Goal: Information Seeking & Learning: Find specific page/section

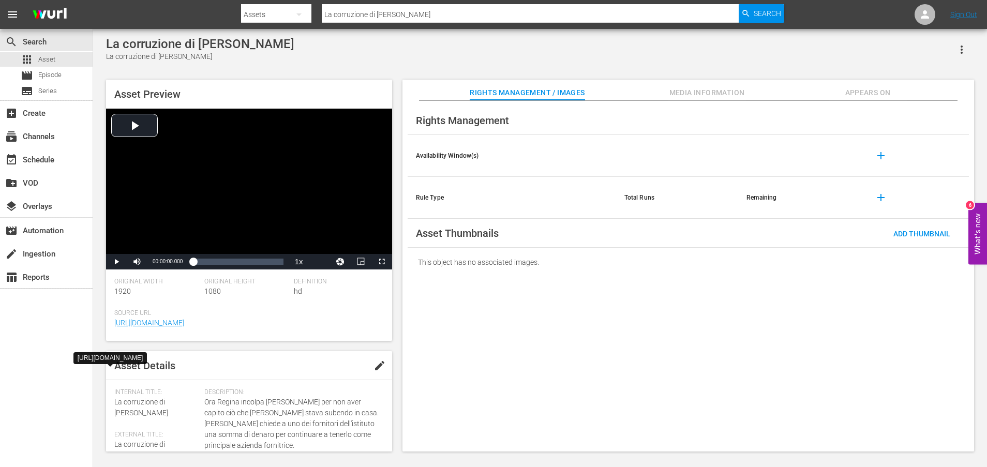
scroll to position [269, 0]
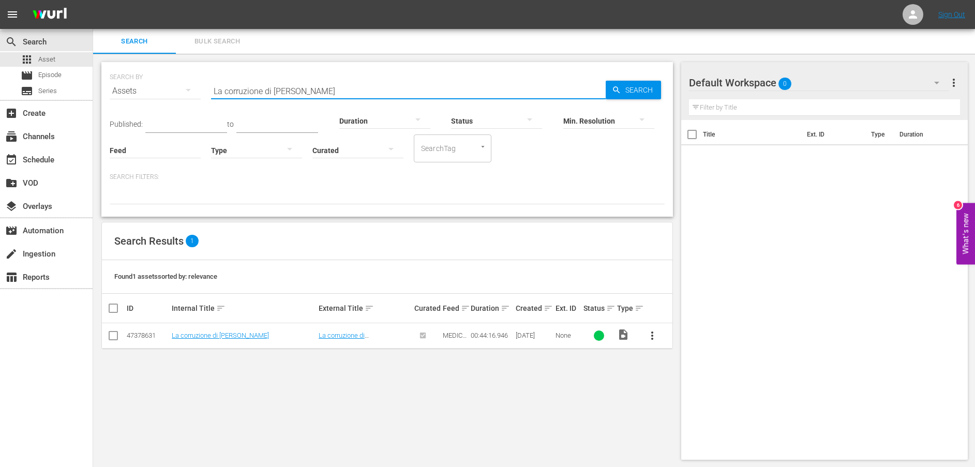
drag, startPoint x: 310, startPoint y: 88, endPoint x: 199, endPoint y: 90, distance: 111.7
click at [199, 90] on div "SEARCH BY Search By Assets Search ID, Title, Description, Keywords, or Category…" at bounding box center [387, 84] width 555 height 37
paste input "'istituto è sulla bocca di tutti"
type input "L'istituto è sulla bocca di tutti"
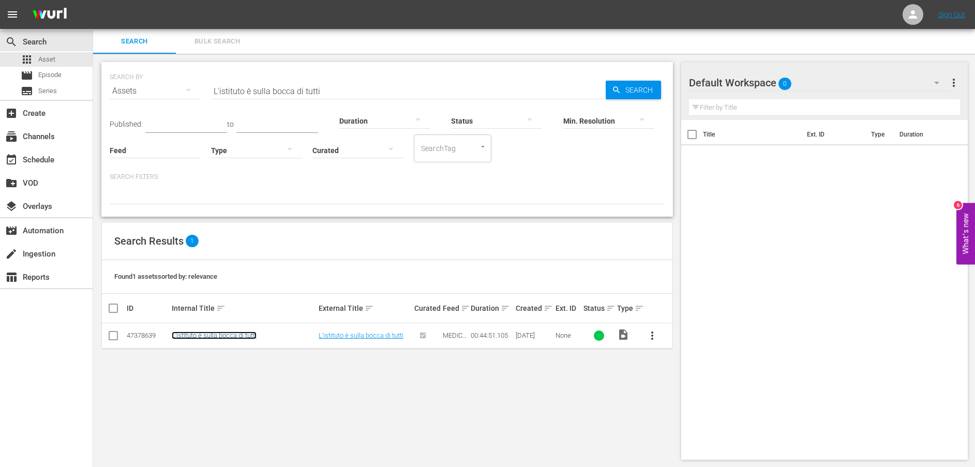
click at [209, 337] on link "L'istituto è sulla bocca di tutti" at bounding box center [214, 336] width 85 height 8
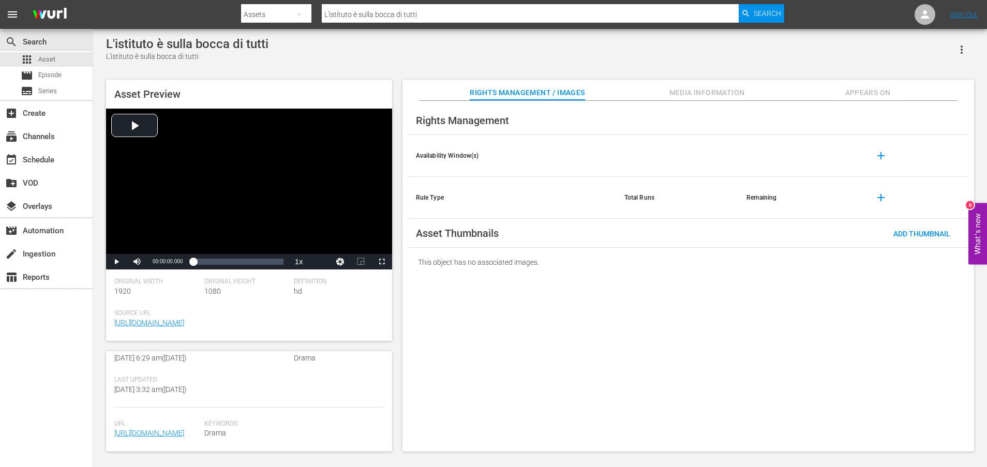
scroll to position [280, 0]
click at [176, 429] on link "[URL][DOMAIN_NAME]" at bounding box center [149, 433] width 70 height 8
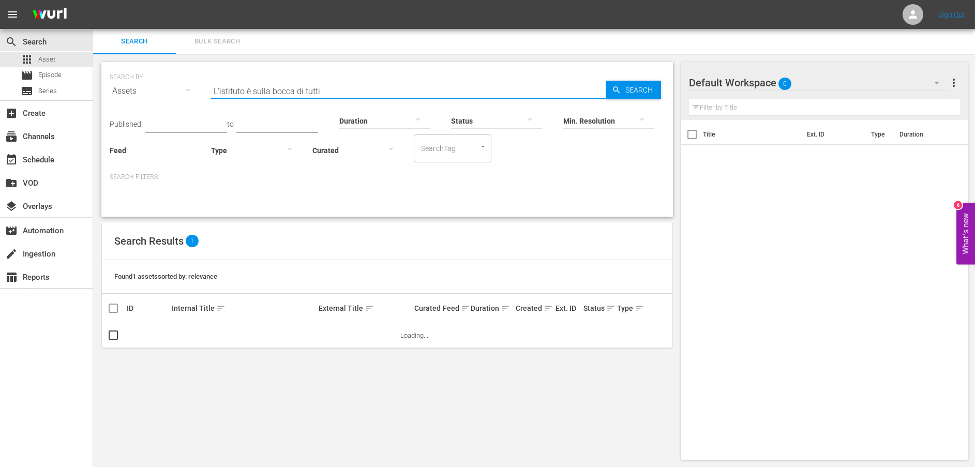
drag, startPoint x: 184, startPoint y: 89, endPoint x: 173, endPoint y: 88, distance: 10.9
click at [173, 88] on div "SEARCH BY Search By Assets Search ID, Title, Description, Keywords, or Category…" at bounding box center [387, 84] width 555 height 37
paste input "[PERSON_NAME] e [PERSON_NAME] lottano contro la violenza sulle donne"
type input "[PERSON_NAME] e [PERSON_NAME] lottano contro la violenza sulle donne"
click at [639, 89] on span "Search" at bounding box center [641, 90] width 40 height 19
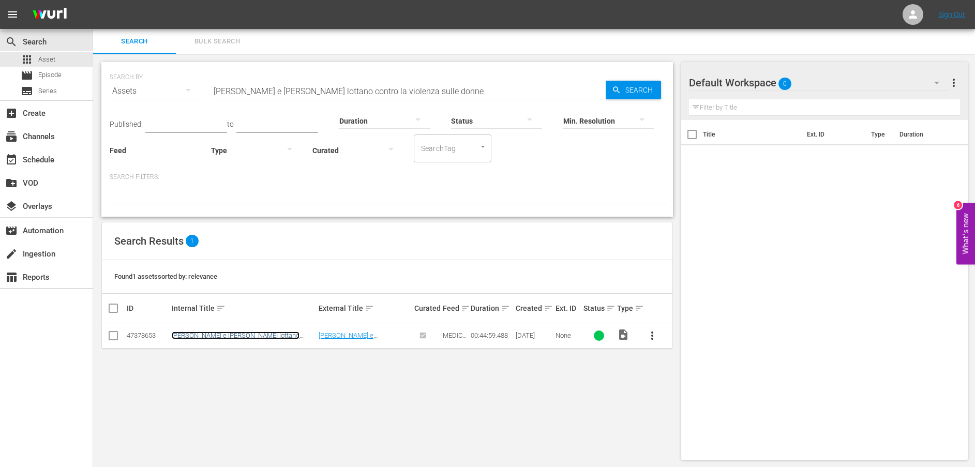
click at [260, 337] on link "[PERSON_NAME] e [PERSON_NAME] lottano contro la violenza sulle donne" at bounding box center [236, 340] width 128 height 16
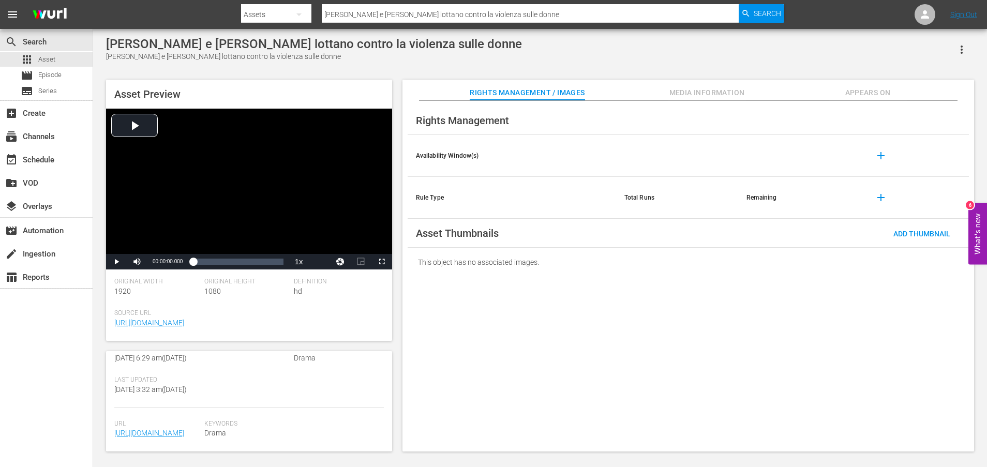
scroll to position [302, 0]
click at [181, 429] on link "[URL][DOMAIN_NAME]" at bounding box center [149, 433] width 70 height 8
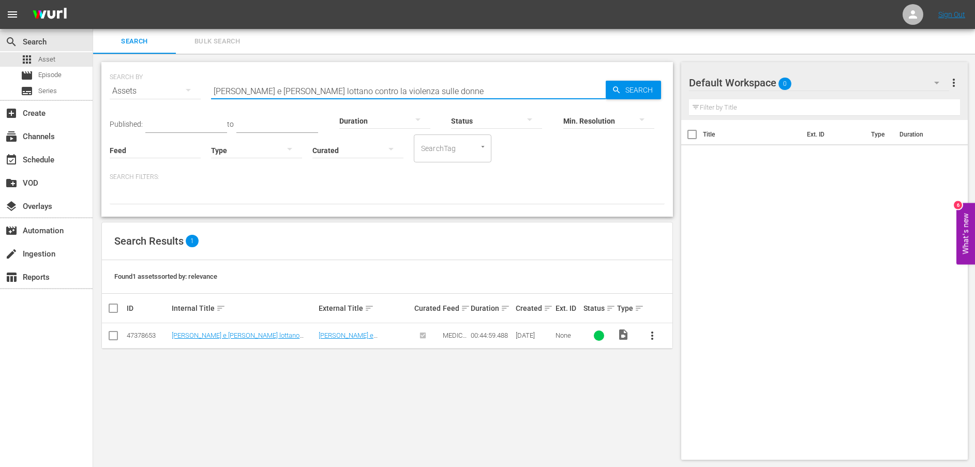
drag, startPoint x: 445, startPoint y: 94, endPoint x: 148, endPoint y: 86, distance: 297.0
click at [148, 86] on div "SEARCH BY Search By Assets Search ID, Title, Description, Keywords, or Category…" at bounding box center [387, 84] width 555 height 37
paste input "Gli intrighi di [PERSON_NAME]"
type input "Gli intrighi di [PERSON_NAME]"
click at [627, 88] on span "Search" at bounding box center [641, 90] width 40 height 19
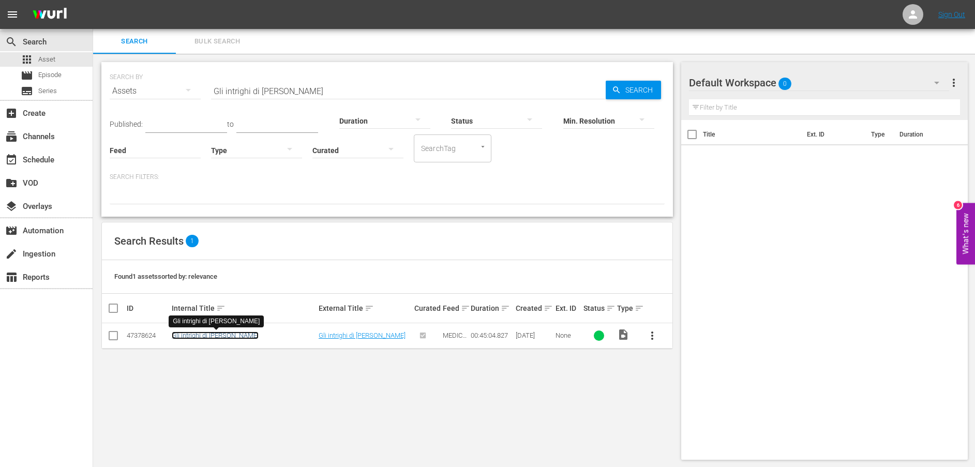
click at [194, 338] on link "Gli intrighi di [PERSON_NAME]" at bounding box center [215, 336] width 87 height 8
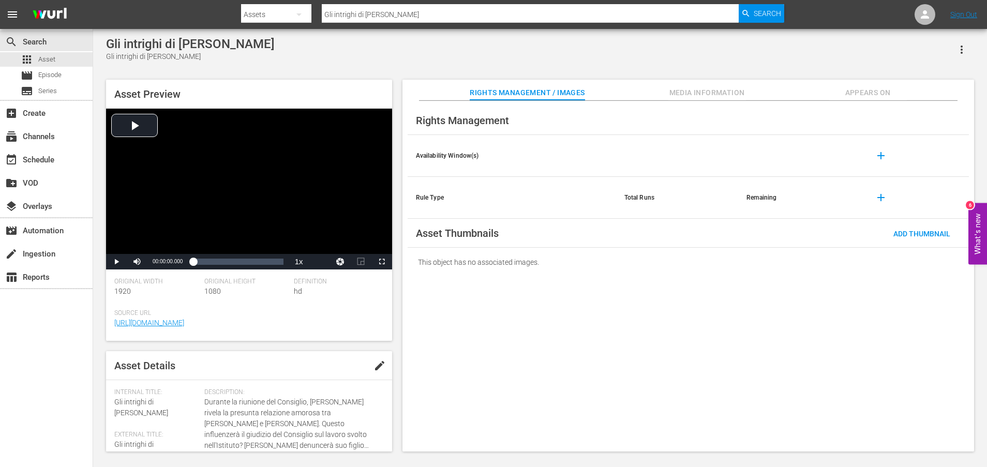
scroll to position [271, 0]
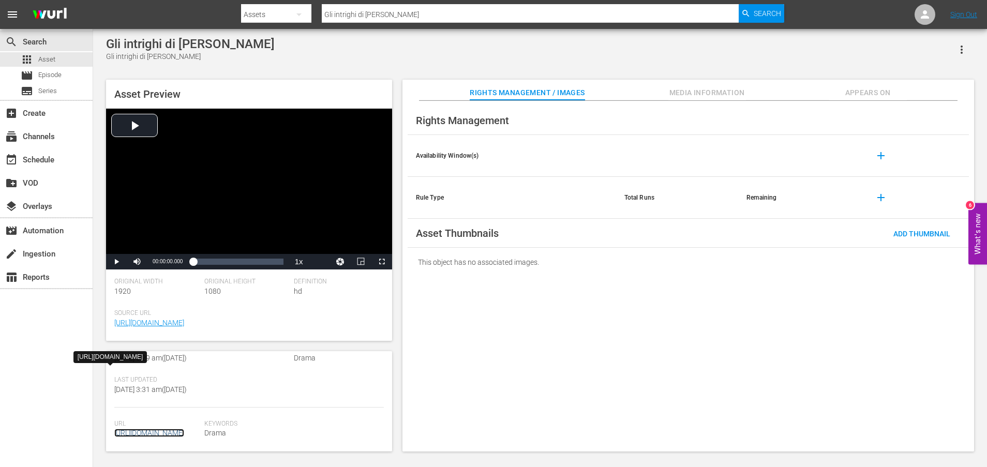
click at [170, 429] on link "[URL][DOMAIN_NAME]" at bounding box center [149, 433] width 70 height 8
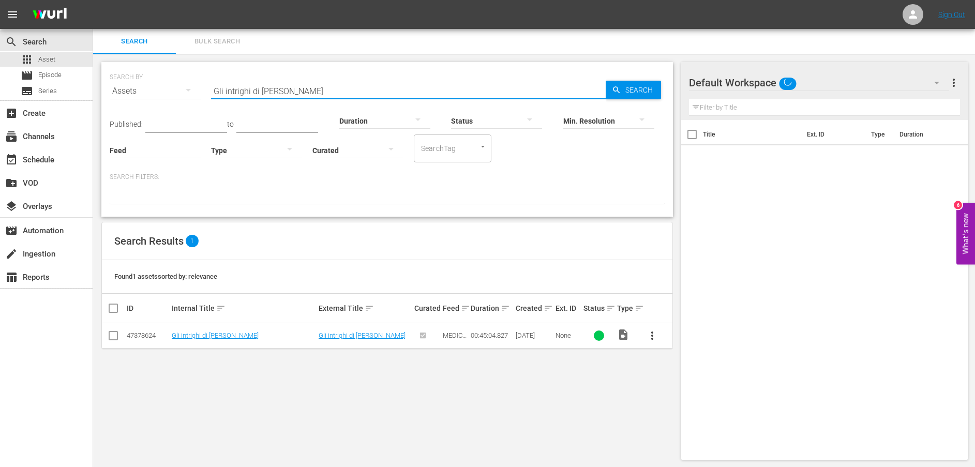
drag, startPoint x: 309, startPoint y: 88, endPoint x: 141, endPoint y: 87, distance: 168.1
click at [141, 87] on div "SEARCH BY Search By Assets Search ID, Title, Description, Keywords, or Category…" at bounding box center [387, 84] width 555 height 37
paste input "iù la maschera"
type input "Giù la maschera"
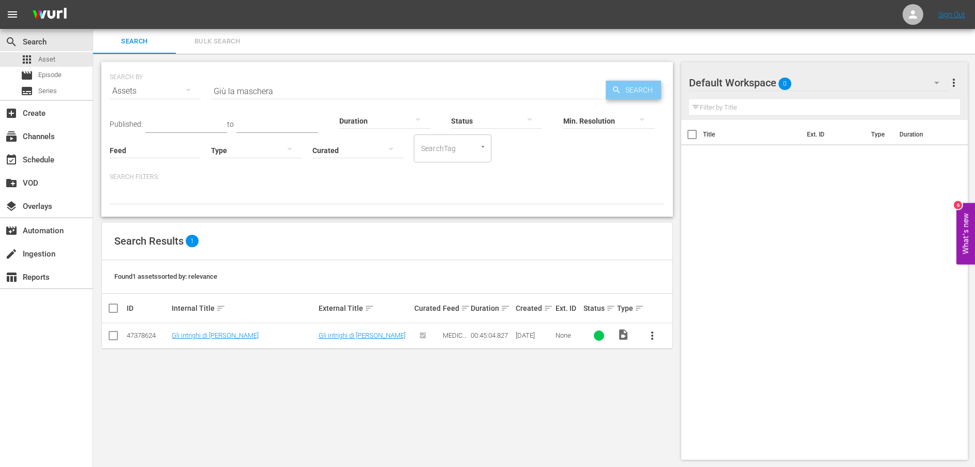
click at [620, 94] on icon "button" at bounding box center [616, 89] width 9 height 9
click at [192, 334] on link "Giù la maschera" at bounding box center [196, 336] width 48 height 8
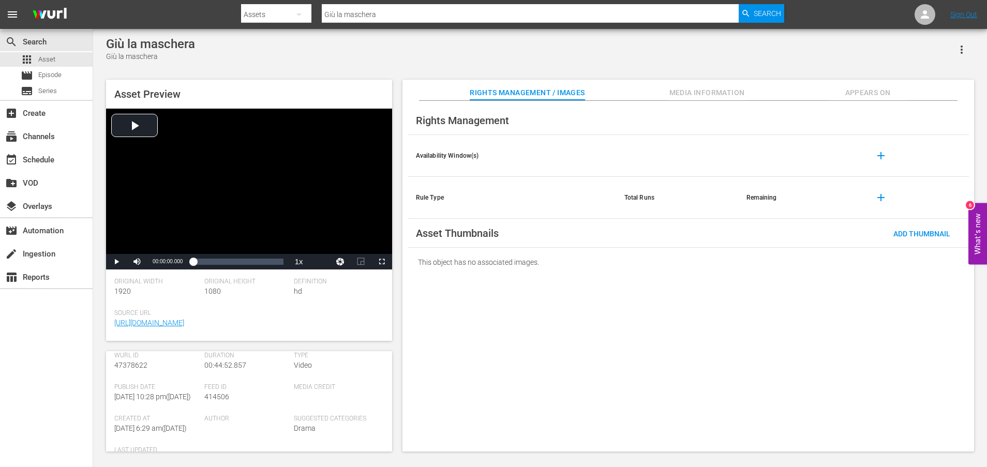
scroll to position [271, 0]
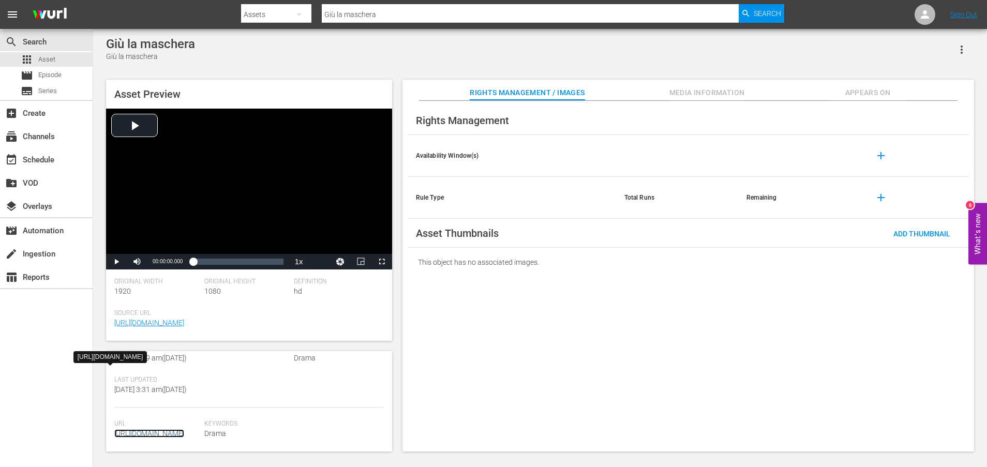
click at [144, 429] on link "[URL][DOMAIN_NAME]" at bounding box center [149, 433] width 70 height 8
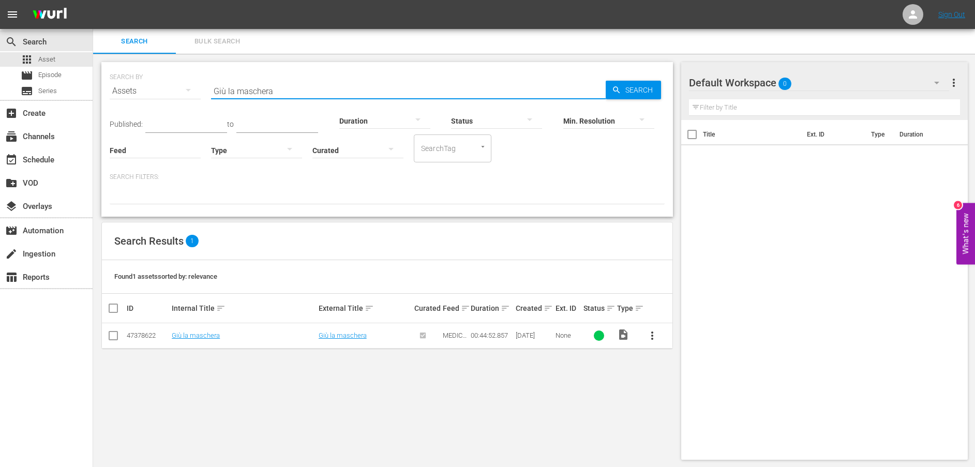
drag, startPoint x: 346, startPoint y: 93, endPoint x: 121, endPoint y: 83, distance: 225.2
click at [121, 83] on div "SEARCH BY Search By Assets Search ID, Title, Description, Keywords, or Category…" at bounding box center [387, 84] width 555 height 37
paste input "La lotta più importante della vit"
type input "La lotta più importante della vita"
click at [622, 87] on span "Search" at bounding box center [641, 90] width 40 height 19
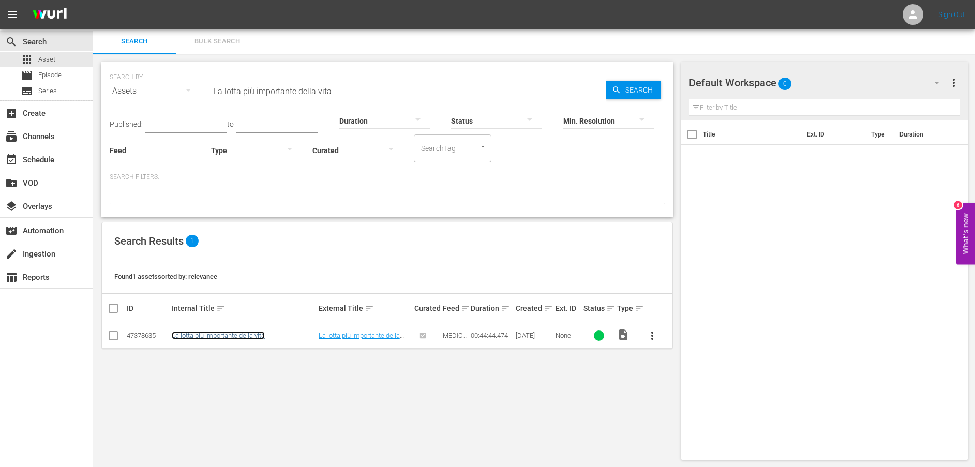
click at [209, 335] on link "La lotta più importante della vita" at bounding box center [218, 336] width 93 height 8
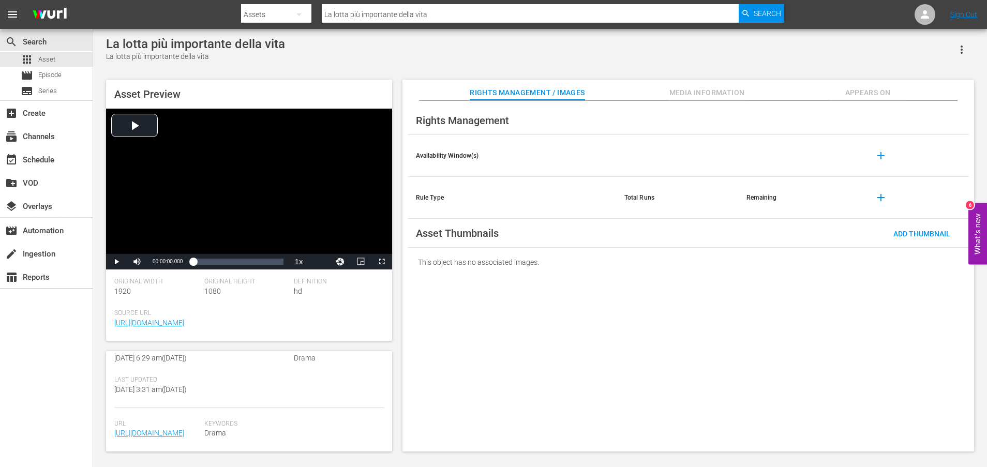
scroll to position [280, 0]
click at [141, 429] on link "[URL][DOMAIN_NAME]" at bounding box center [149, 433] width 70 height 8
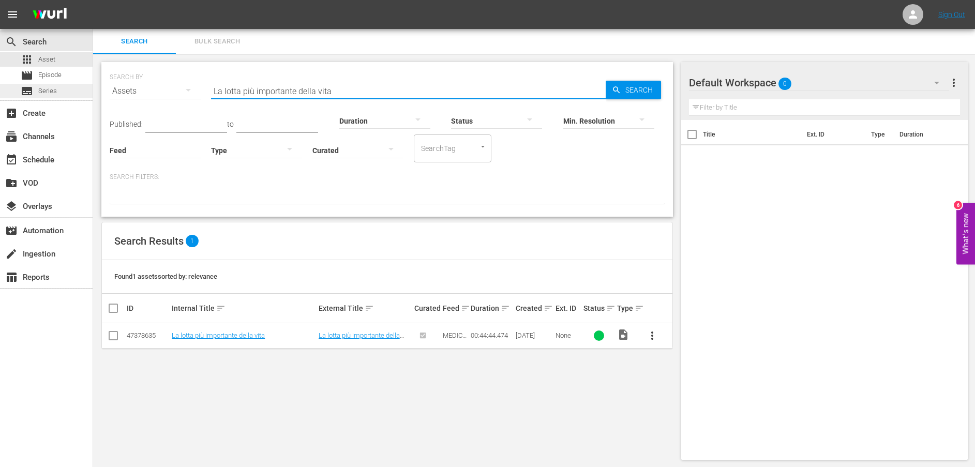
drag, startPoint x: 63, startPoint y: 87, endPoint x: 53, endPoint y: 87, distance: 9.3
click at [93, 0] on div "search Search apps Asset movie Episode subtitles Series add_box Create subscrip…" at bounding box center [534, 0] width 882 height 0
paste input "" La malattia di [PERSON_NAME]""
type input "" La malattia di [PERSON_NAME]""
click at [615, 92] on icon "button" at bounding box center [616, 89] width 9 height 9
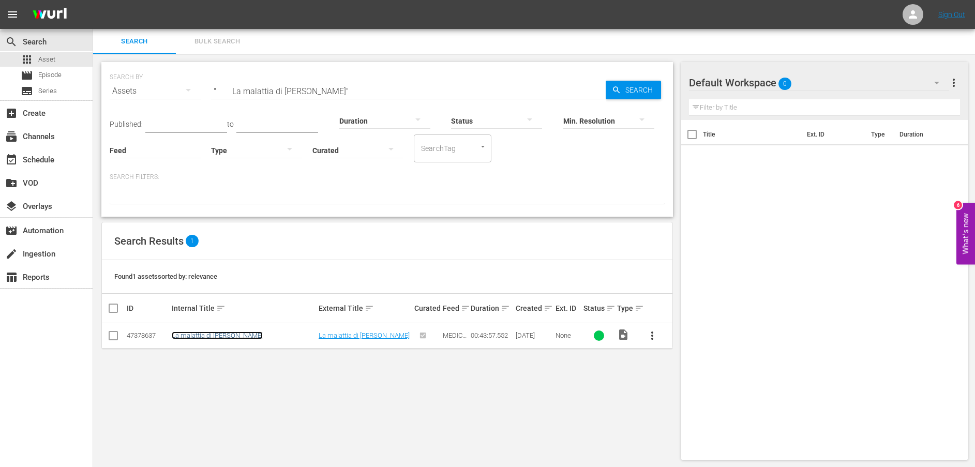
click at [205, 336] on link "La malattia di [PERSON_NAME]" at bounding box center [217, 336] width 91 height 8
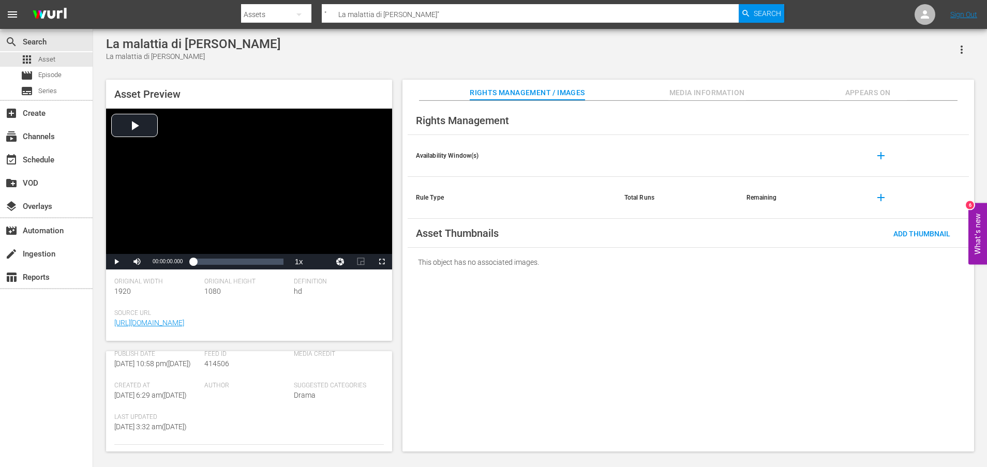
scroll to position [280, 0]
click at [157, 429] on link "[URL][DOMAIN_NAME]" at bounding box center [149, 433] width 70 height 8
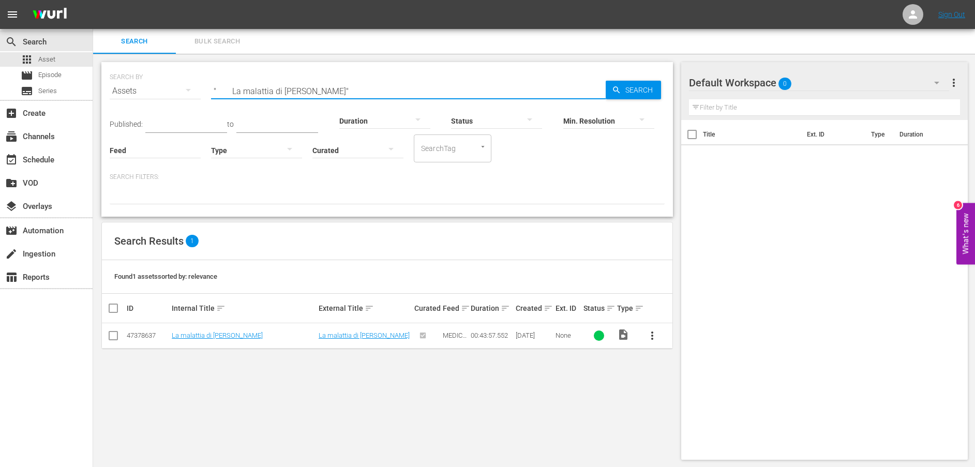
drag, startPoint x: 358, startPoint y: 90, endPoint x: 175, endPoint y: 83, distance: 183.7
click at [177, 83] on div "SEARCH BY Search By Assets Search ID, Title, Description, Keywords, or Category…" at bounding box center [387, 84] width 555 height 37
paste input "[PERSON_NAME] confessa i suoi errori"
drag, startPoint x: 233, startPoint y: 91, endPoint x: 156, endPoint y: 91, distance: 77.1
click at [156, 91] on div "SEARCH BY Search By Assets Search ID, Title, Description, Keywords, or Category…" at bounding box center [387, 84] width 555 height 37
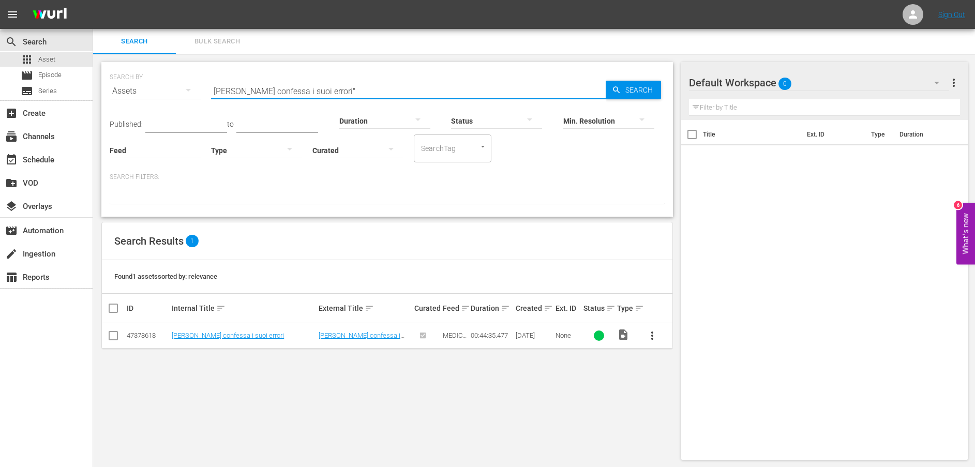
click at [344, 86] on input "[PERSON_NAME] confessa i suoi errori"" at bounding box center [408, 91] width 395 height 25
type input "[PERSON_NAME] confessa i suoi errori"
click at [210, 336] on link "[PERSON_NAME] confessa i suoi errori" at bounding box center [228, 336] width 112 height 8
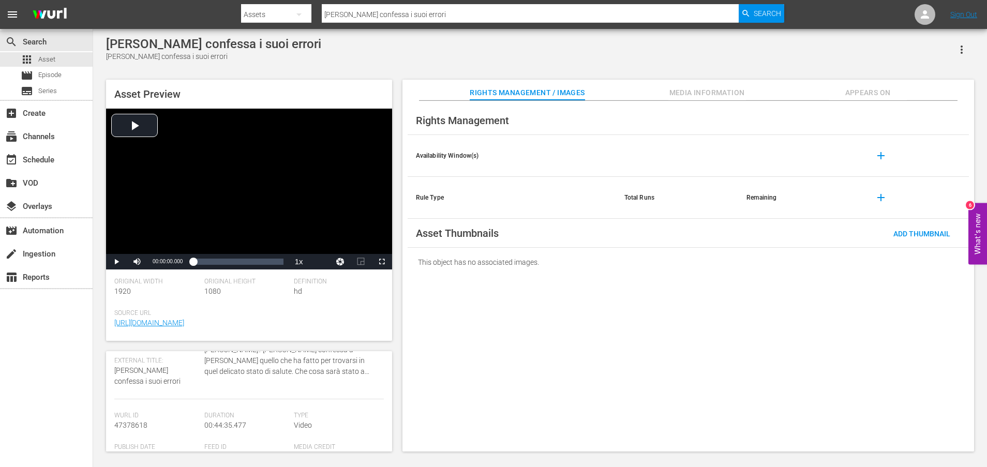
scroll to position [271, 0]
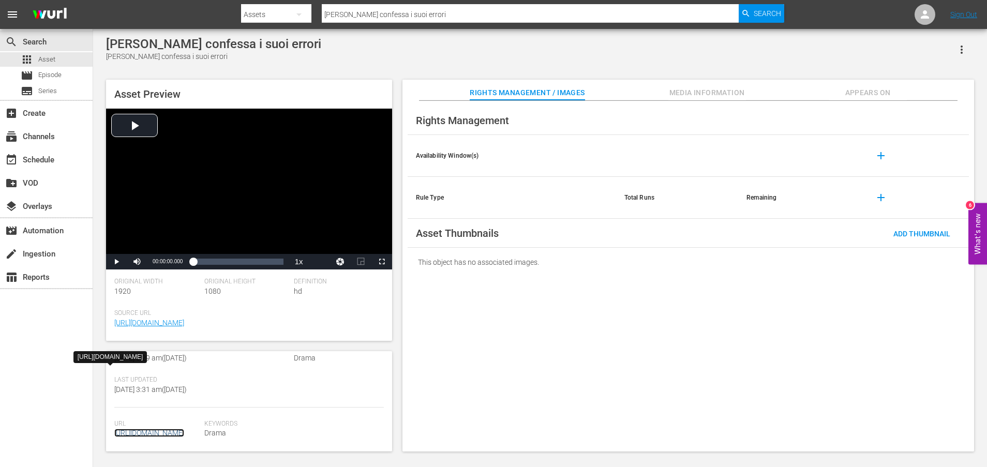
click at [161, 429] on link "[URL][DOMAIN_NAME]" at bounding box center [149, 433] width 70 height 8
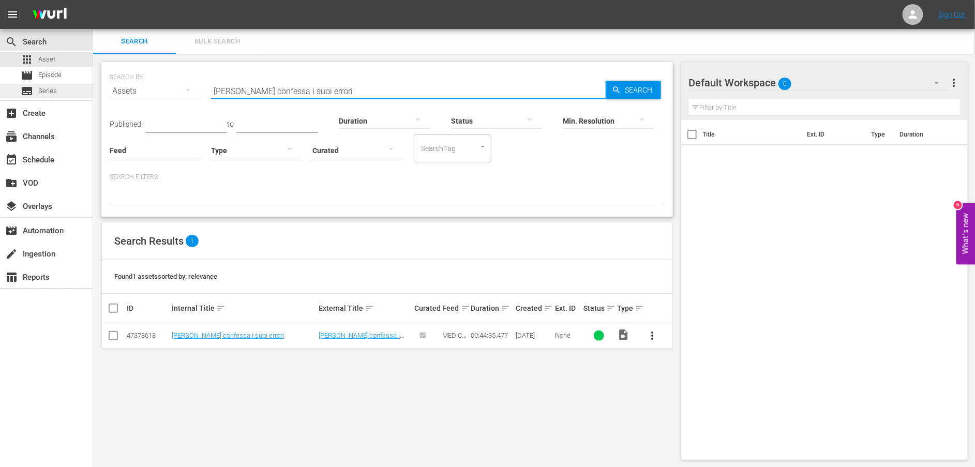
drag, startPoint x: 340, startPoint y: 87, endPoint x: 65, endPoint y: 85, distance: 274.6
click at [93, 0] on div "search Search apps Asset movie Episode subtitles Series add_box Create subscrip…" at bounding box center [534, 0] width 882 height 0
paste input "" [PERSON_NAME] confessa i suoi errori""
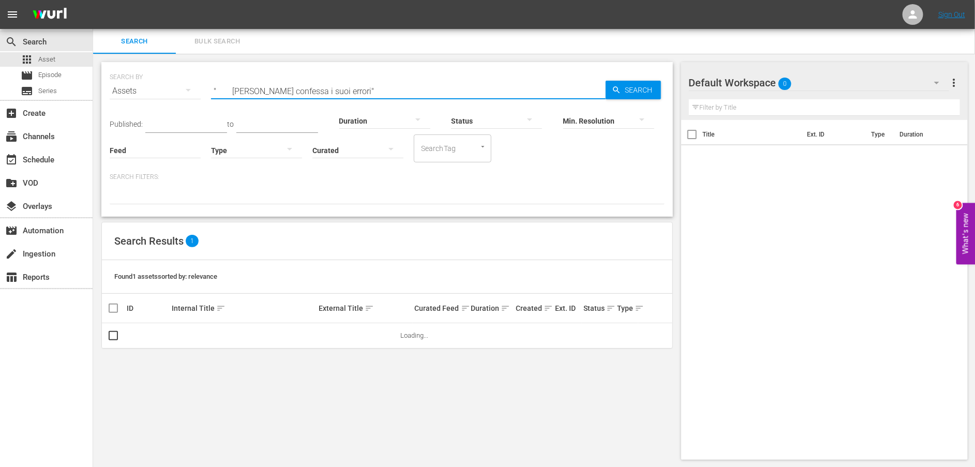
drag, startPoint x: 233, startPoint y: 87, endPoint x: 174, endPoint y: 87, distance: 58.4
click at [174, 87] on div "SEARCH BY Search By Assets Search ID, Title, Description, Keywords, or Category…" at bounding box center [387, 84] width 555 height 37
click at [362, 88] on input "[PERSON_NAME] confessa i suoi errori"" at bounding box center [408, 91] width 395 height 25
type input "[PERSON_NAME] confessa i suoi errori"
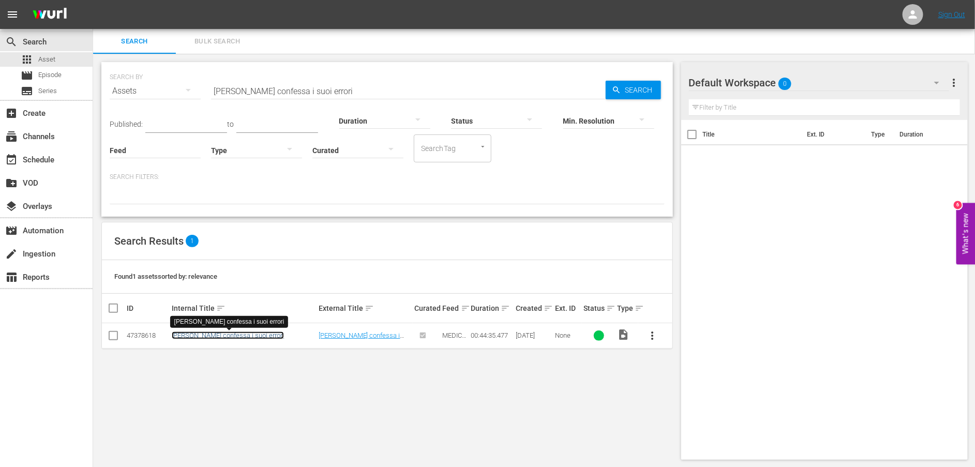
click at [214, 337] on link "[PERSON_NAME] confessa i suoi errori" at bounding box center [228, 336] width 112 height 8
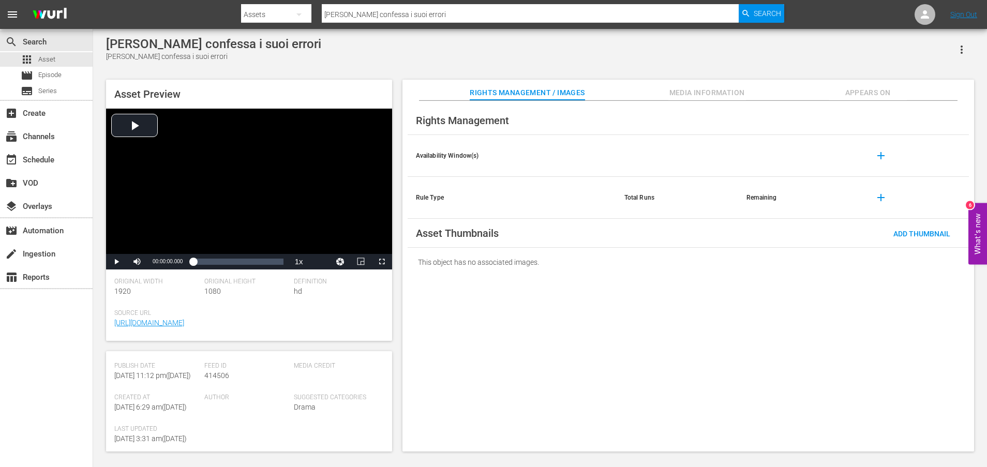
scroll to position [269, 0]
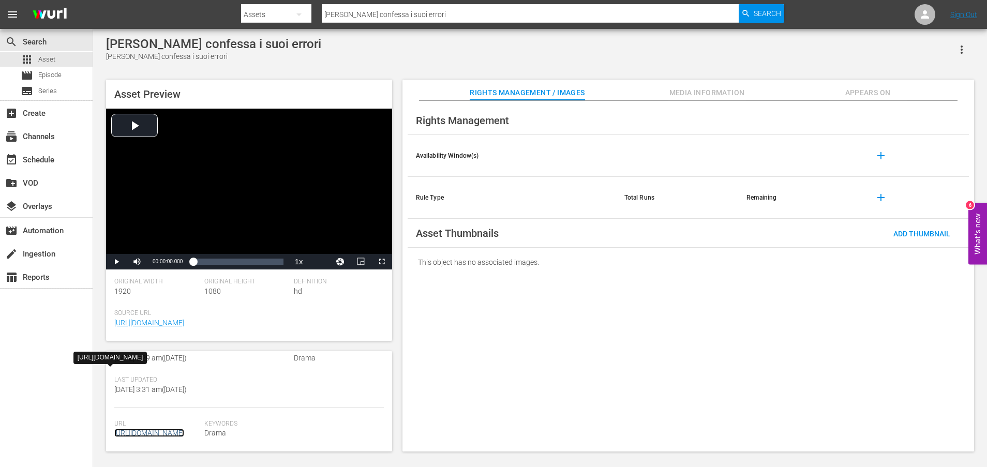
click at [169, 434] on link "[URL][DOMAIN_NAME]" at bounding box center [149, 433] width 70 height 8
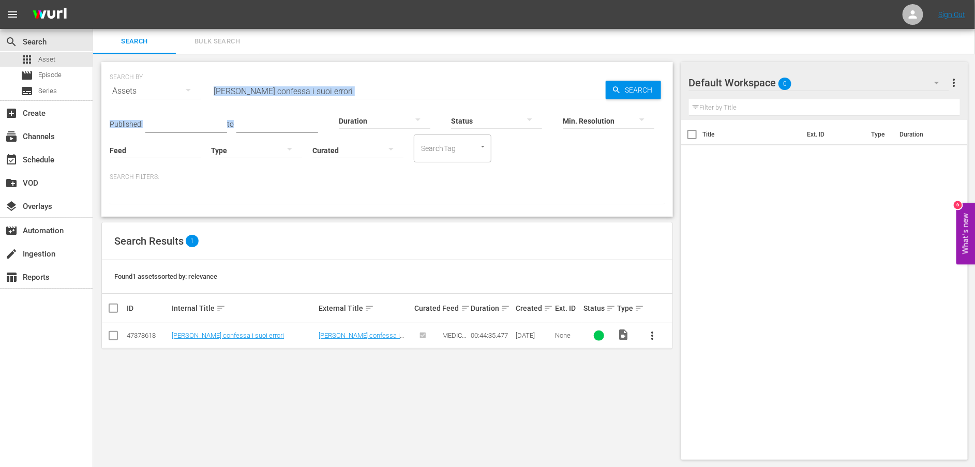
drag, startPoint x: 375, startPoint y: 96, endPoint x: 149, endPoint y: 94, distance: 226.6
click at [149, 94] on div "SEARCH BY Search By Assets Search ID, Title, Description, Keywords, or Category…" at bounding box center [387, 139] width 572 height 155
drag, startPoint x: 332, startPoint y: 91, endPoint x: 322, endPoint y: 89, distance: 10.5
click at [331, 91] on input "[PERSON_NAME] confessa i suoi errori" at bounding box center [408, 91] width 395 height 25
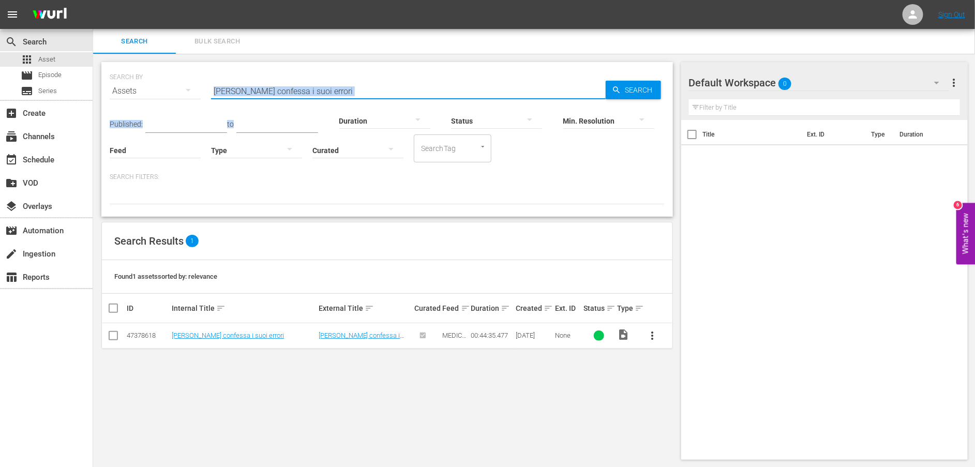
click at [322, 88] on input "[PERSON_NAME] confessa i suoi errori" at bounding box center [408, 91] width 395 height 25
drag, startPoint x: 322, startPoint y: 88, endPoint x: 162, endPoint y: 86, distance: 159.8
click at [162, 86] on div "SEARCH BY Search By Assets Search ID, Title, Description, Keywords, or Category…" at bounding box center [387, 84] width 555 height 37
paste input "[PERSON_NAME] non lascia in pace [GEOGRAPHIC_DATA]"
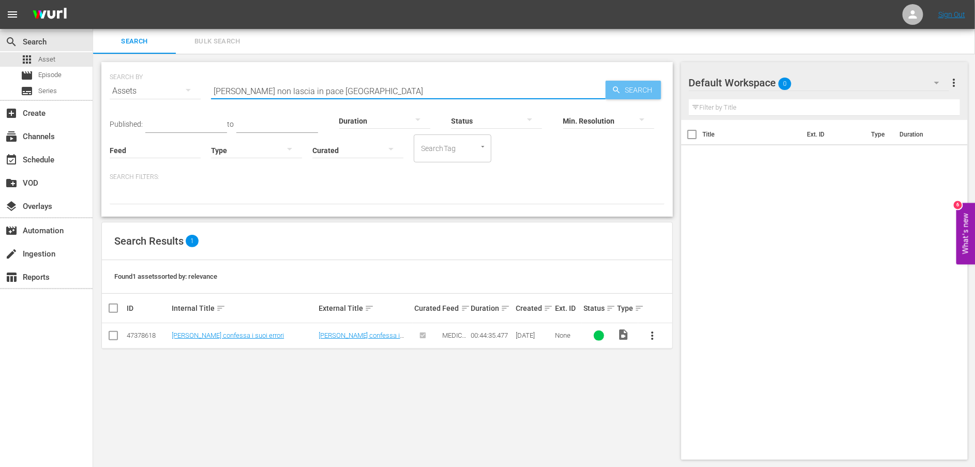
type input "[PERSON_NAME] non lascia in pace [GEOGRAPHIC_DATA]"
click at [650, 90] on span "Search" at bounding box center [641, 90] width 40 height 19
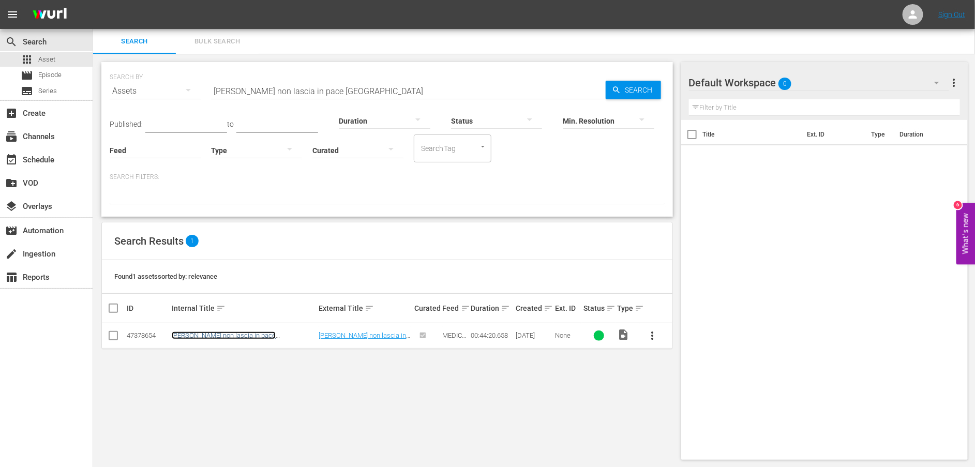
click at [241, 336] on link "[PERSON_NAME] non lascia in pace [GEOGRAPHIC_DATA]" at bounding box center [224, 340] width 104 height 16
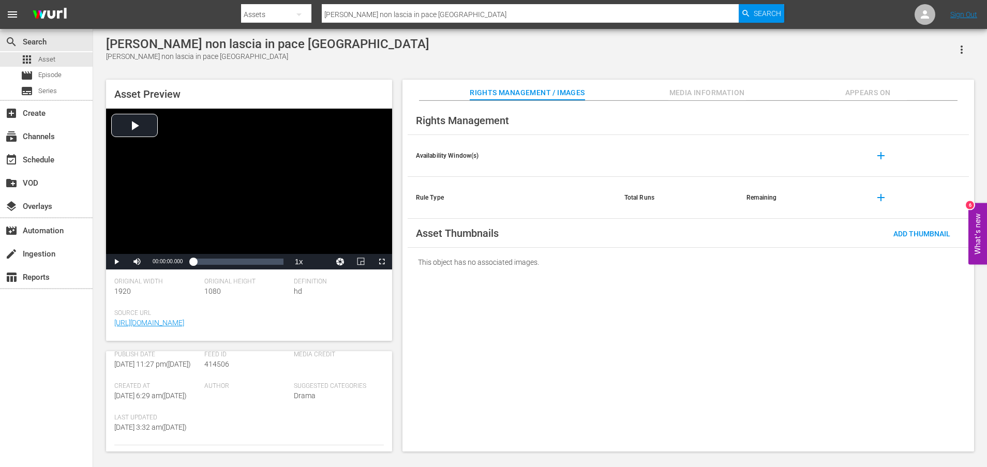
scroll to position [279, 0]
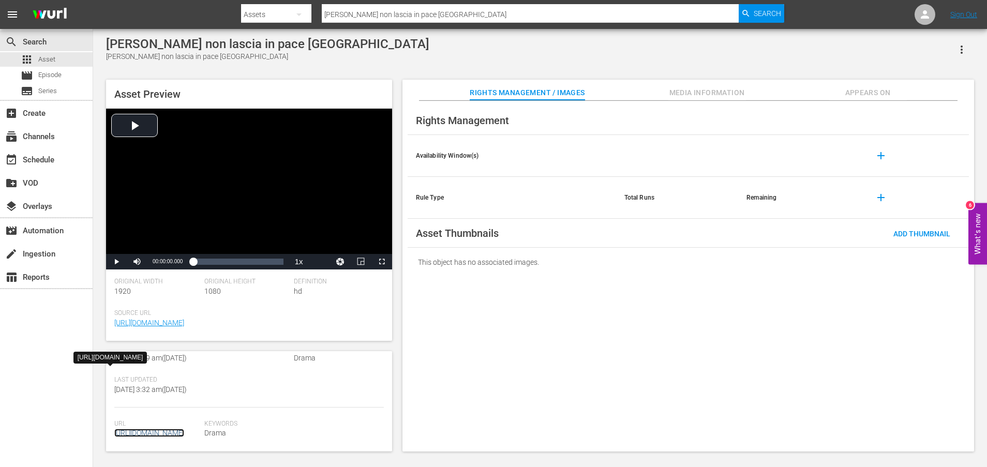
click at [163, 429] on link "[URL][DOMAIN_NAME]" at bounding box center [149, 433] width 70 height 8
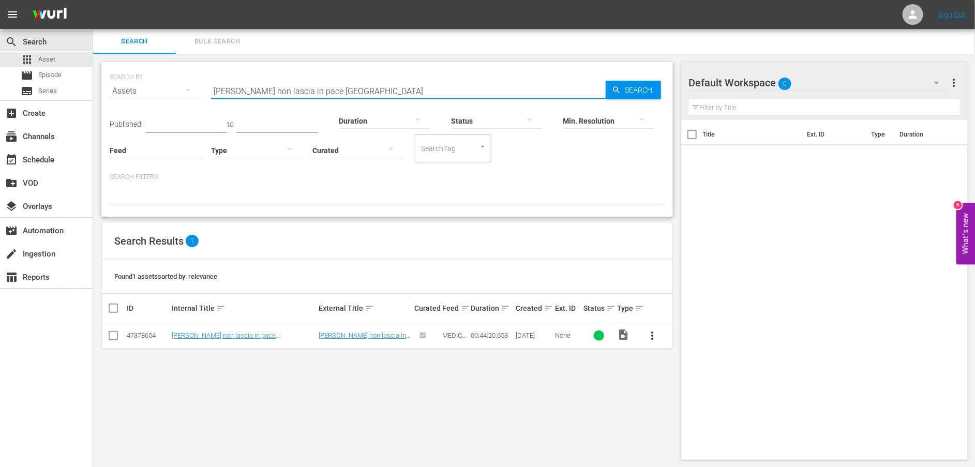
drag, startPoint x: 348, startPoint y: 92, endPoint x: 202, endPoint y: 91, distance: 146.4
click at [202, 91] on div "SEARCH BY Search By Assets Search ID, Title, Description, Keywords, or Category…" at bounding box center [387, 84] width 555 height 37
paste input "Nessuno può controllare la mia vit"
type input "Nessuno può controllare la mia vita"
click at [227, 337] on link "Nessuno può controllare la mia vita" at bounding box center [223, 336] width 103 height 8
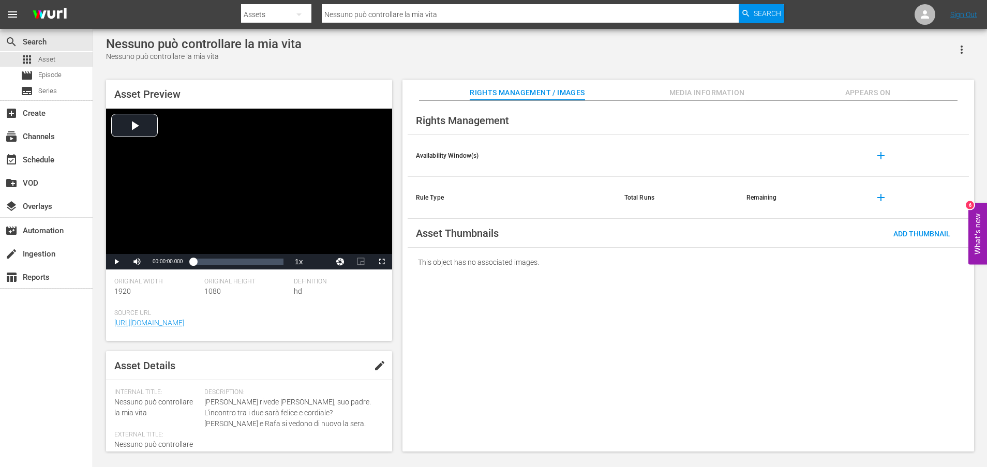
scroll to position [279, 0]
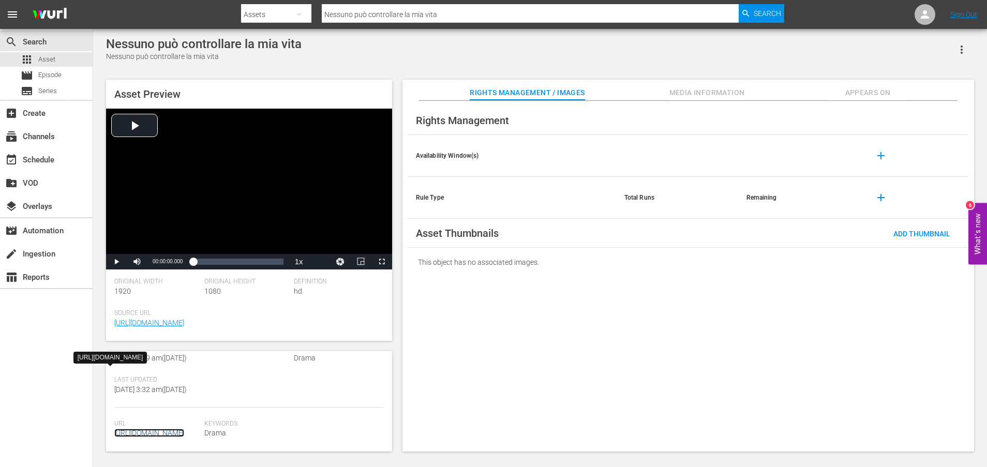
click at [165, 433] on link "[URL][DOMAIN_NAME]" at bounding box center [149, 433] width 70 height 8
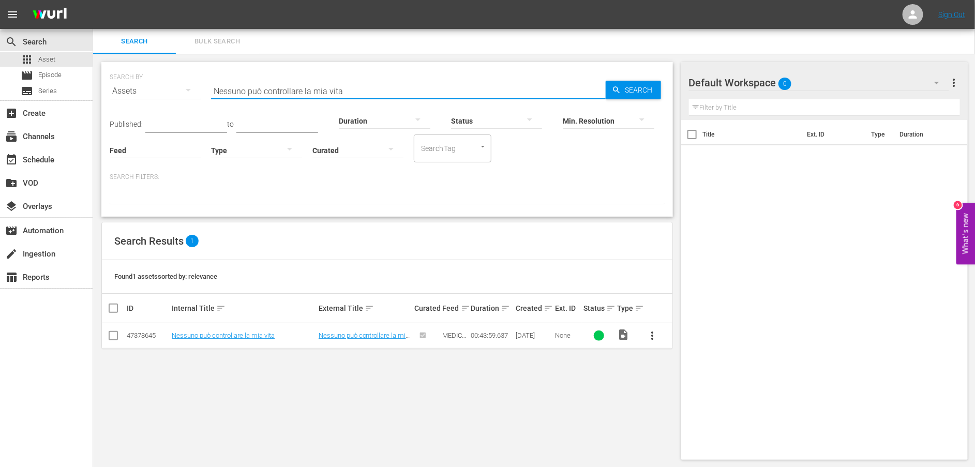
drag, startPoint x: 322, startPoint y: 89, endPoint x: 128, endPoint y: 83, distance: 194.1
click at [134, 84] on div "SEARCH BY Search By Assets Search ID, Title, Description, Keywords, or Category…" at bounding box center [387, 84] width 555 height 37
paste input "Abbiamo un impegno verso i nostri pazienti"
type input "Abbiamo un impegno verso i nostri pazienti"
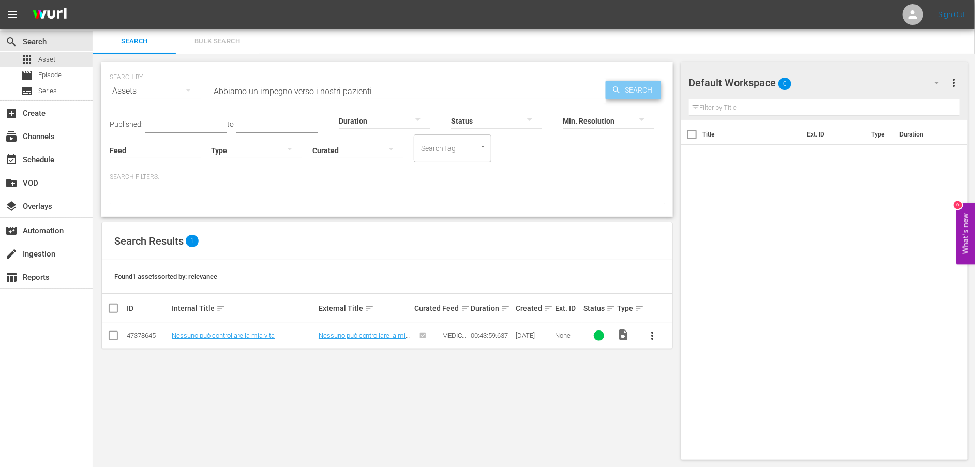
click at [658, 90] on span "Search" at bounding box center [641, 90] width 40 height 19
click at [212, 336] on link "Abbiamo un impegno verso i nostri pazienti" at bounding box center [235, 336] width 126 height 8
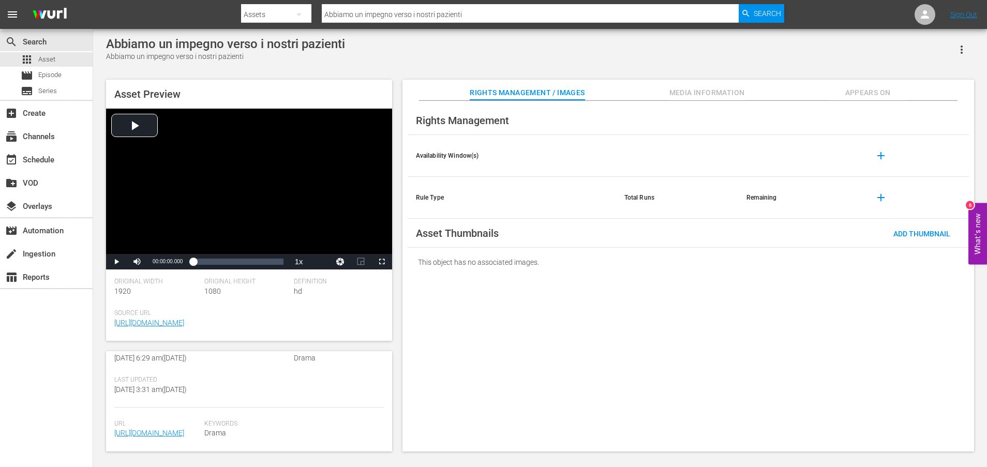
scroll to position [279, 0]
click at [163, 429] on link "[URL][DOMAIN_NAME]" at bounding box center [149, 433] width 70 height 8
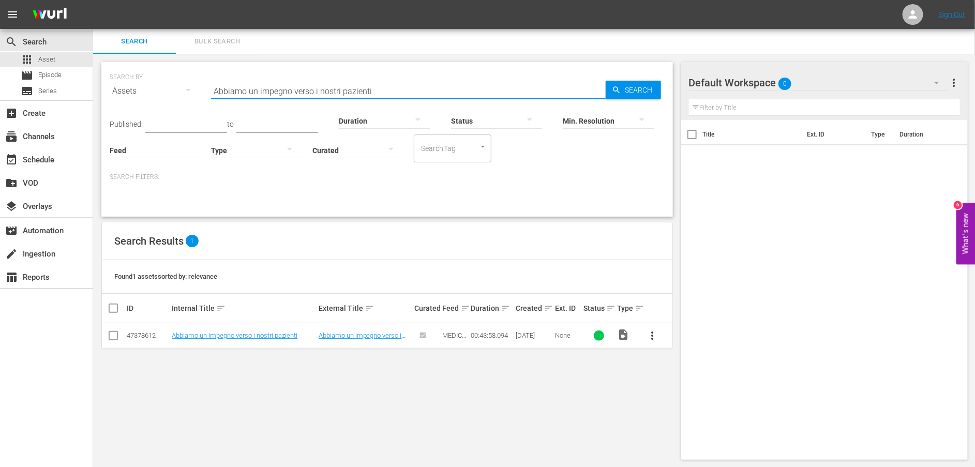
drag, startPoint x: 389, startPoint y: 92, endPoint x: 171, endPoint y: 87, distance: 218.3
click at [171, 86] on div "SEARCH BY Search By Assets Search ID, Title, Description, Keywords, or Category…" at bounding box center [387, 84] width 555 height 37
paste input "Una sana distanza tra i due"
type input "Una sana distanza tra i due"
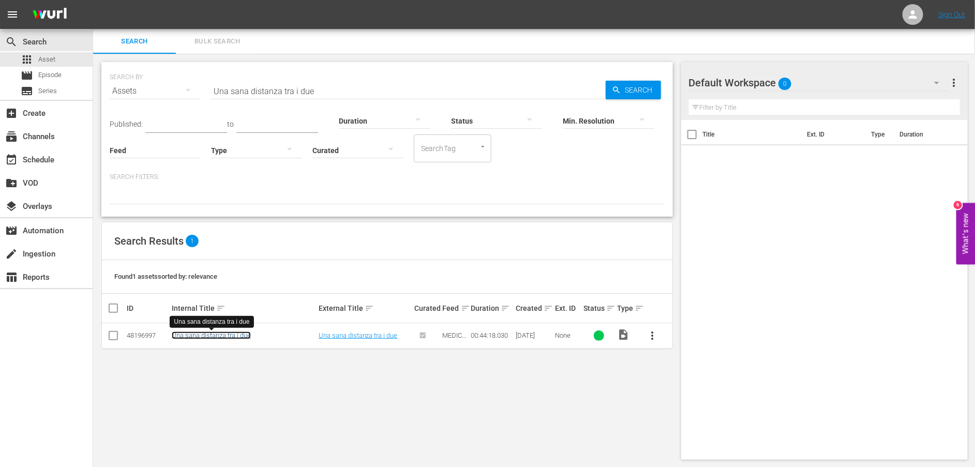
click at [213, 336] on link "Una sana distanza tra i due" at bounding box center [211, 336] width 79 height 8
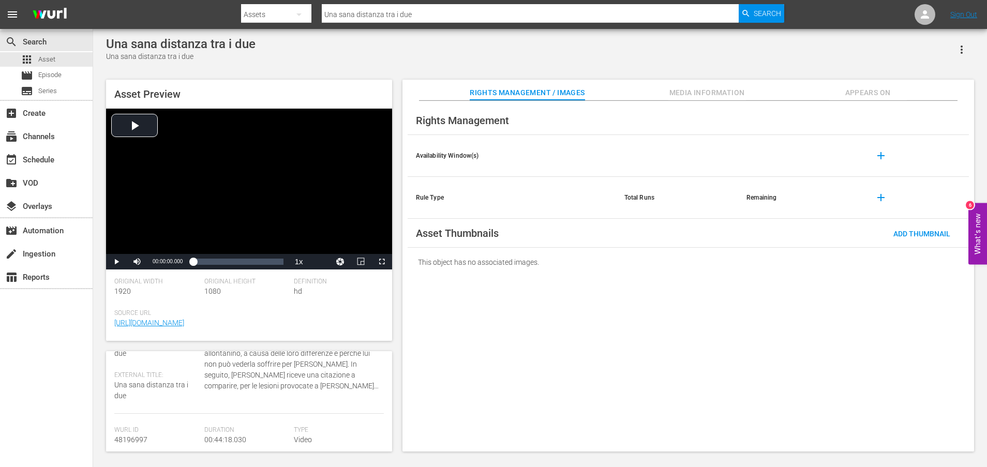
scroll to position [279, 0]
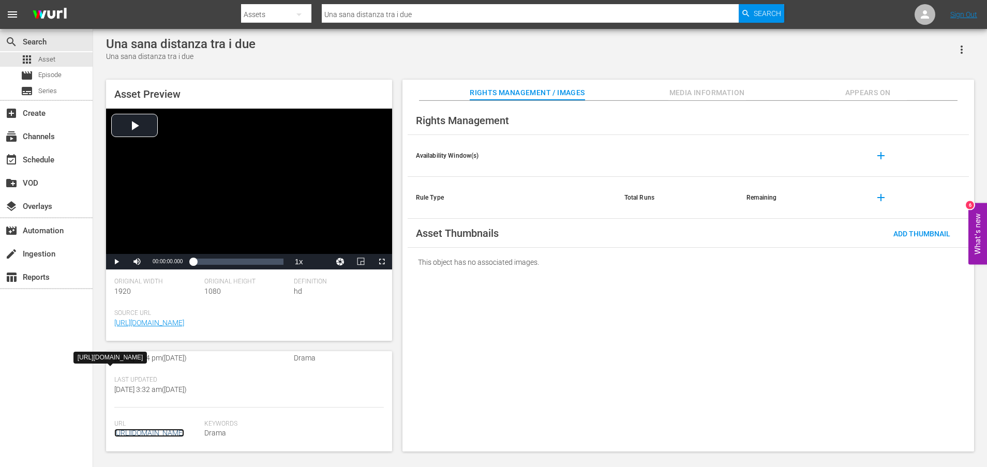
click at [170, 429] on link "[URL][DOMAIN_NAME]" at bounding box center [149, 433] width 70 height 8
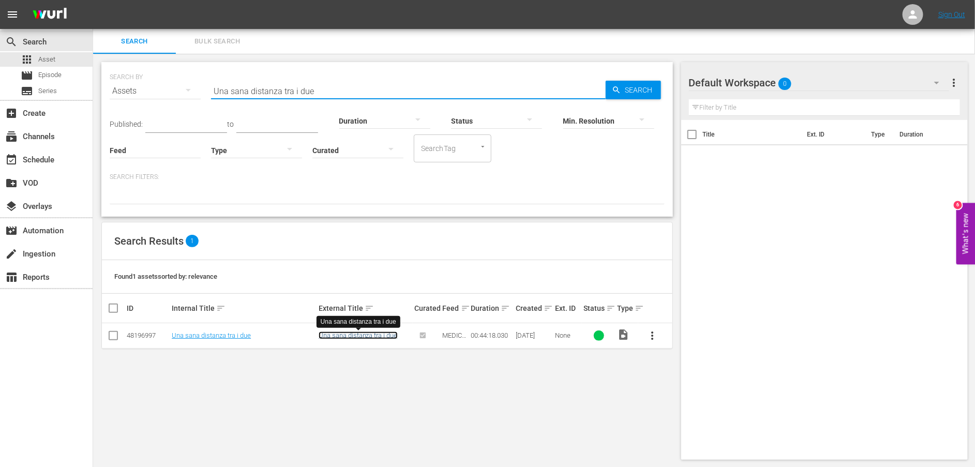
click at [365, 334] on link "Una sana distanza tra i due" at bounding box center [358, 336] width 79 height 8
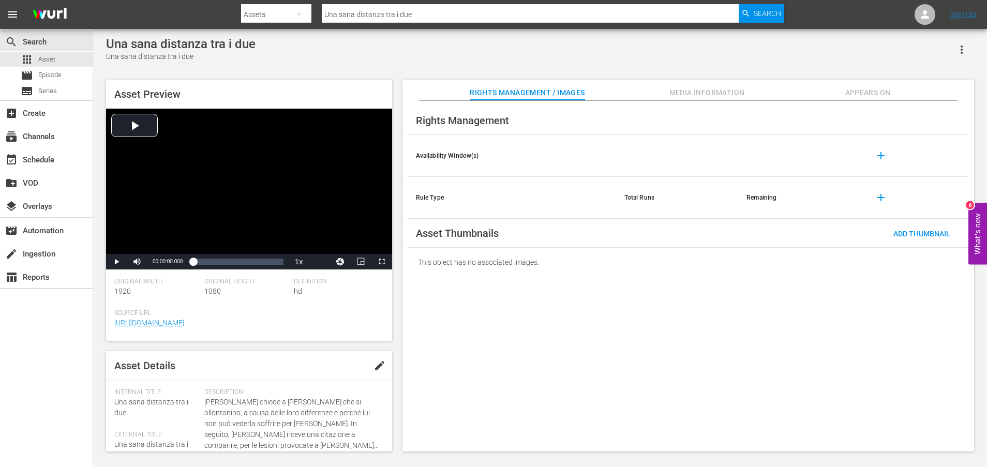
scroll to position [279, 0]
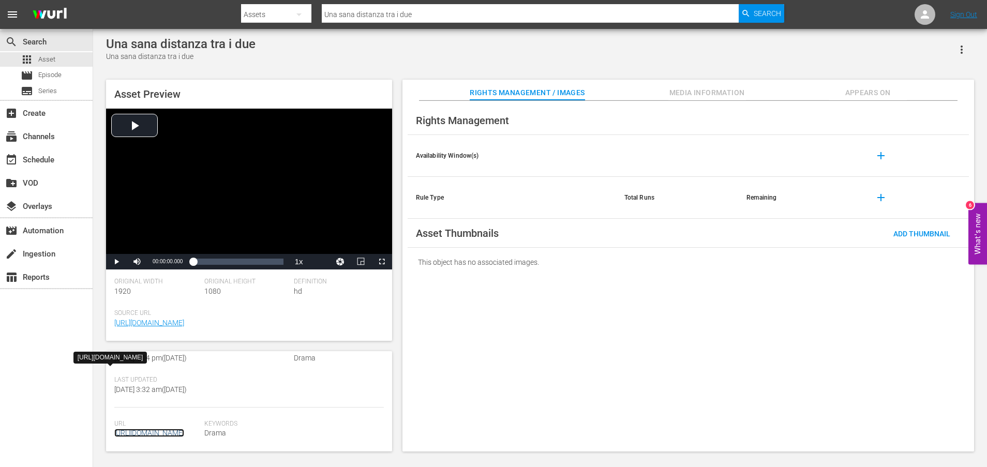
click at [175, 429] on link "[URL][DOMAIN_NAME]" at bounding box center [149, 433] width 70 height 8
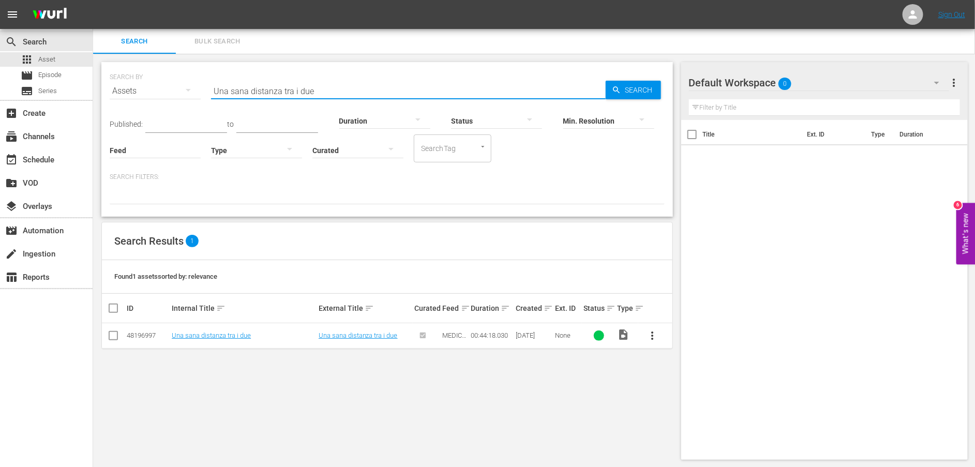
drag, startPoint x: 275, startPoint y: 87, endPoint x: 134, endPoint y: 84, distance: 141.2
click at [134, 84] on div "SEARCH BY Search By Assets Search ID, Title, Description, Keywords, or Category…" at bounding box center [387, 84] width 555 height 37
paste input "[PERSON_NAME] protegge Regina da [PERSON_NAME]"
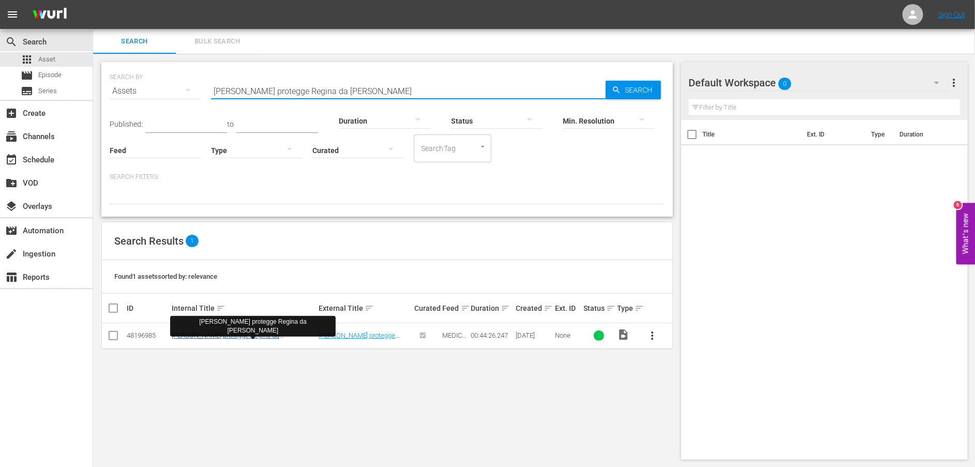
type input "[PERSON_NAME] protegge Regina da [PERSON_NAME]"
click at [233, 336] on link "[PERSON_NAME] protegge Regina da [PERSON_NAME]" at bounding box center [226, 340] width 108 height 16
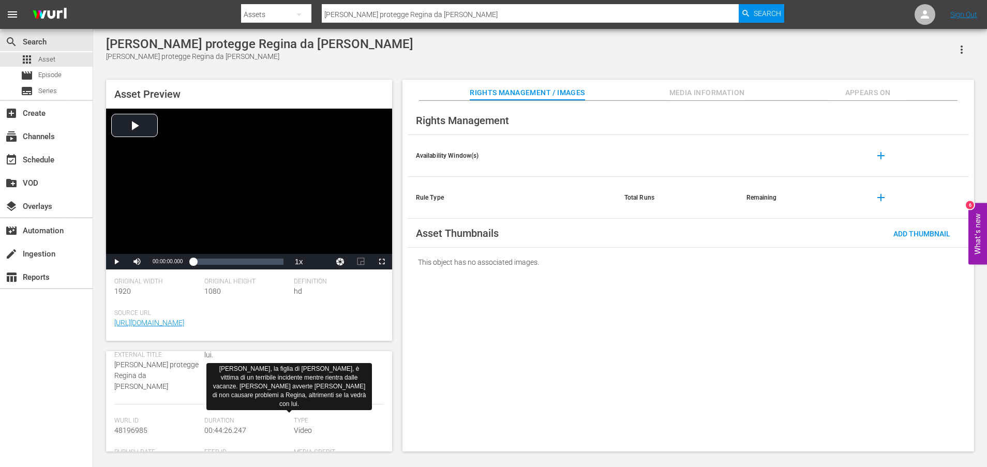
scroll to position [279, 0]
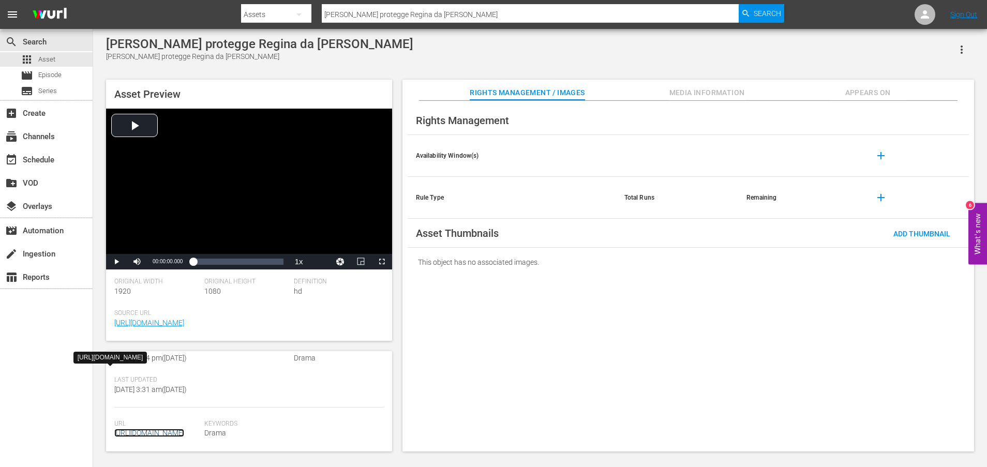
click at [184, 429] on link "[URL][DOMAIN_NAME]" at bounding box center [149, 433] width 70 height 8
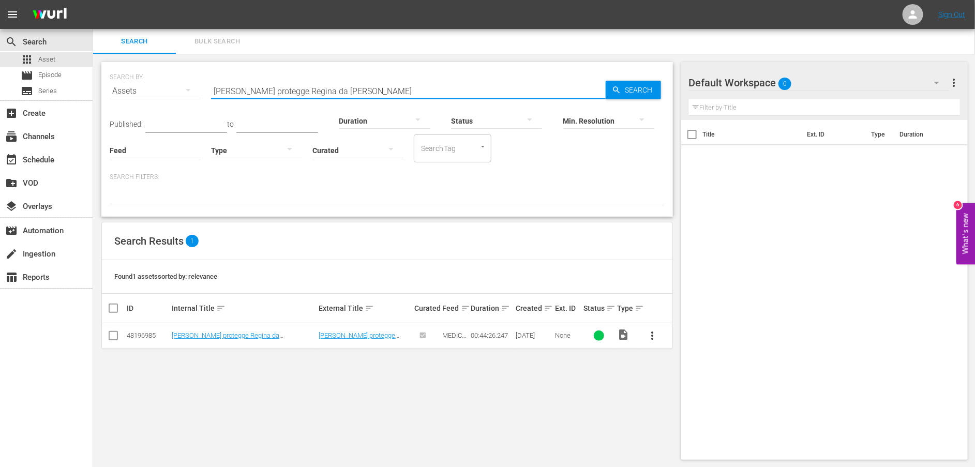
drag, startPoint x: 364, startPoint y: 86, endPoint x: 202, endPoint y: 88, distance: 161.9
click at [202, 88] on div "SEARCH BY Search By Assets Search ID, Title, Description, Keywords, or Category…" at bounding box center [387, 84] width 555 height 37
paste input "[PERSON_NAME] si trova davanti a un dilemma"
type input "[PERSON_NAME] si trova davanti a un dilemma"
click at [253, 334] on link "[PERSON_NAME] si trova davanti a un dilemma" at bounding box center [240, 336] width 137 height 8
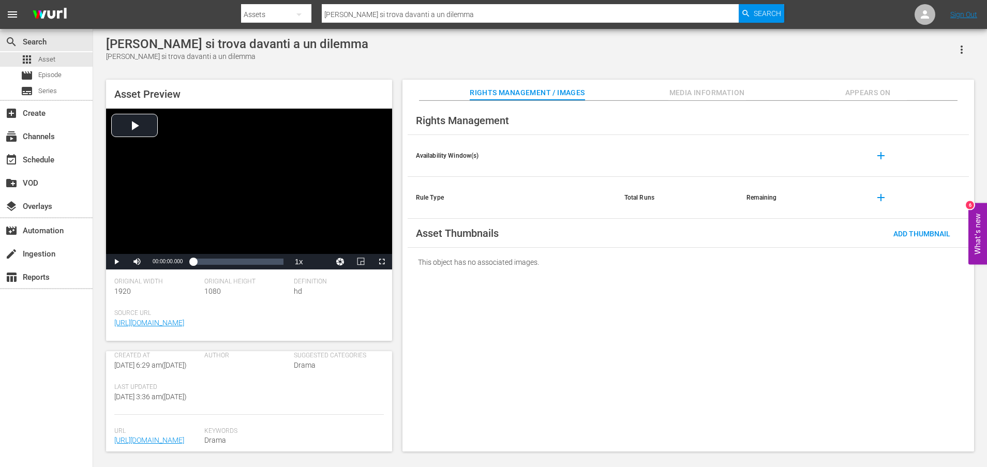
scroll to position [279, 0]
click at [154, 429] on link "[URL][DOMAIN_NAME]" at bounding box center [149, 433] width 70 height 8
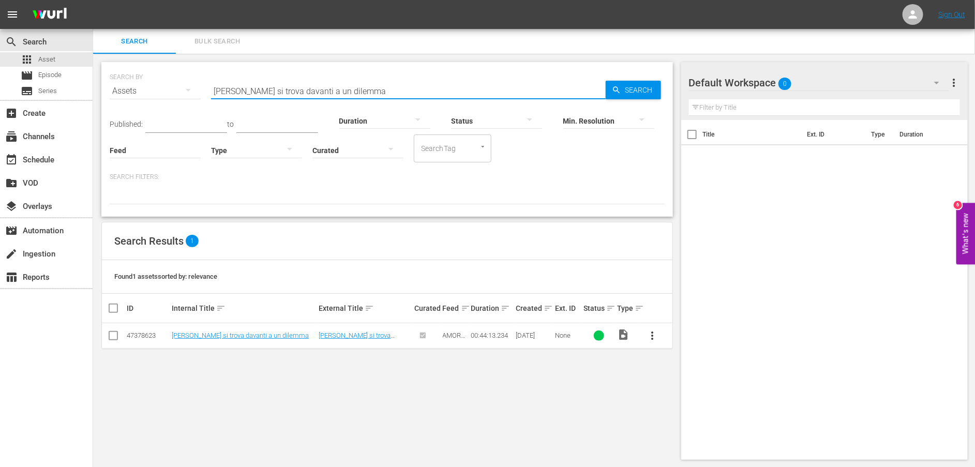
drag, startPoint x: 349, startPoint y: 92, endPoint x: 174, endPoint y: 88, distance: 174.8
click at [179, 90] on div "SEARCH BY Search By Assets Search ID, Title, Description, Keywords, or Category…" at bounding box center [387, 84] width 555 height 37
paste input "Operazione fallit"
type input "Operazione fallita"
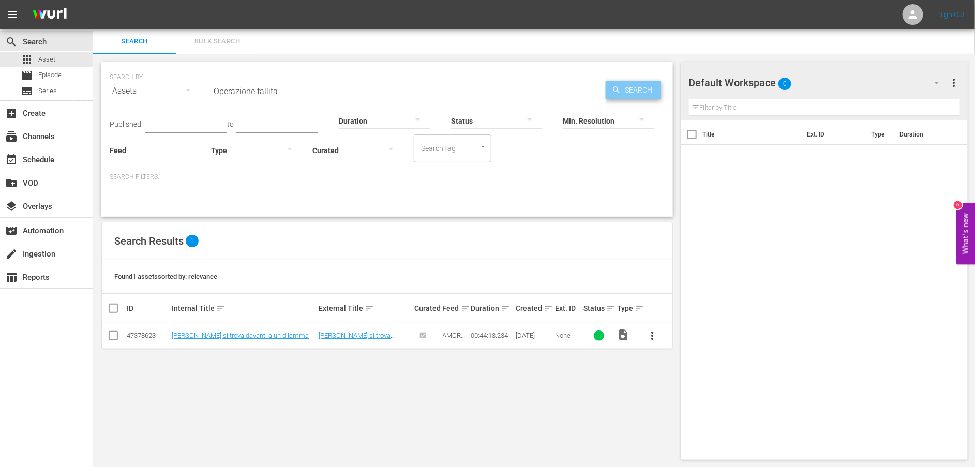
click at [618, 94] on icon "button" at bounding box center [616, 89] width 9 height 9
click at [202, 337] on link "Operazione fallita" at bounding box center [197, 336] width 51 height 8
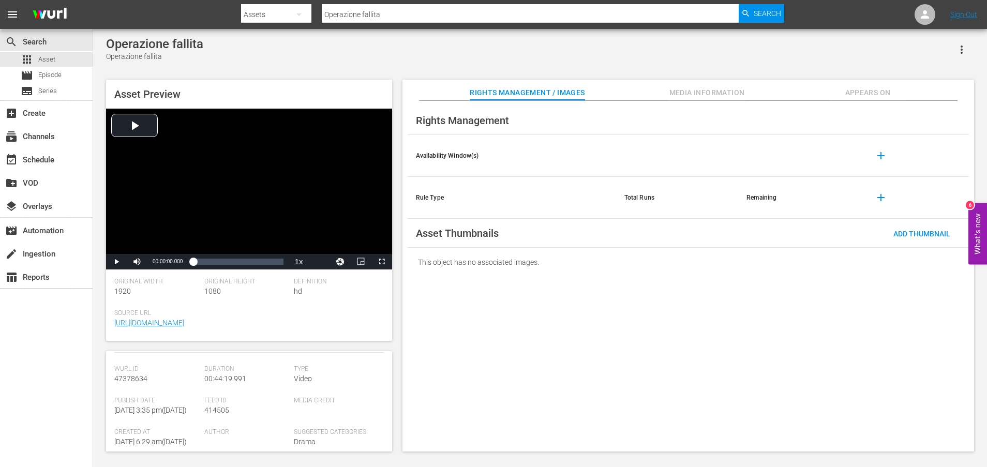
scroll to position [258, 0]
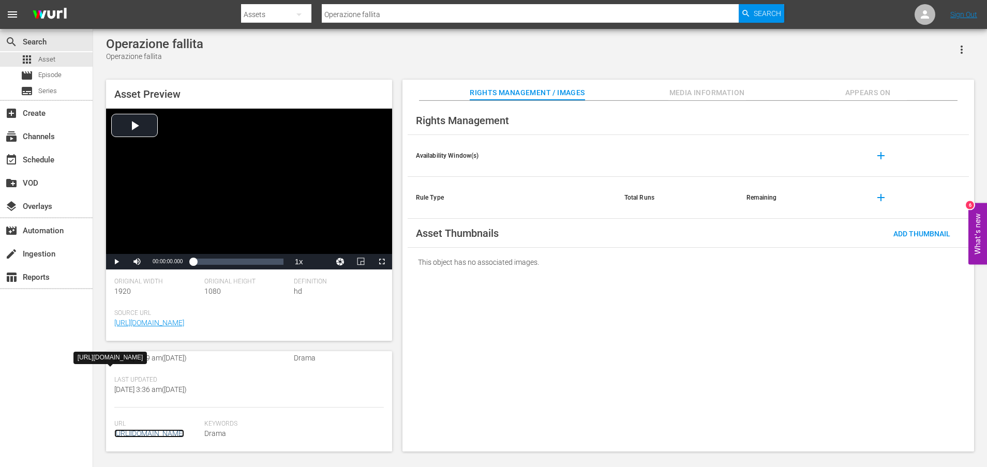
click at [164, 429] on link "[URL][DOMAIN_NAME]" at bounding box center [149, 433] width 70 height 8
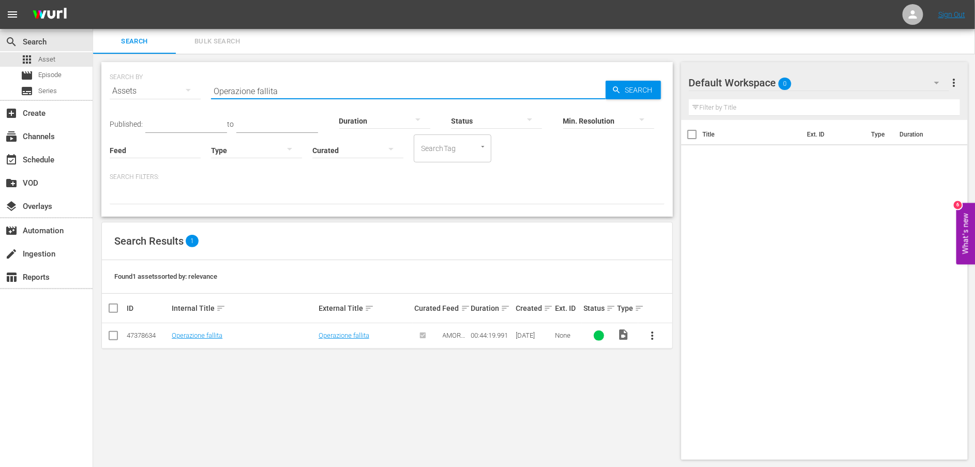
drag, startPoint x: 309, startPoint y: 90, endPoint x: 189, endPoint y: 94, distance: 120.0
click at [189, 94] on div "SEARCH BY Search By Assets Search ID, Title, Description, Keywords, or Category…" at bounding box center [387, 84] width 555 height 37
paste input "[PERSON_NAME] si tradisce"
type input "[PERSON_NAME] si tradisce"
click at [627, 93] on span "Search" at bounding box center [641, 90] width 40 height 19
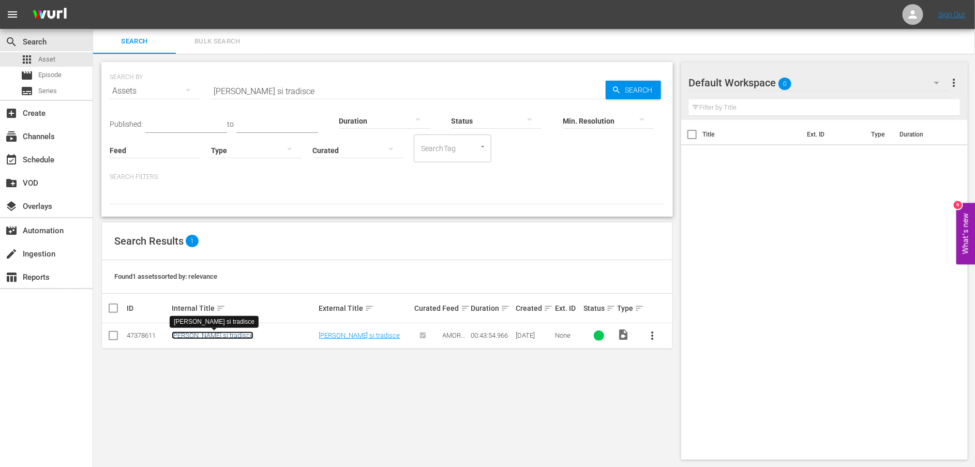
click at [197, 338] on link "[PERSON_NAME] si tradisce" at bounding box center [213, 336] width 82 height 8
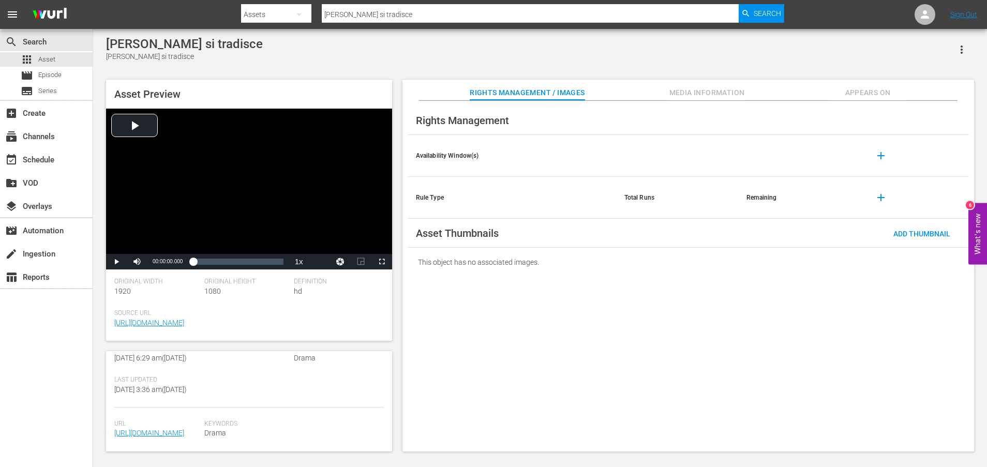
scroll to position [258, 0]
click at [151, 429] on link "[URL][DOMAIN_NAME]" at bounding box center [149, 433] width 70 height 8
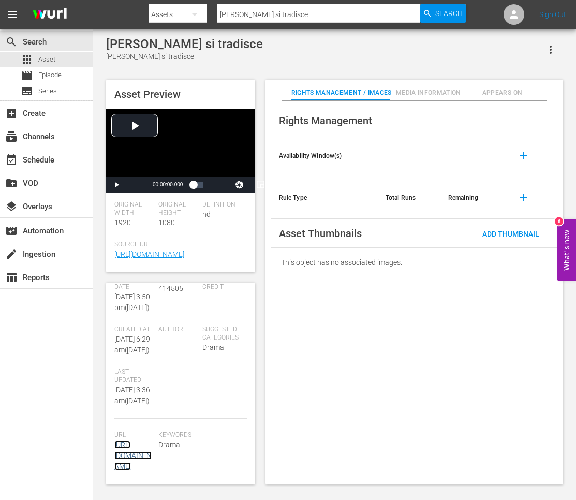
scroll to position [320, 0]
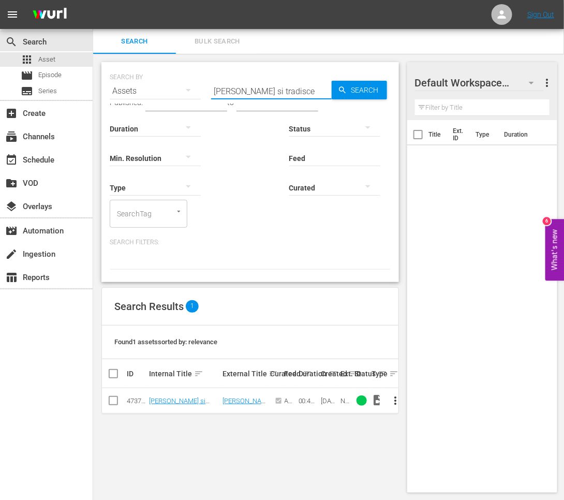
drag, startPoint x: 297, startPoint y: 93, endPoint x: 188, endPoint y: 88, distance: 108.7
click at [188, 88] on div "SEARCH BY Search By Assets Search ID, Title, Description, Keywords, or Category…" at bounding box center [250, 84] width 281 height 37
paste input "La morte decide sempr"
type input "La morte decide sempre"
click at [362, 88] on span "Search" at bounding box center [367, 90] width 40 height 19
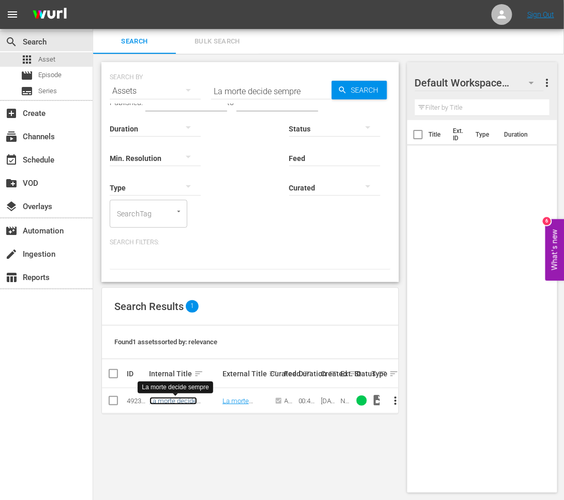
click at [182, 402] on link "La morte decide sempre" at bounding box center [173, 405] width 48 height 16
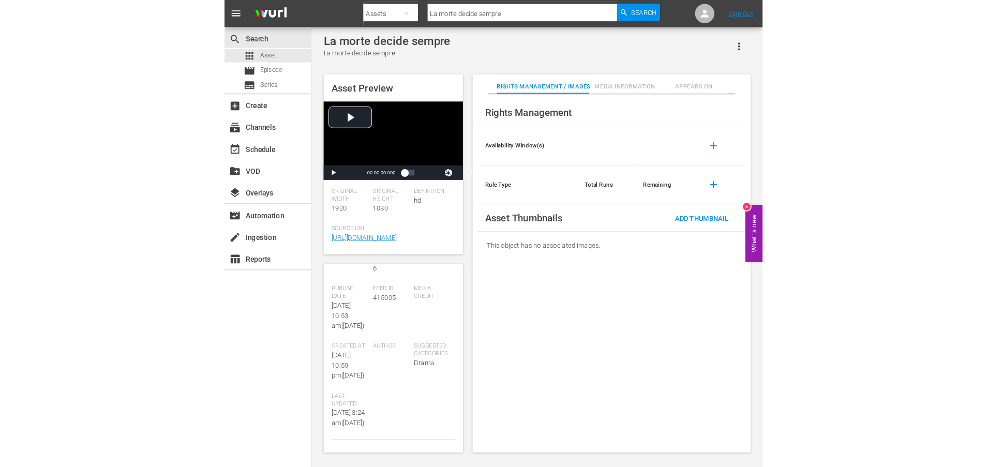
scroll to position [341, 0]
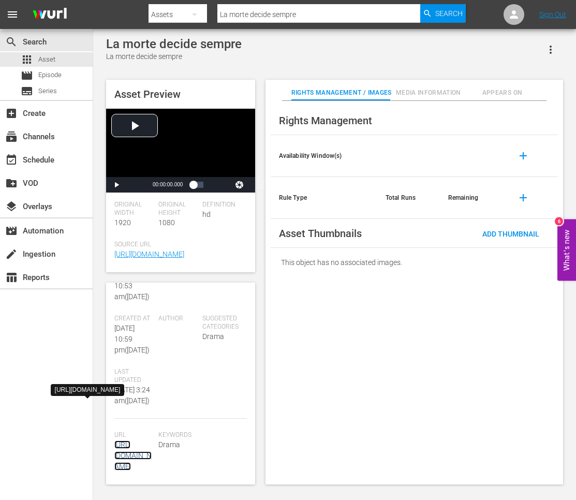
click at [136, 440] on link "[URL][DOMAIN_NAME]" at bounding box center [132, 455] width 37 height 30
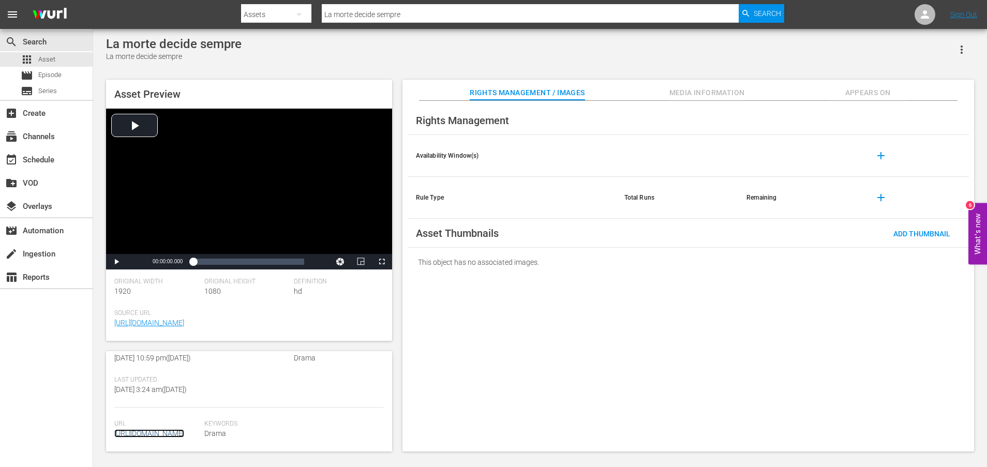
scroll to position [230, 0]
click at [55, 59] on div "apps Asset" at bounding box center [46, 59] width 93 height 14
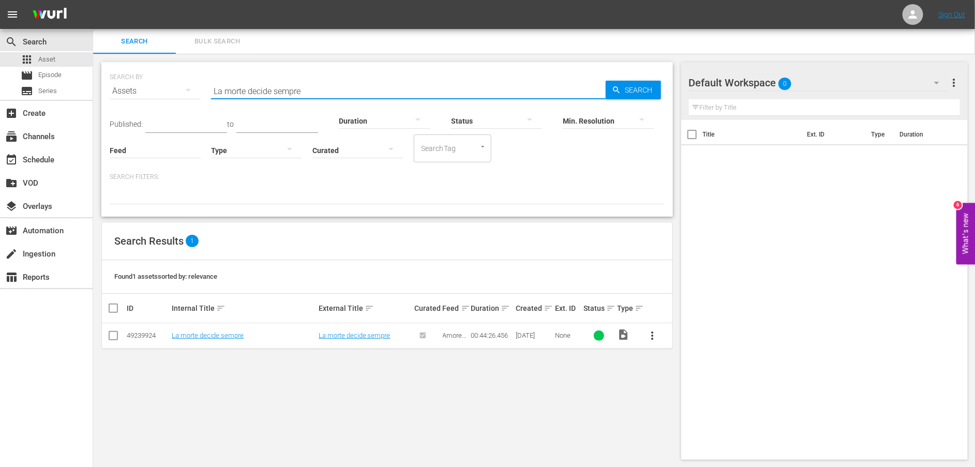
drag, startPoint x: 332, startPoint y: 90, endPoint x: 194, endPoint y: 89, distance: 137.6
click at [196, 89] on div "SEARCH BY Search By Assets Search ID, Title, Description, Keywords, or Category…" at bounding box center [387, 84] width 555 height 37
paste input "I nemici sono più vicini di quanto immaginiamo"
type input "I nemici sono più vicini di quanto immaginiamo"
click at [630, 88] on span "Search" at bounding box center [641, 90] width 40 height 19
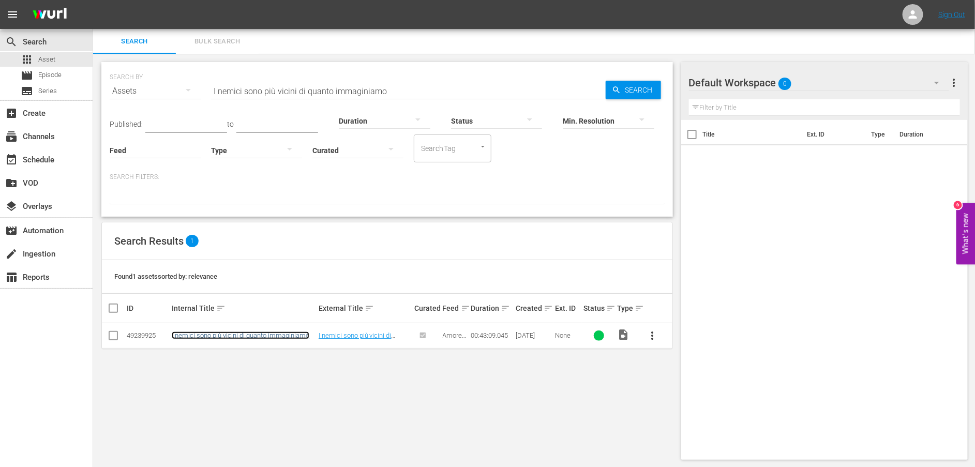
click at [239, 337] on link "I nemici sono più vicini di quanto immaginiamo" at bounding box center [241, 336] width 138 height 8
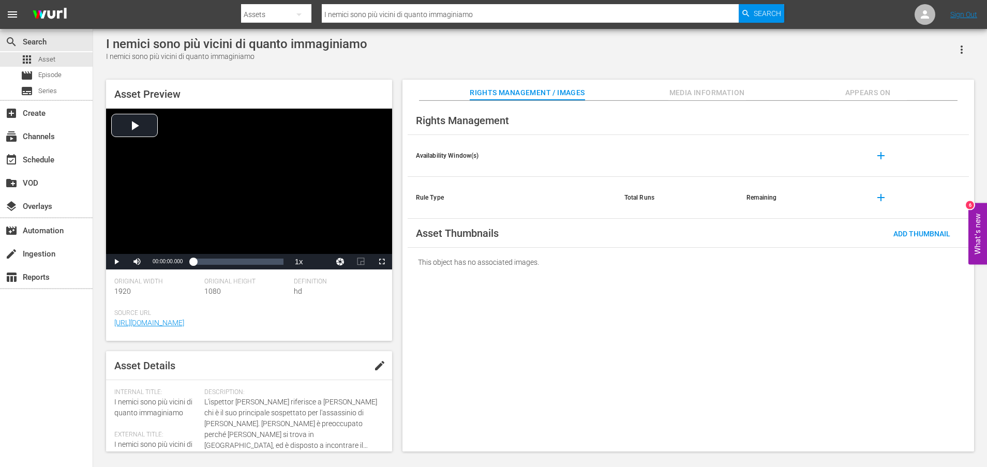
scroll to position [279, 0]
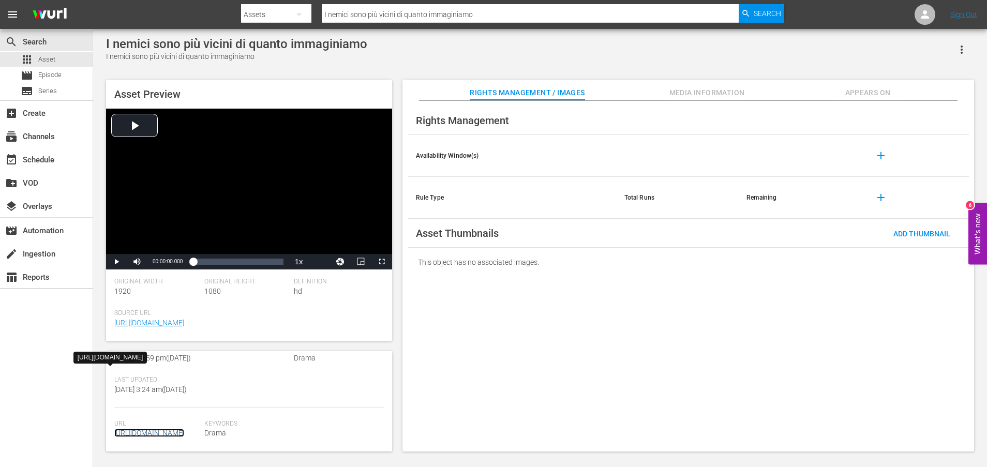
click at [160, 433] on link "[URL][DOMAIN_NAME]" at bounding box center [149, 433] width 70 height 8
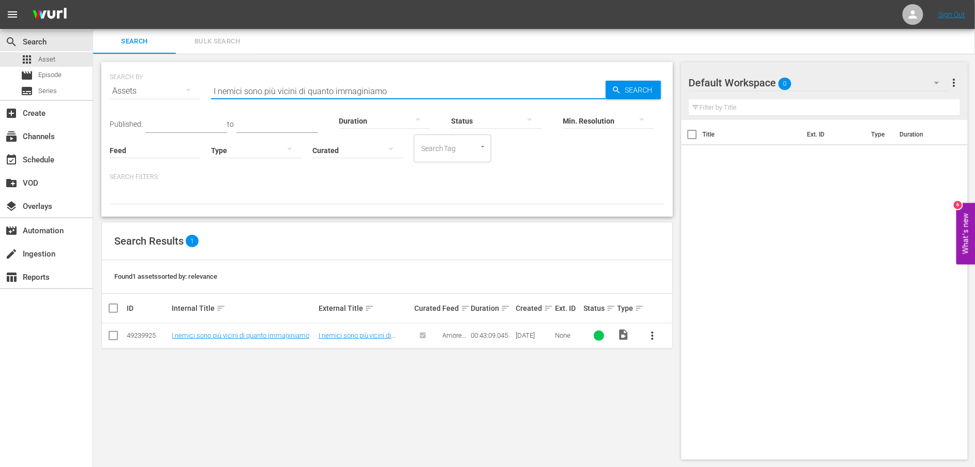
drag, startPoint x: 395, startPoint y: 86, endPoint x: 155, endPoint y: 86, distance: 239.5
click at [155, 86] on div "SEARCH BY Search By Assets Search ID, Title, Description, Keywords, or Category…" at bounding box center [387, 84] width 555 height 37
paste input "Giocare con il fuoco"
type input "Giocare con il fuoco"
click at [225, 337] on link "Giocare con il fuoco" at bounding box center [201, 336] width 58 height 8
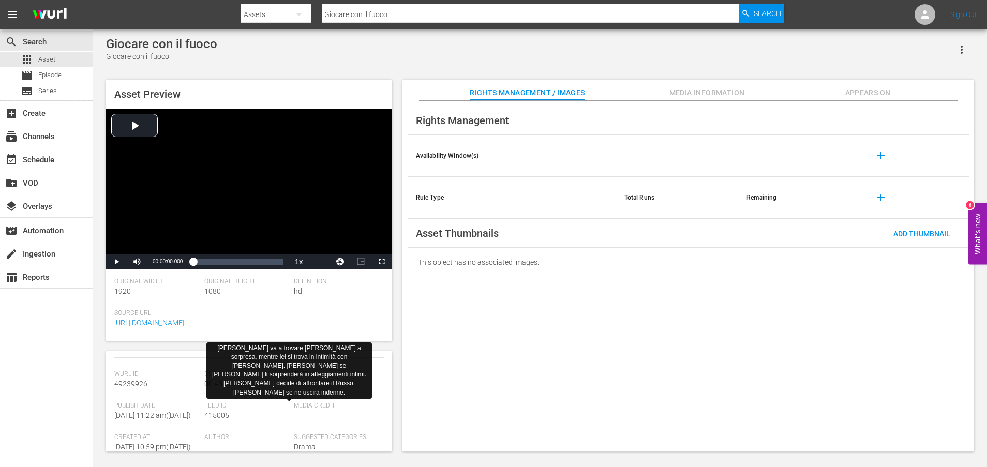
scroll to position [258, 0]
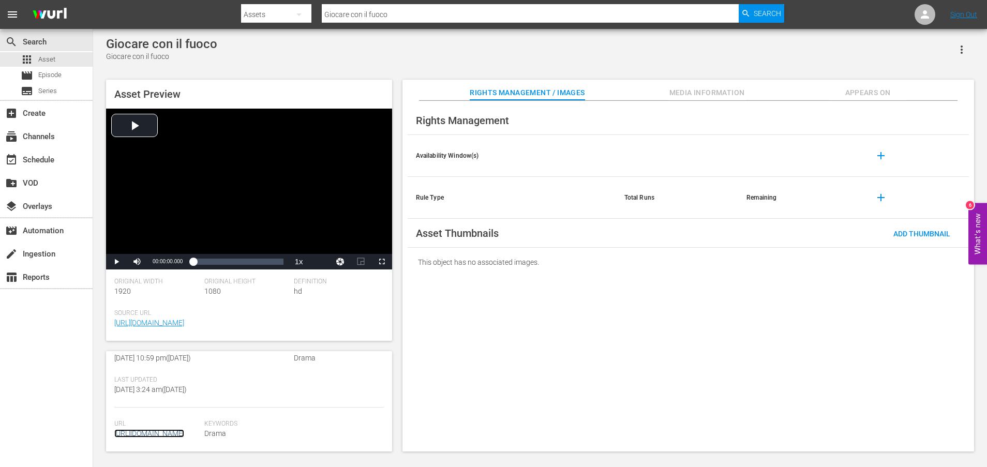
click at [173, 429] on link "[URL][DOMAIN_NAME]" at bounding box center [149, 433] width 70 height 8
click at [68, 54] on div "apps Asset" at bounding box center [46, 59] width 93 height 14
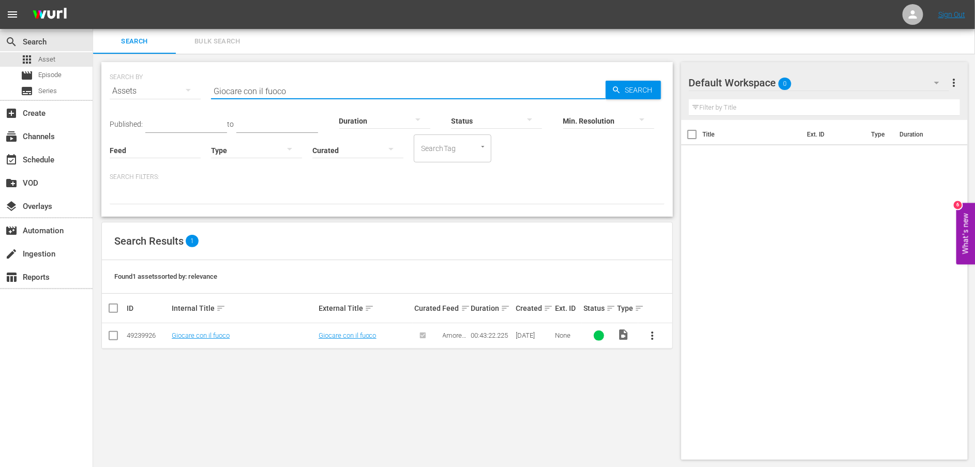
drag, startPoint x: 311, startPoint y: 90, endPoint x: 182, endPoint y: 89, distance: 128.8
click at [182, 89] on div "SEARCH BY Search By Assets Search ID, Title, Description, Keywords, or Category…" at bounding box center [387, 84] width 555 height 37
paste input "[PERSON_NAME] rischia di morire"
type input "[PERSON_NAME] rischia di morire"
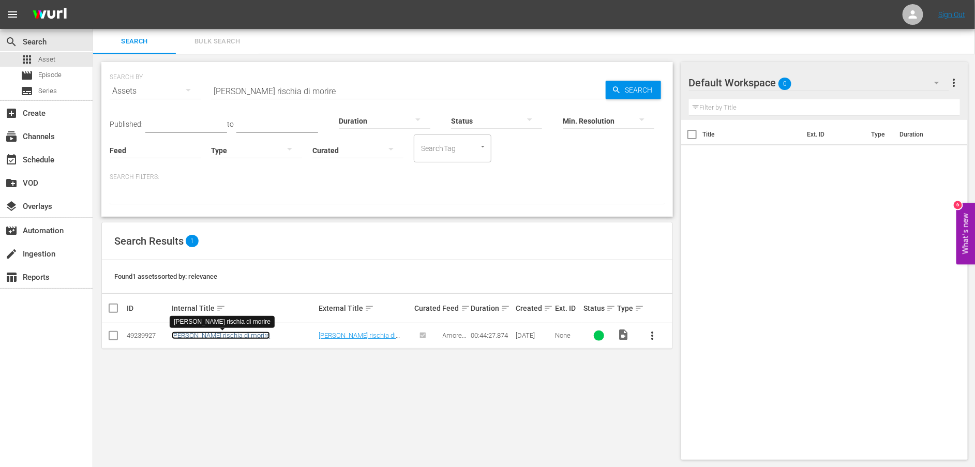
click at [206, 337] on link "[PERSON_NAME] rischia di morire" at bounding box center [221, 336] width 98 height 8
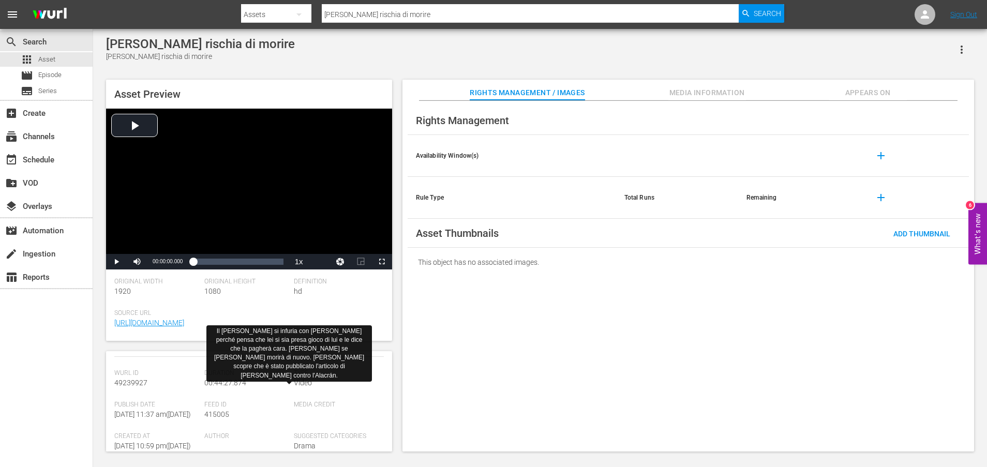
scroll to position [258, 0]
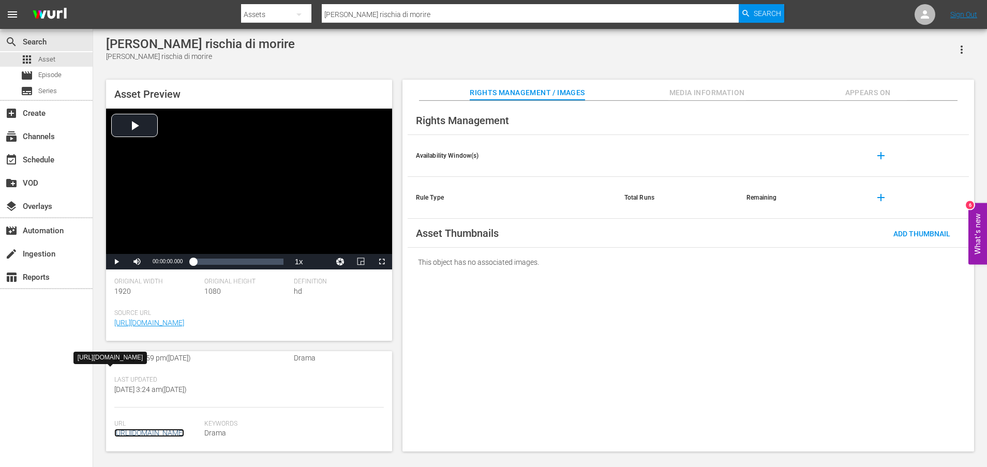
click at [168, 433] on link "[URL][DOMAIN_NAME]" at bounding box center [149, 433] width 70 height 8
click at [61, 59] on div "apps Asset" at bounding box center [46, 59] width 93 height 14
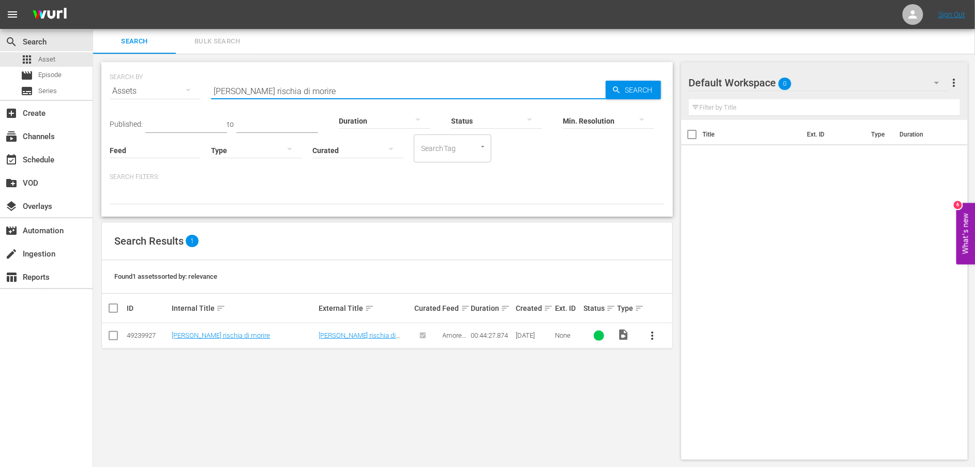
drag, startPoint x: 340, startPoint y: 91, endPoint x: 180, endPoint y: 98, distance: 160.0
click at [180, 98] on div "SEARCH BY Search By Assets Search ID, Title, Description, Keywords, or Category…" at bounding box center [387, 84] width 555 height 37
paste input "Il prezzo della libertà"
type input "Il prezzo della libertà"
click at [215, 336] on link "Il prezzo della libertà" at bounding box center [201, 336] width 59 height 8
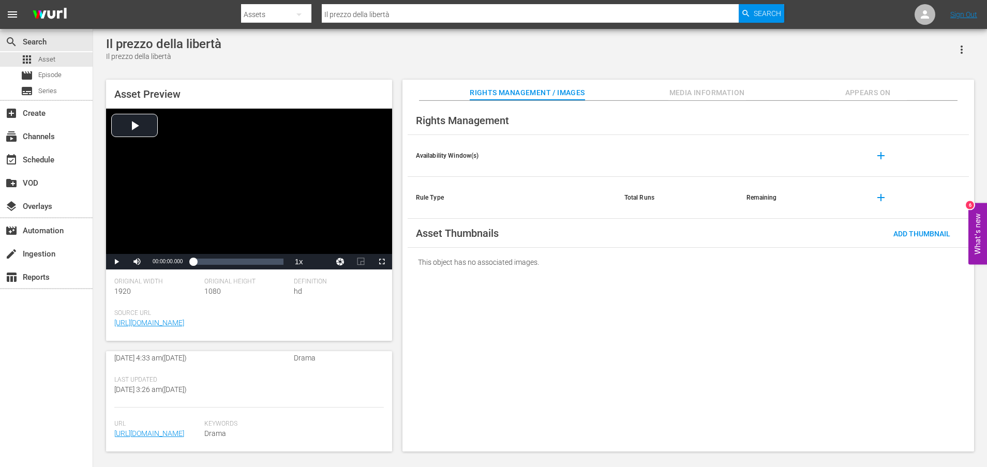
scroll to position [258, 0]
click at [157, 429] on link "[URL][DOMAIN_NAME]" at bounding box center [149, 433] width 70 height 8
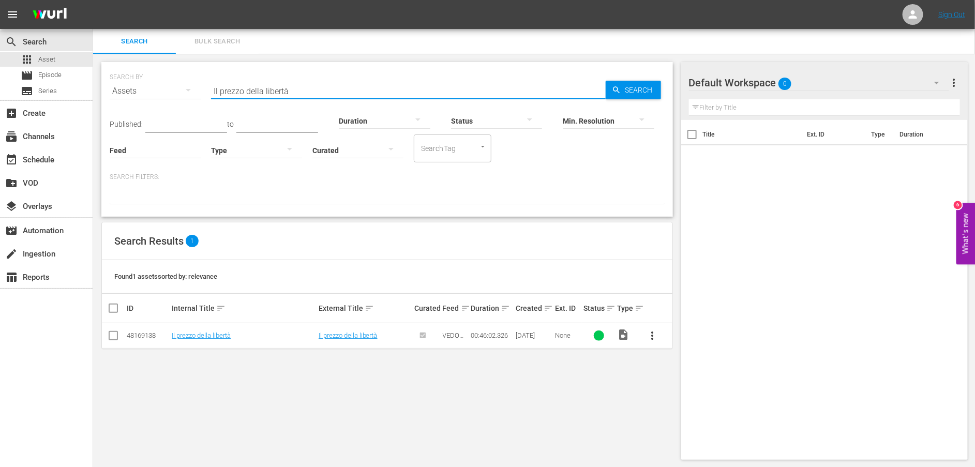
drag, startPoint x: 317, startPoint y: 92, endPoint x: 148, endPoint y: 89, distance: 169.1
click at [148, 89] on div "SEARCH BY Search By Assets Search ID, Title, Description, Keywords, or Category…" at bounding box center [387, 84] width 555 height 37
paste input "La nuova minaccia"
type input "La nuova minaccia"
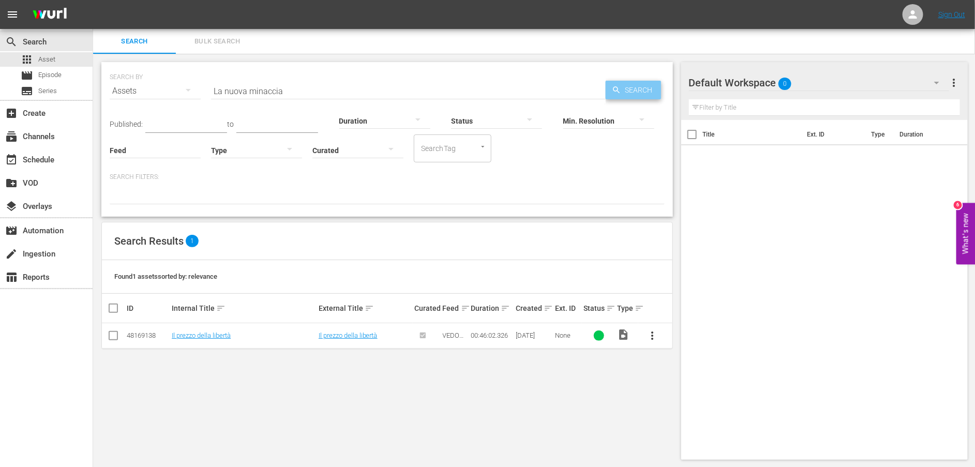
click at [633, 94] on span "Search" at bounding box center [641, 90] width 40 height 19
click at [198, 335] on link "La nuova minaccia" at bounding box center [199, 336] width 55 height 8
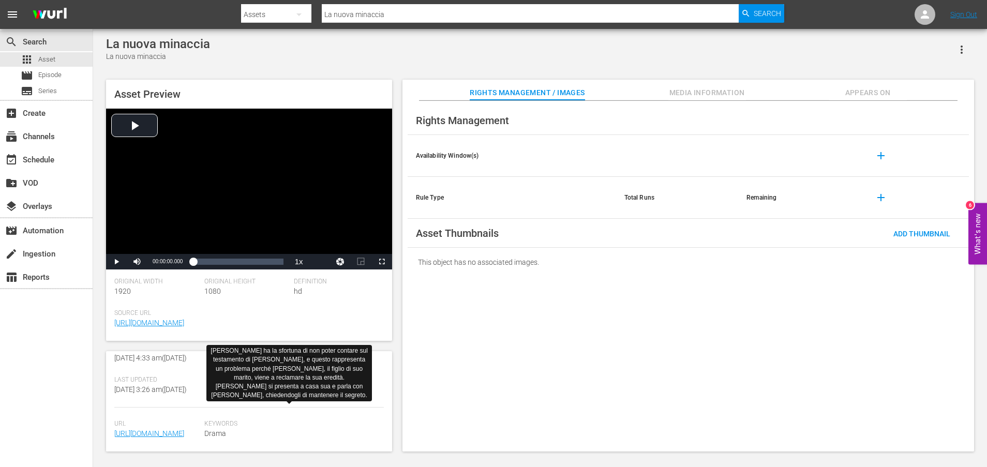
scroll to position [269, 0]
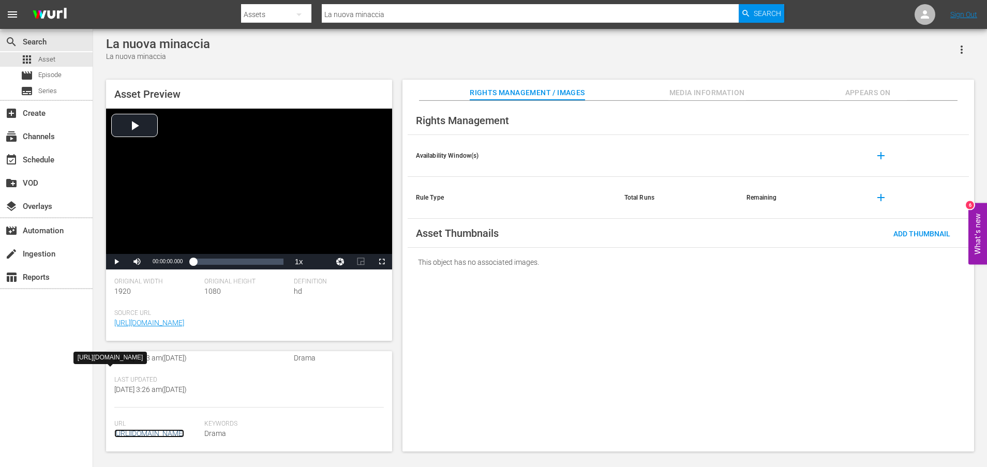
click at [157, 429] on link "[URL][DOMAIN_NAME]" at bounding box center [149, 433] width 70 height 8
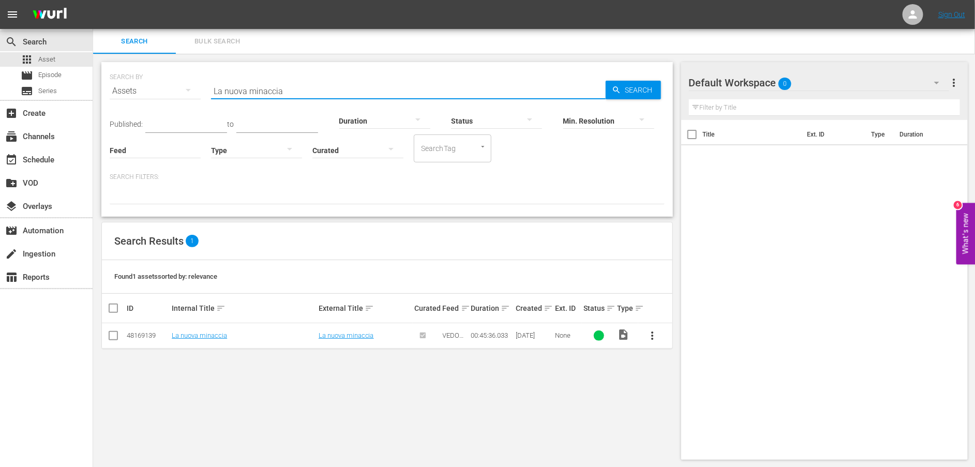
drag, startPoint x: 302, startPoint y: 87, endPoint x: 157, endPoint y: 83, distance: 144.4
click at [157, 83] on div "SEARCH BY Search By Assets Search ID, Title, Description, Keywords, or Category…" at bounding box center [387, 84] width 555 height 37
paste input "Voglio i miei soldi"
type input "Voglio i miei soldi"
click at [617, 86] on icon "button" at bounding box center [616, 89] width 9 height 9
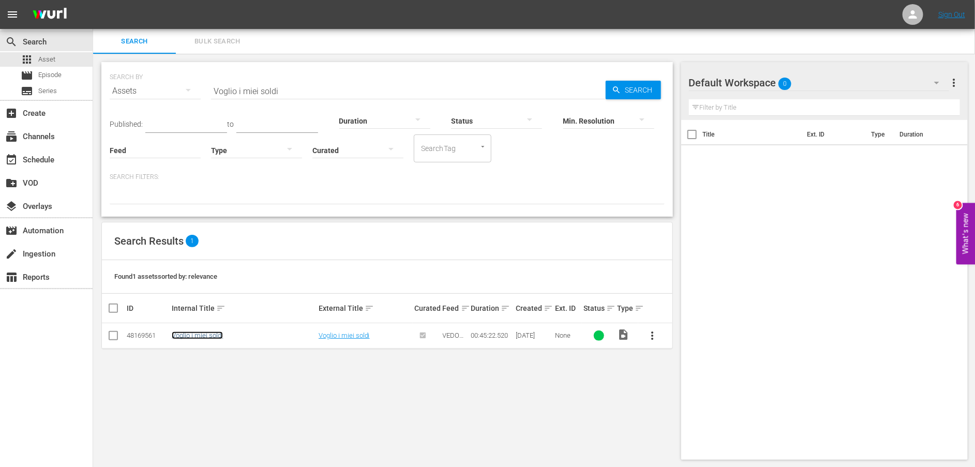
click at [213, 339] on link "Voglio i miei soldi" at bounding box center [197, 336] width 51 height 8
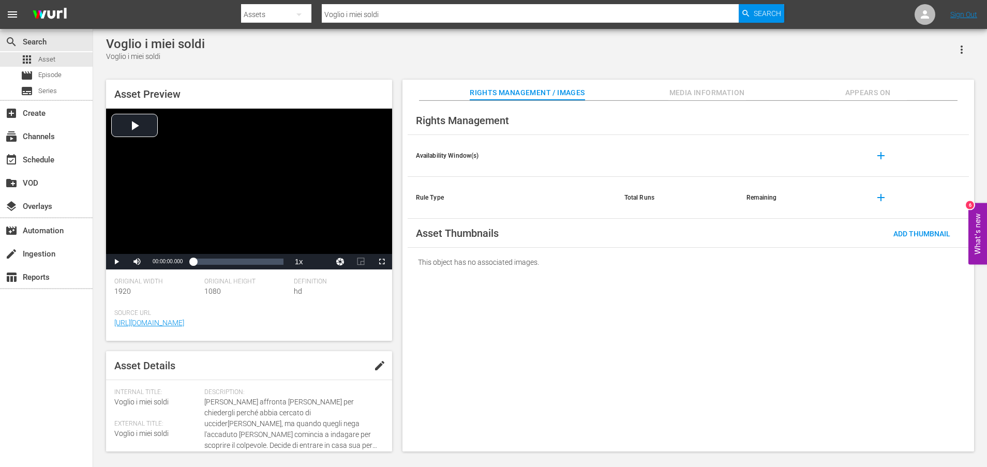
scroll to position [269, 0]
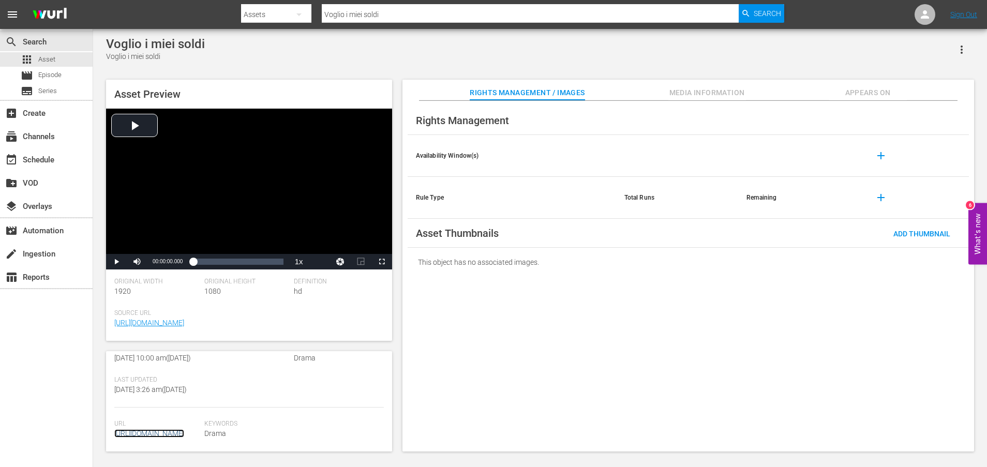
click at [162, 429] on link "[URL][DOMAIN_NAME]" at bounding box center [149, 433] width 70 height 8
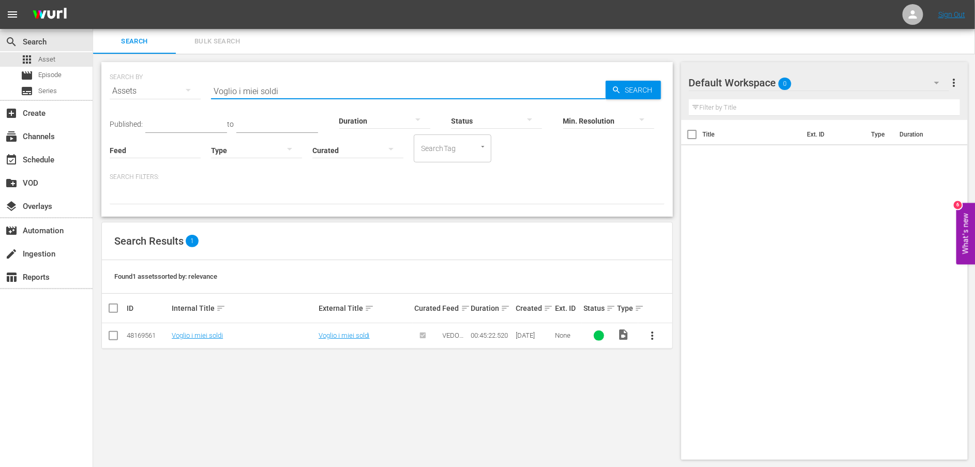
drag, startPoint x: 309, startPoint y: 87, endPoint x: 174, endPoint y: 87, distance: 135.0
click at [174, 87] on div "SEARCH BY Search By Assets Search ID, Title, Description, Keywords, or Category…" at bounding box center [387, 84] width 555 height 37
paste input "Permanenza temporanea"
type input "Permanenza temporanea"
click at [619, 89] on icon "button" at bounding box center [616, 89] width 9 height 9
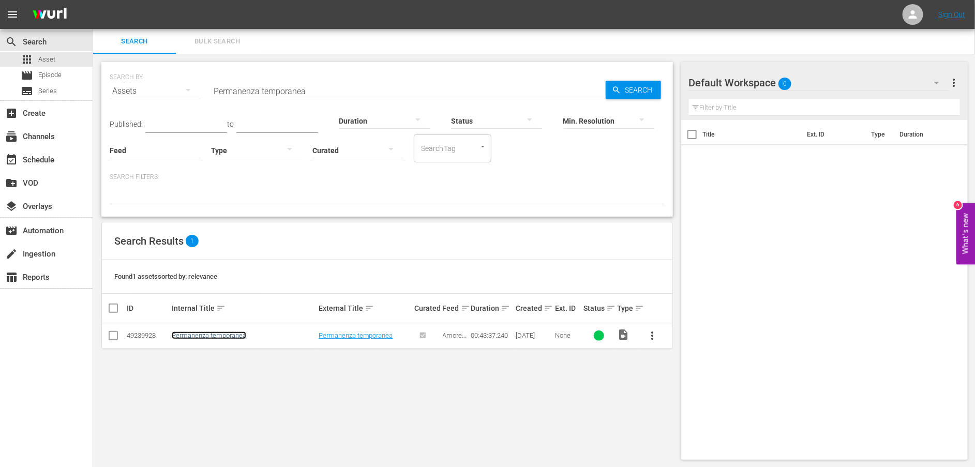
click at [230, 336] on link "Permanenza temporanea" at bounding box center [209, 336] width 74 height 8
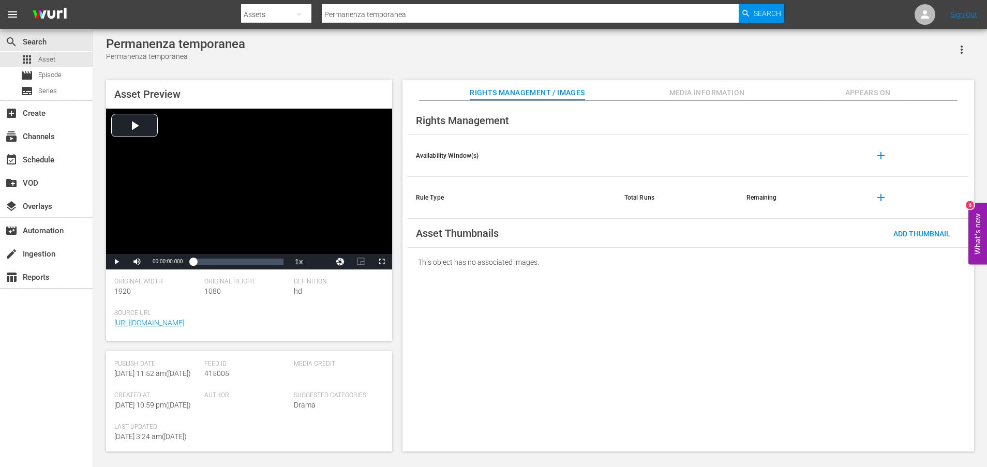
scroll to position [269, 0]
click at [165, 428] on span "[URL][DOMAIN_NAME]" at bounding box center [156, 433] width 85 height 11
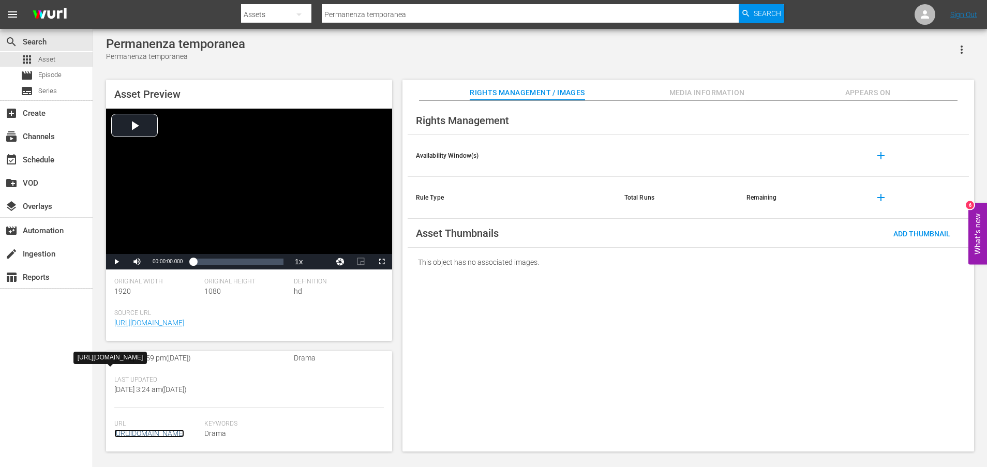
click at [182, 429] on link "[URL][DOMAIN_NAME]" at bounding box center [149, 433] width 70 height 8
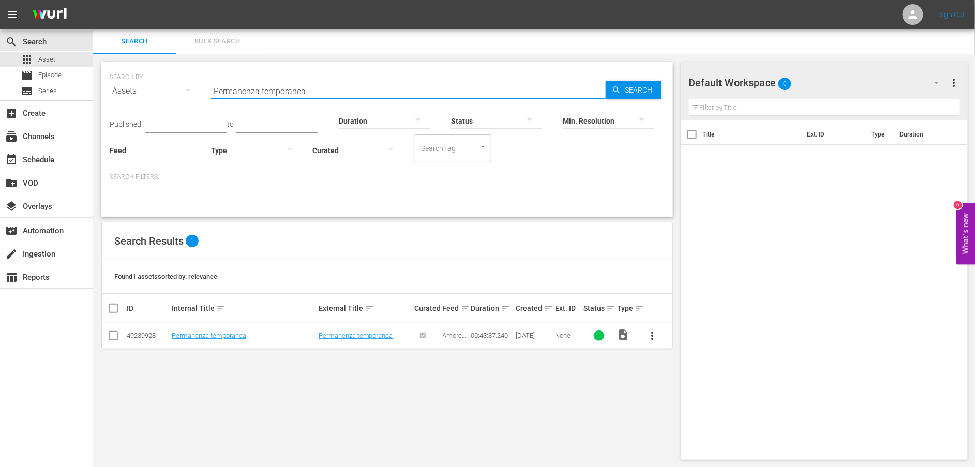
drag, startPoint x: 303, startPoint y: 87, endPoint x: 205, endPoint y: 87, distance: 97.8
click at [205, 87] on div "SEARCH BY Search By Assets Search ID, Title, Description, Keywords, or Category…" at bounding box center [387, 84] width 555 height 37
paste input "Una giusta difesa"
type input "Una giusta difesa"
click at [624, 96] on div "Min. Resolution" at bounding box center [608, 114] width 91 height 37
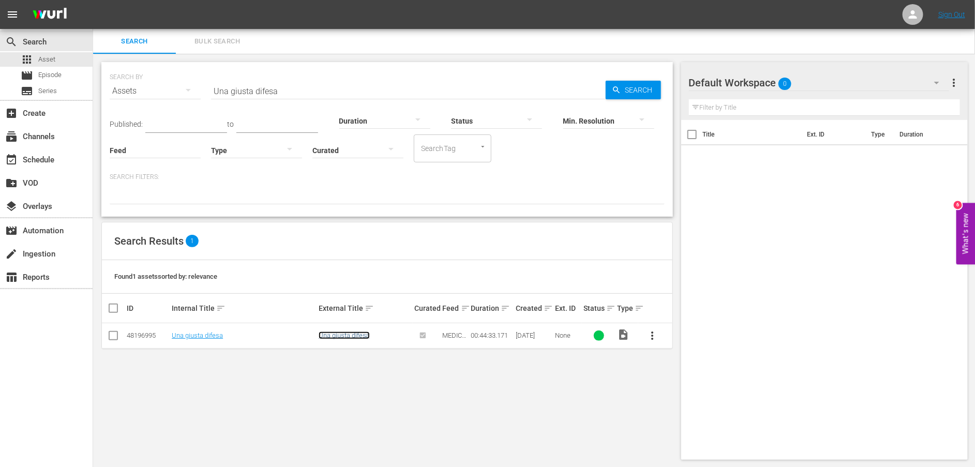
click at [362, 336] on link "Una giusta difesa" at bounding box center [344, 336] width 51 height 8
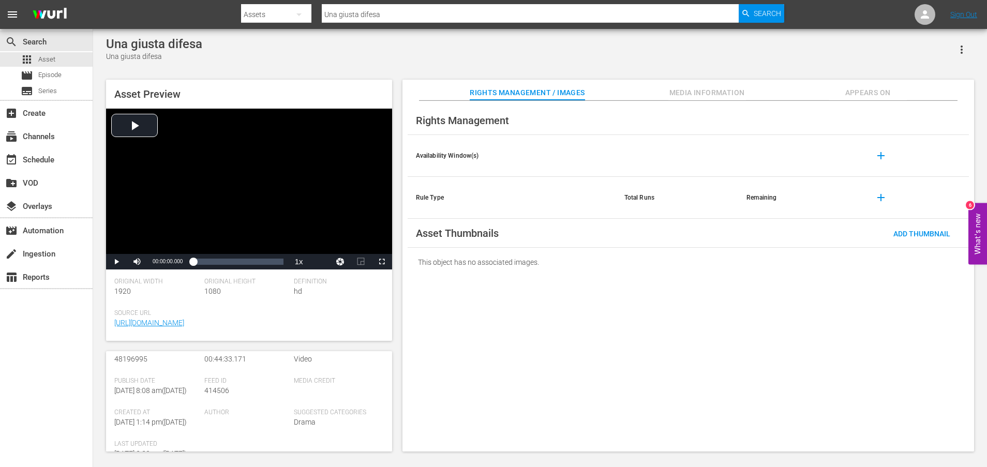
scroll to position [258, 0]
click at [177, 429] on link "[URL][DOMAIN_NAME]" at bounding box center [149, 433] width 70 height 8
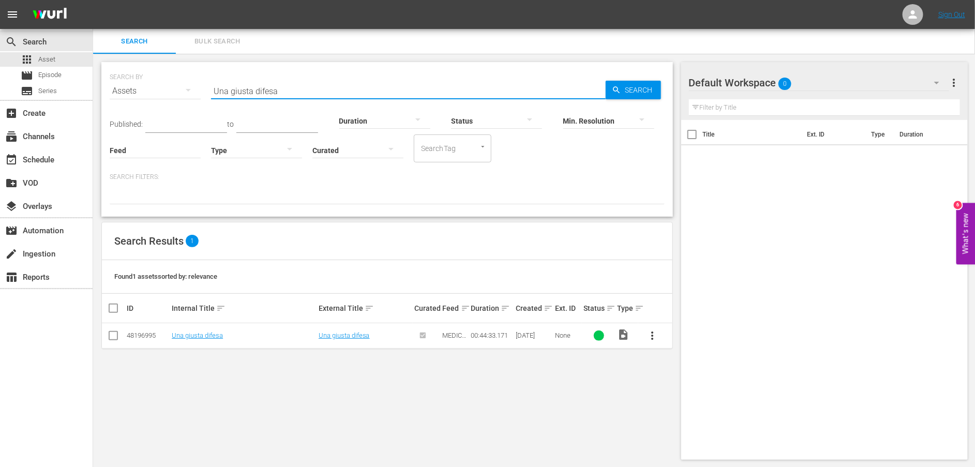
drag, startPoint x: 352, startPoint y: 92, endPoint x: 109, endPoint y: 80, distance: 243.9
click at [109, 80] on div "SEARCH BY Search By Assets Search ID, Title, Description, Keywords, or Category…" at bounding box center [387, 139] width 572 height 155
paste input "[PERSON_NAME] e rifatti una vita Regin"
type input "[PERSON_NAME] e rifatti una vita Regina"
click at [423, 336] on div at bounding box center [426, 335] width 25 height 17
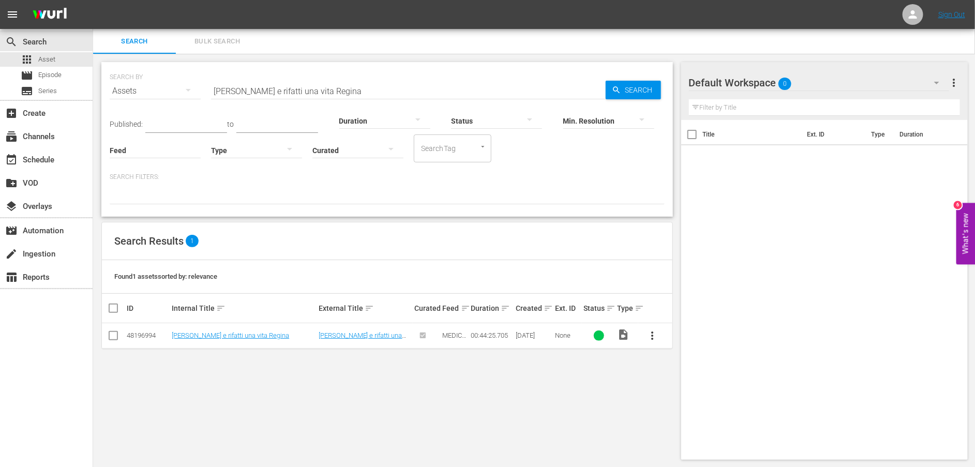
click at [109, 338] on input "checkbox" at bounding box center [113, 338] width 12 height 12
checkbox input "true"
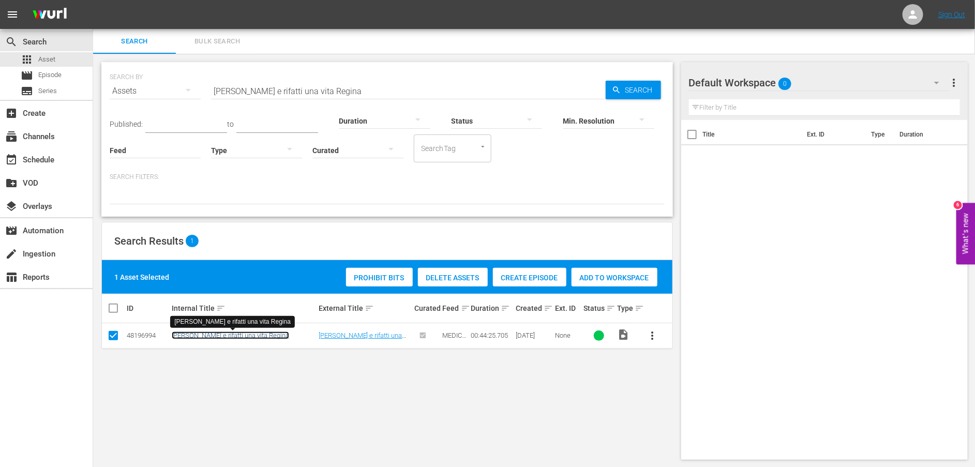
click at [218, 335] on link "[PERSON_NAME] e rifatti una vita Regina" at bounding box center [230, 336] width 117 height 8
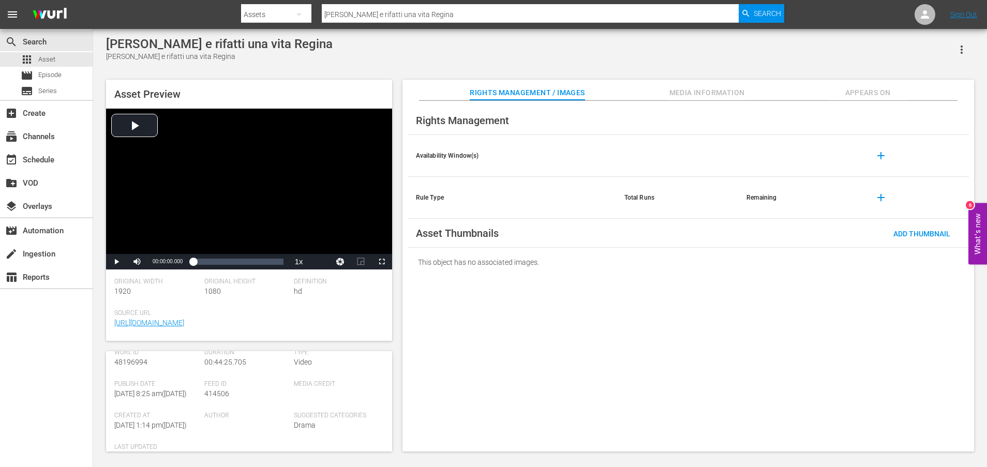
scroll to position [279, 0]
click at [168, 428] on span "[URL][DOMAIN_NAME]" at bounding box center [156, 433] width 85 height 11
click at [172, 429] on link "[URL][DOMAIN_NAME]" at bounding box center [149, 433] width 70 height 8
click at [694, 88] on span "Media Information" at bounding box center [707, 92] width 78 height 13
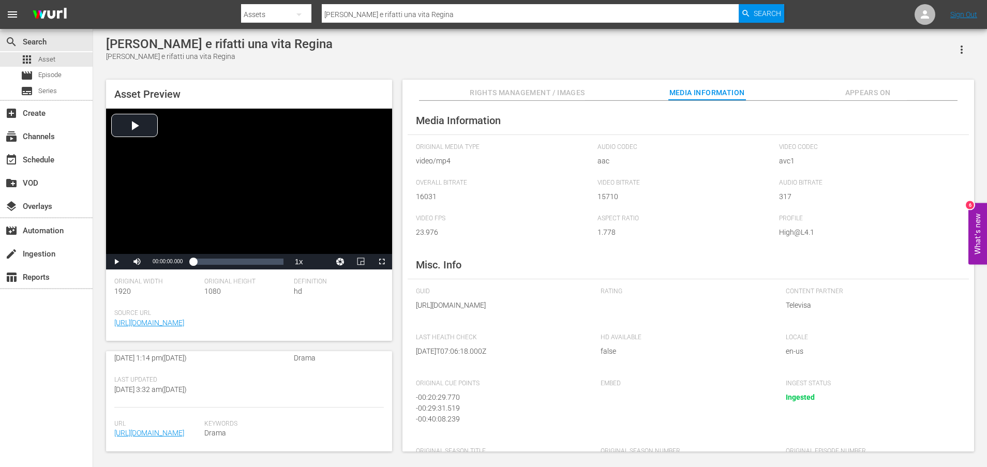
scroll to position [57, 0]
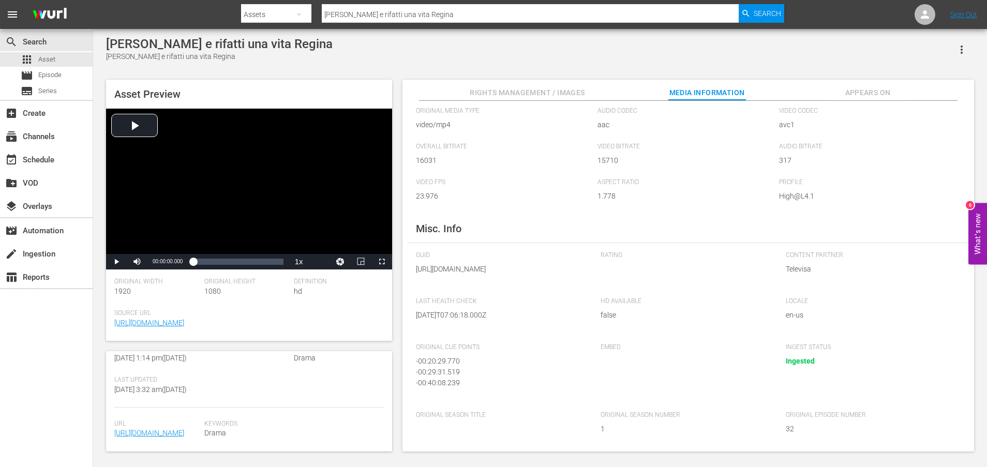
click at [793, 360] on span "Ingested" at bounding box center [800, 361] width 29 height 8
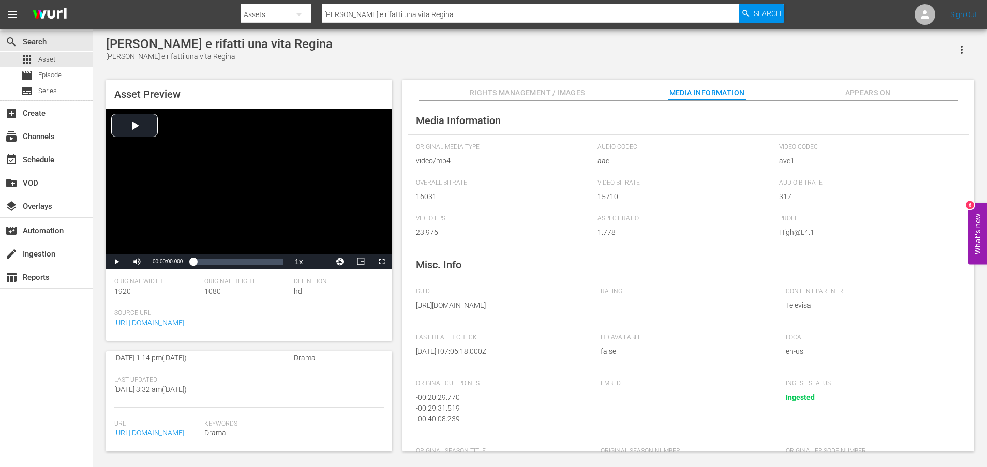
drag, startPoint x: 517, startPoint y: 329, endPoint x: 407, endPoint y: 309, distance: 112.6
click at [407, 309] on div "Media Information Original Media Type video/mp4 Audio Codec aac Video Codec avc…" at bounding box center [688, 276] width 572 height 351
copy span "[URL][DOMAIN_NAME]"
click at [140, 129] on div "Video Player" at bounding box center [249, 181] width 286 height 145
click at [137, 262] on span "Video Player" at bounding box center [137, 262] width 0 height 0
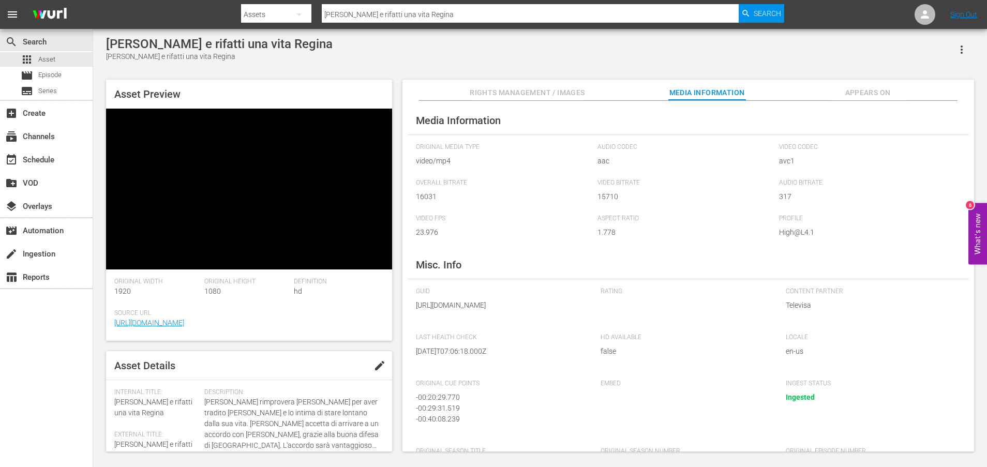
click at [373, 368] on span "edit" at bounding box center [379, 365] width 12 height 12
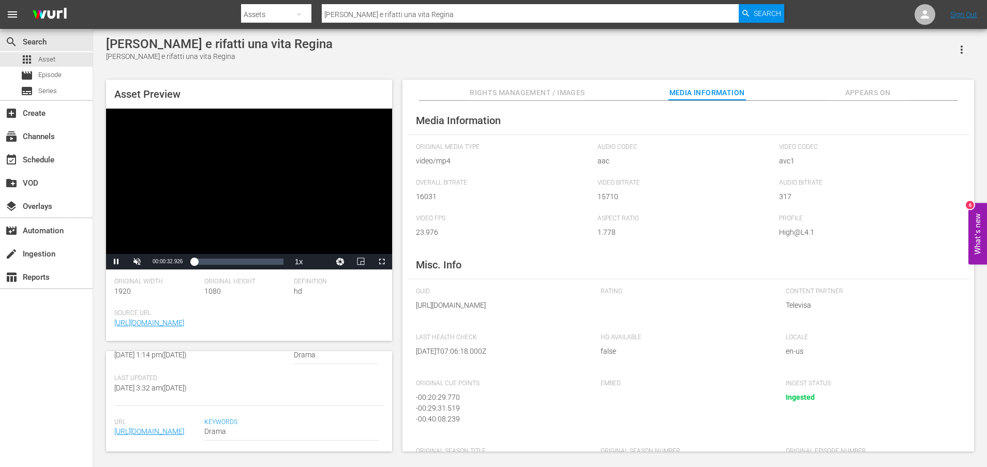
scroll to position [303, 0]
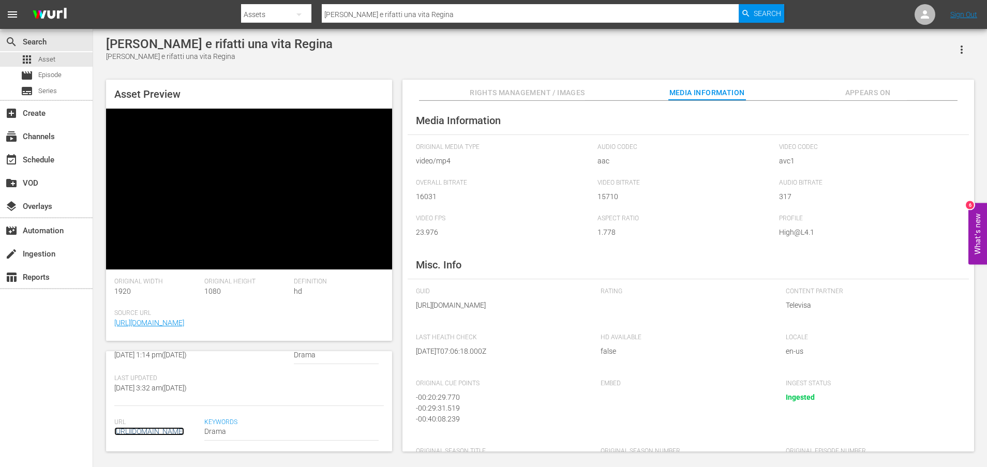
click at [165, 427] on link "[URL][DOMAIN_NAME]" at bounding box center [149, 431] width 70 height 8
drag, startPoint x: 106, startPoint y: 380, endPoint x: 169, endPoint y: 438, distance: 85.7
click at [169, 438] on div "Asset Details Discard Save Internal Title: [PERSON_NAME] e rifatti una vita Reg…" at bounding box center [249, 401] width 286 height 100
copy link "[URL][DOMAIN_NAME]"
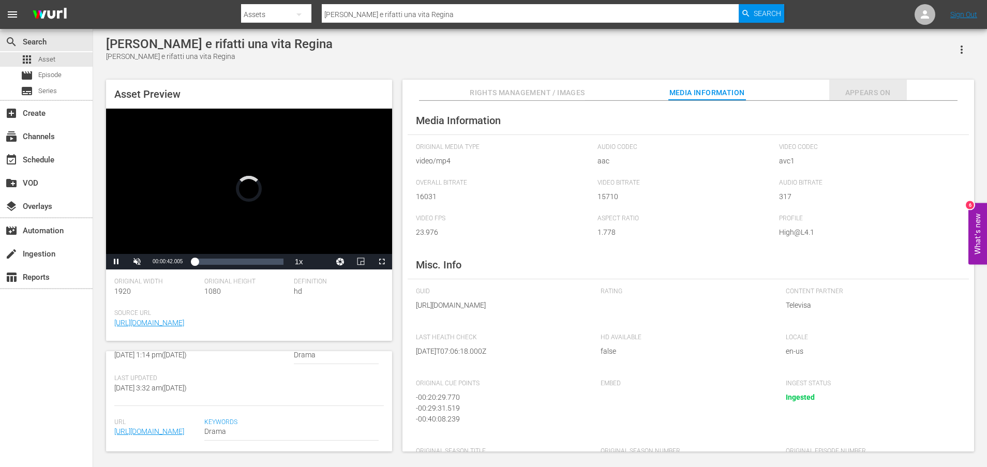
click at [874, 95] on span "Appears On" at bounding box center [868, 92] width 78 height 13
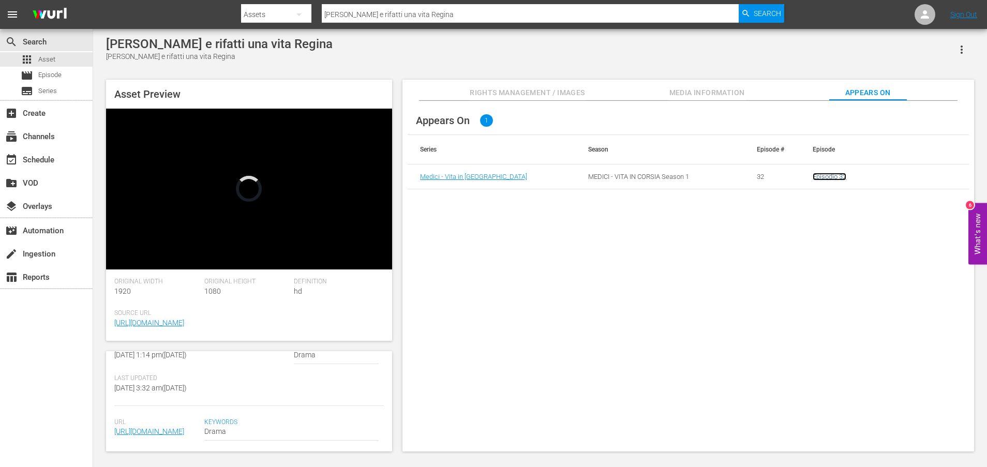
click at [824, 178] on link "Episodio 32" at bounding box center [830, 177] width 34 height 8
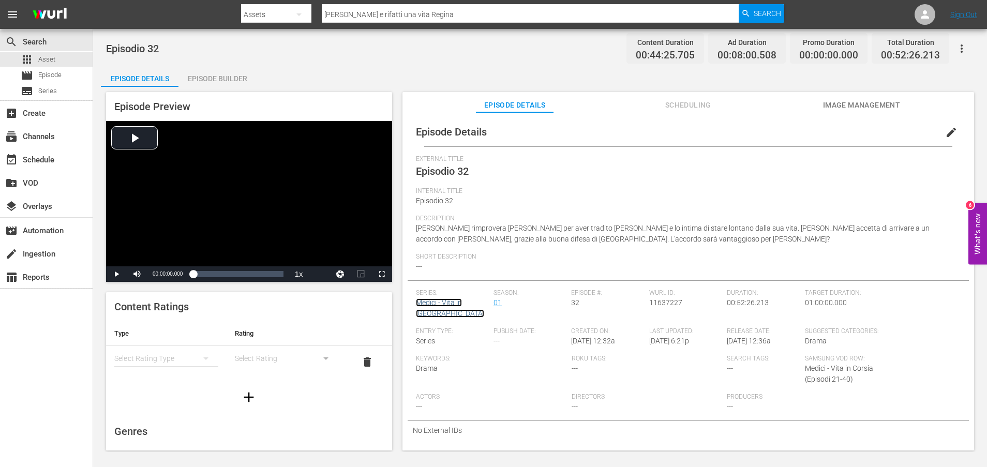
click at [460, 301] on link "Medici - Vita in [GEOGRAPHIC_DATA]" at bounding box center [450, 307] width 68 height 19
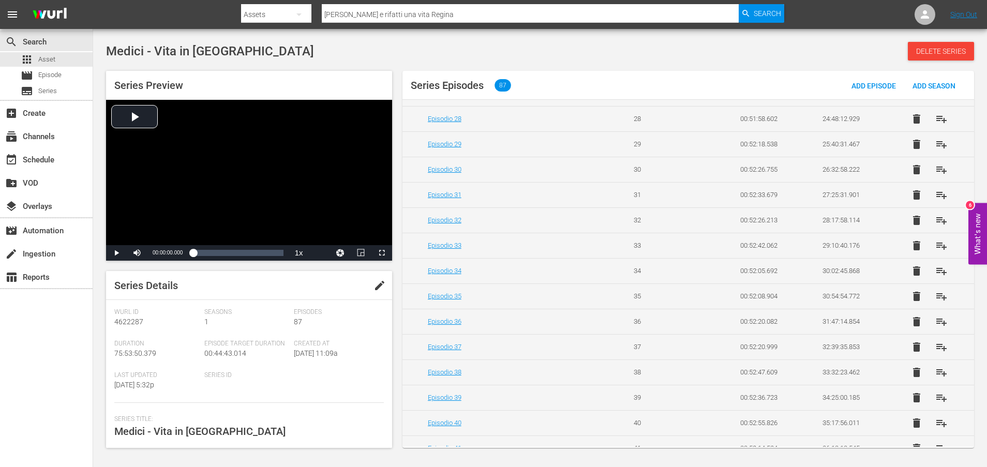
scroll to position [655, 0]
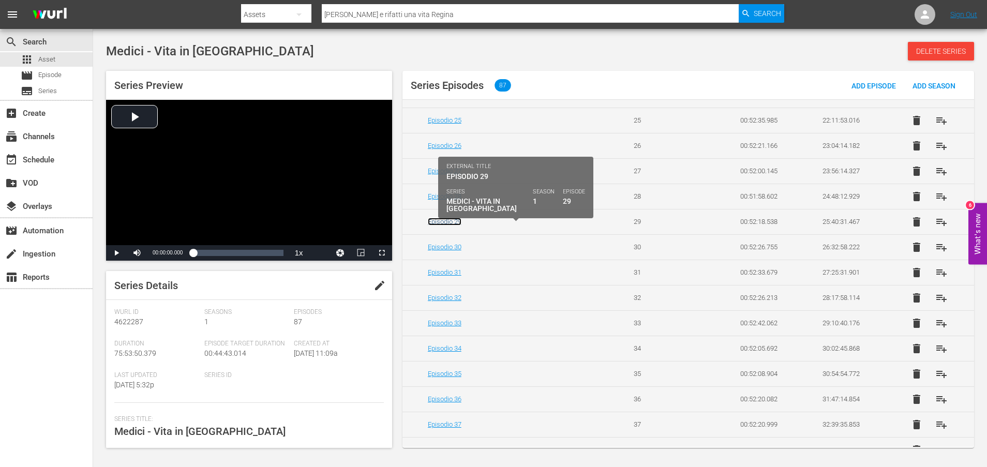
drag, startPoint x: 449, startPoint y: 231, endPoint x: 438, endPoint y: 231, distance: 10.9
click at [438, 226] on link "Episodio 29" at bounding box center [445, 222] width 34 height 8
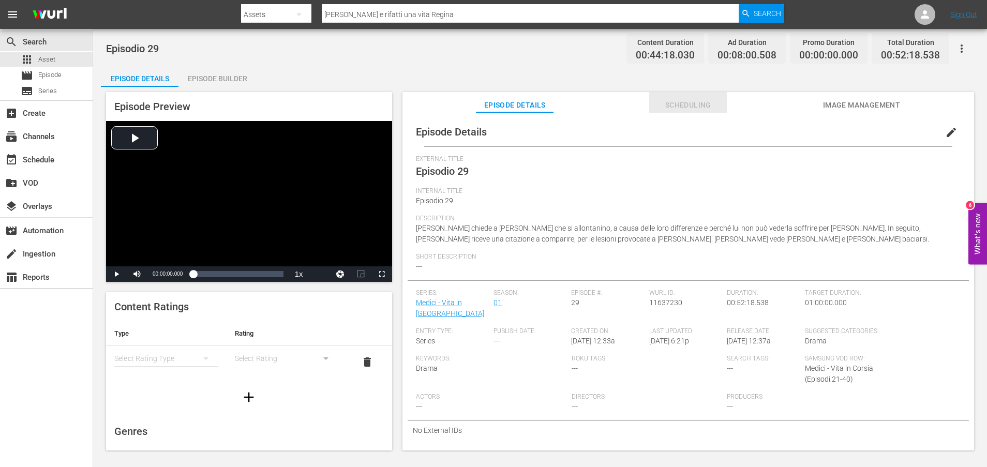
click at [691, 103] on span "Scheduling" at bounding box center [688, 105] width 78 height 13
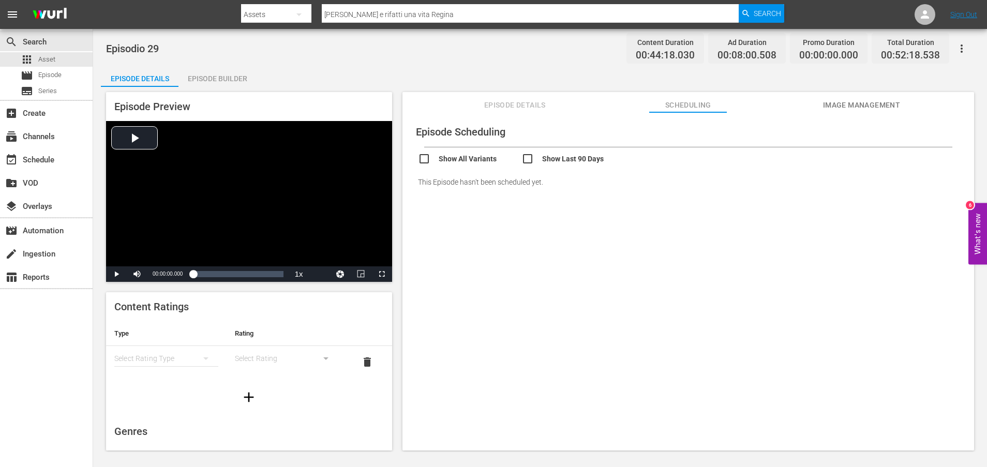
click at [834, 106] on span "Image Management" at bounding box center [861, 105] width 78 height 13
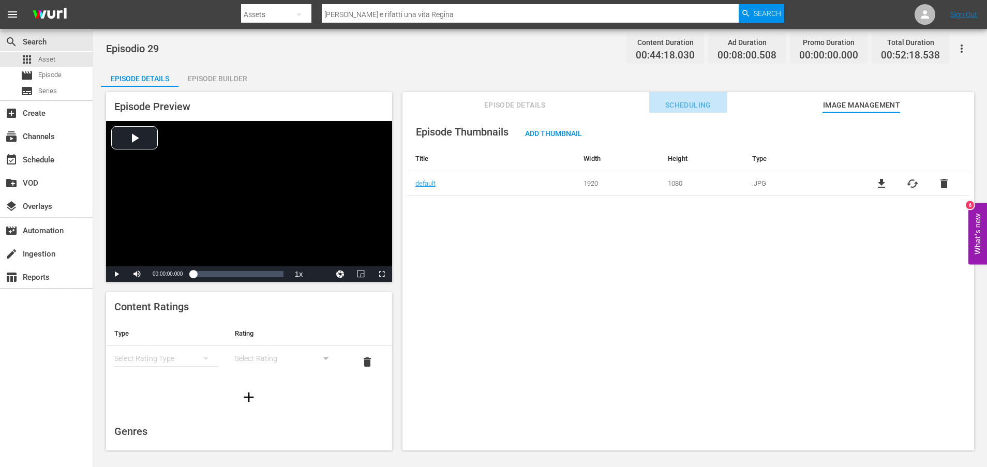
click at [698, 100] on span "Scheduling" at bounding box center [688, 105] width 78 height 13
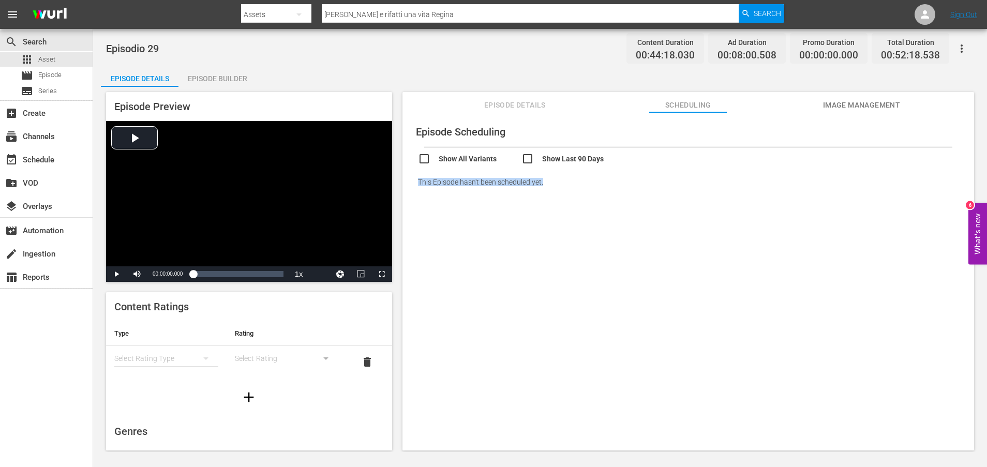
drag, startPoint x: 549, startPoint y: 182, endPoint x: 418, endPoint y: 182, distance: 131.4
click at [418, 182] on div "This Episode hasn't been scheduled yet." at bounding box center [688, 182] width 561 height 29
copy div "This Episode hasn't been scheduled yet."
click at [599, 292] on div "Episode Scheduling Show All Variants Show Last 90 Days This Episode hasn't been…" at bounding box center [688, 286] width 572 height 348
click at [421, 155] on input "checkbox" at bounding box center [469, 160] width 103 height 15
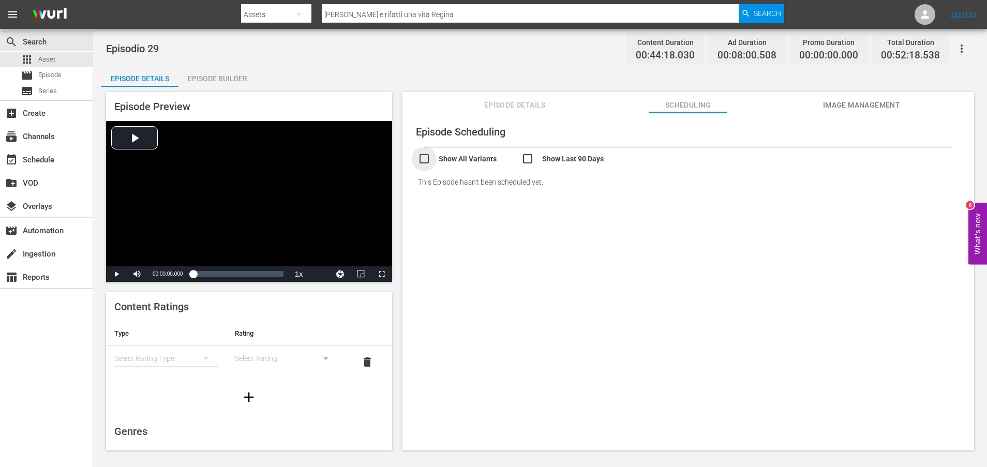
checkbox input "true"
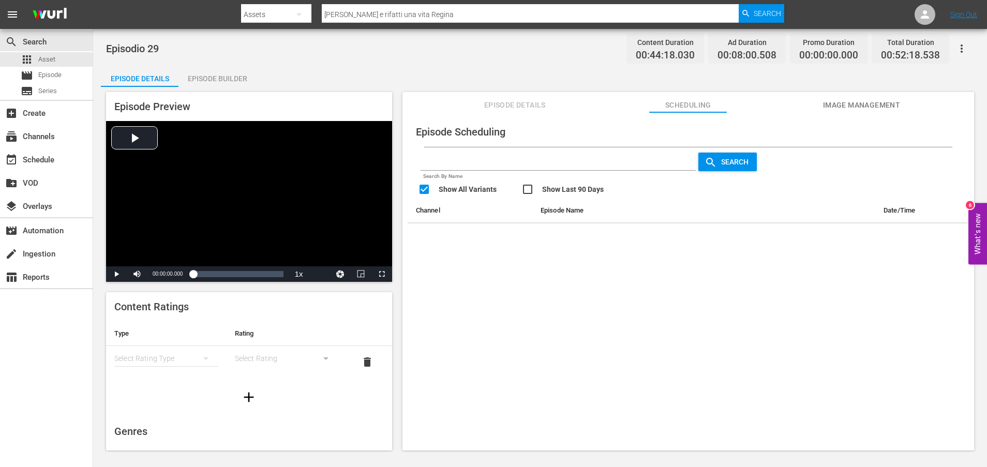
click at [528, 188] on input "checkbox" at bounding box center [572, 190] width 103 height 15
checkbox input "true"
click at [485, 162] on input "text" at bounding box center [558, 163] width 276 height 16
drag, startPoint x: 461, startPoint y: 161, endPoint x: 382, endPoint y: 158, distance: 79.2
click at [382, 158] on div "Episode Preview Video Player is loading. Play Video Play Mute Current Time 00:0…" at bounding box center [540, 273] width 878 height 372
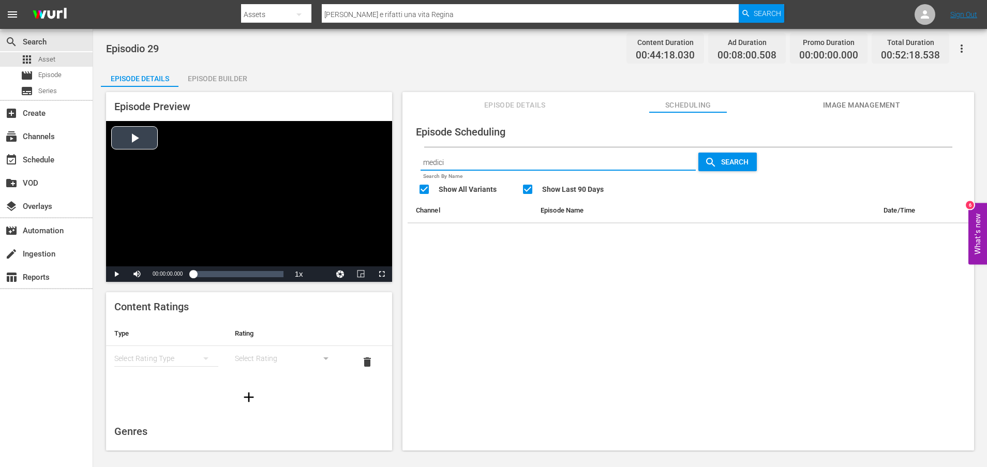
paste input "[PERSON_NAME] e rifatti una vita Regina"
type input "[PERSON_NAME] e rifatti una vita Regina"
click at [720, 164] on span "Search" at bounding box center [737, 162] width 40 height 8
click at [525, 190] on input "checkbox" at bounding box center [572, 190] width 103 height 15
checkbox input "false"
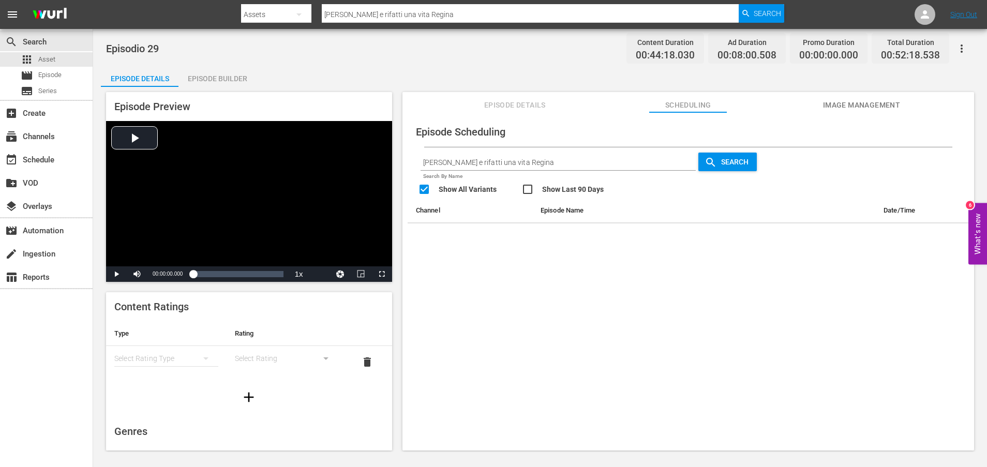
click at [548, 264] on div "Episode Scheduling Sii felice e rifatti una vita Regina Search By Name Search S…" at bounding box center [688, 286] width 572 height 348
click at [508, 104] on span "Episode Details" at bounding box center [515, 105] width 78 height 13
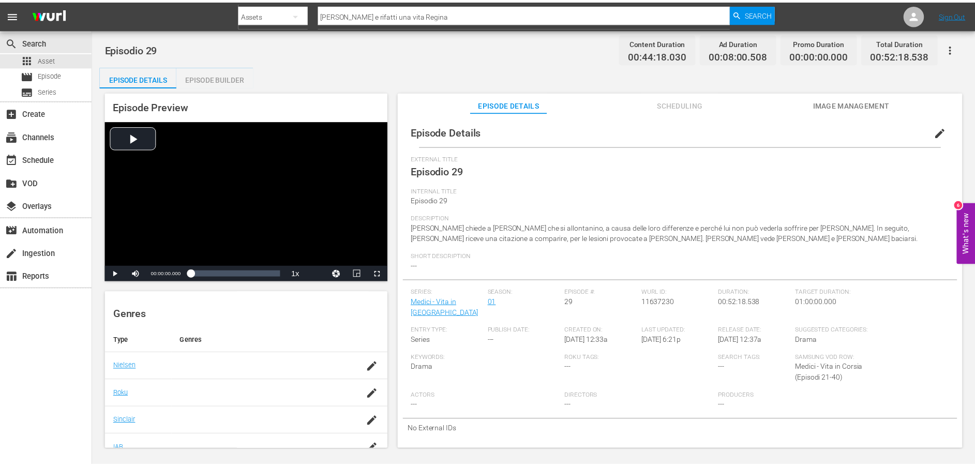
scroll to position [214, 0]
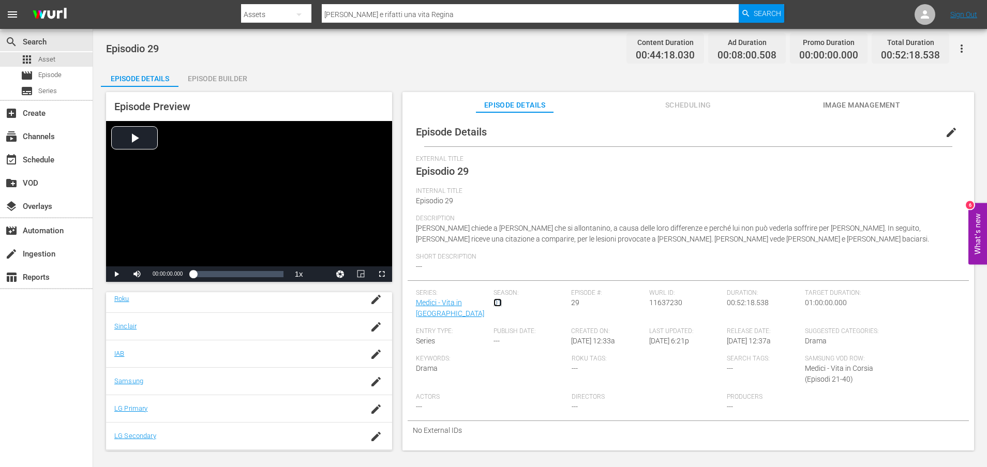
click at [493, 303] on link "01" at bounding box center [497, 302] width 8 height 8
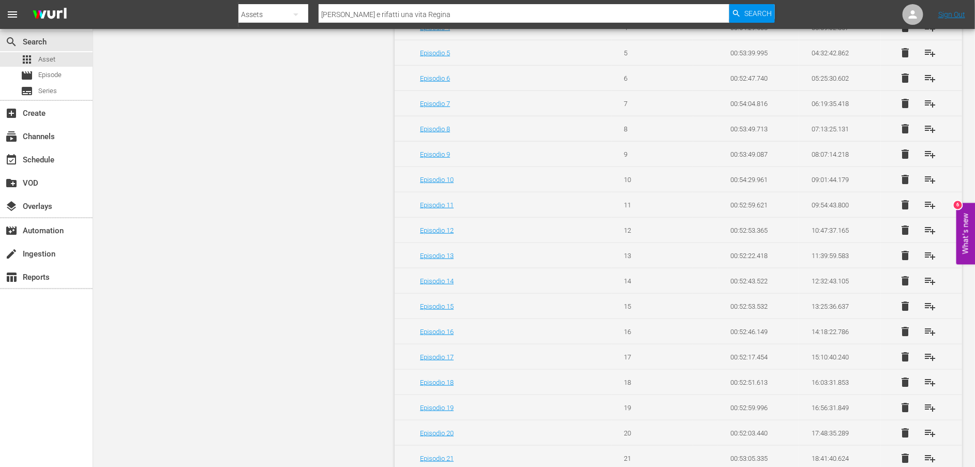
scroll to position [698, 0]
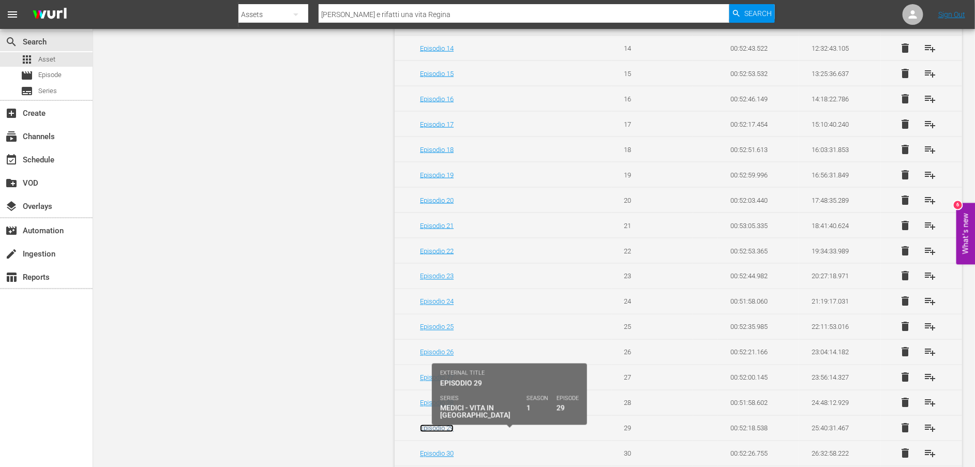
click at [443, 432] on link "Episodio 29" at bounding box center [437, 429] width 34 height 8
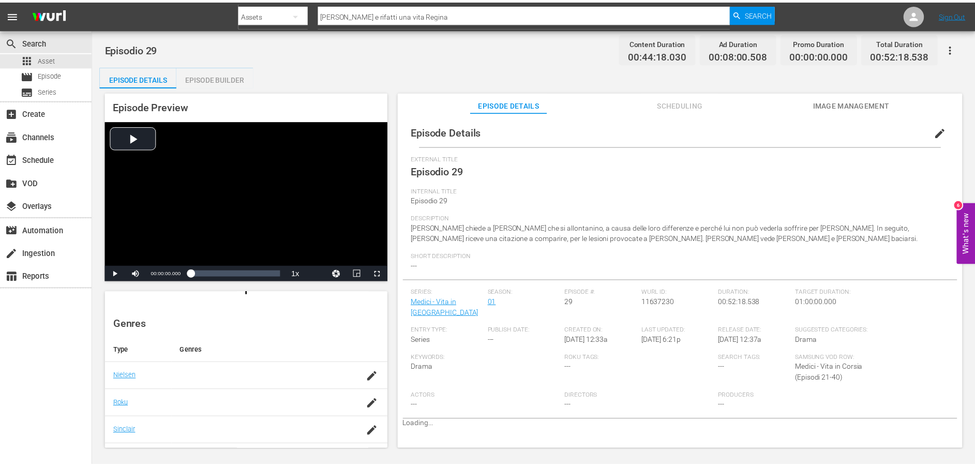
scroll to position [214, 0]
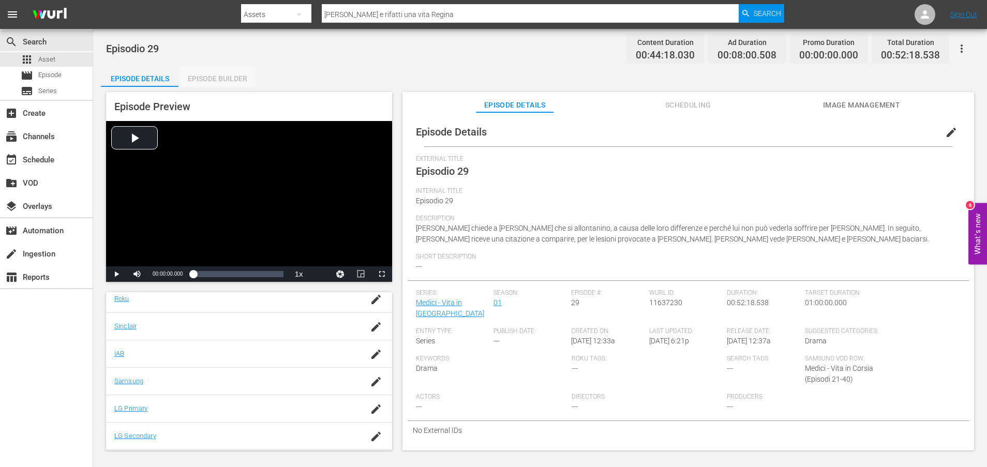
click at [219, 73] on div "Episode Builder" at bounding box center [217, 78] width 78 height 25
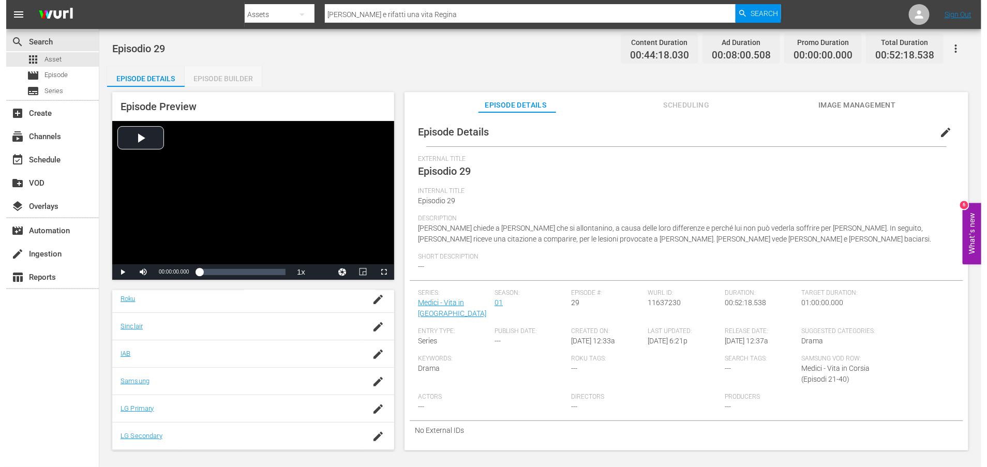
scroll to position [212, 0]
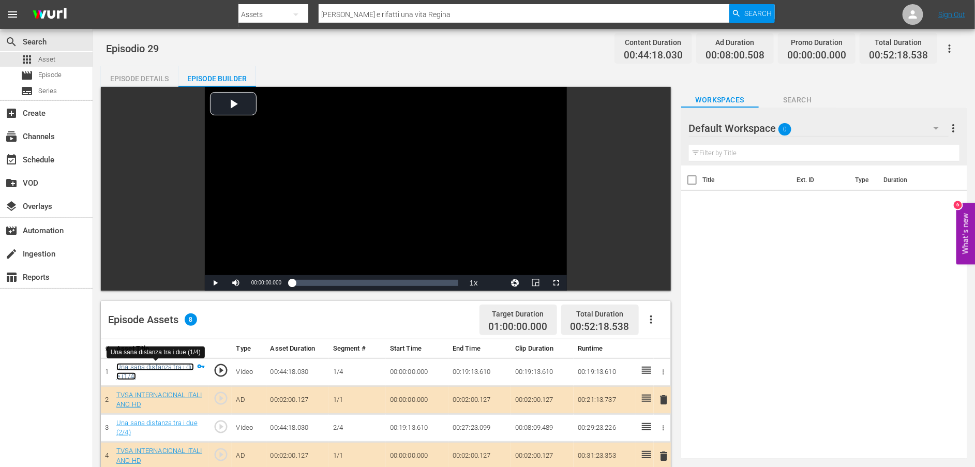
click at [164, 368] on link "Una sana distanza tra i due (1/4)" at bounding box center [155, 372] width 78 height 18
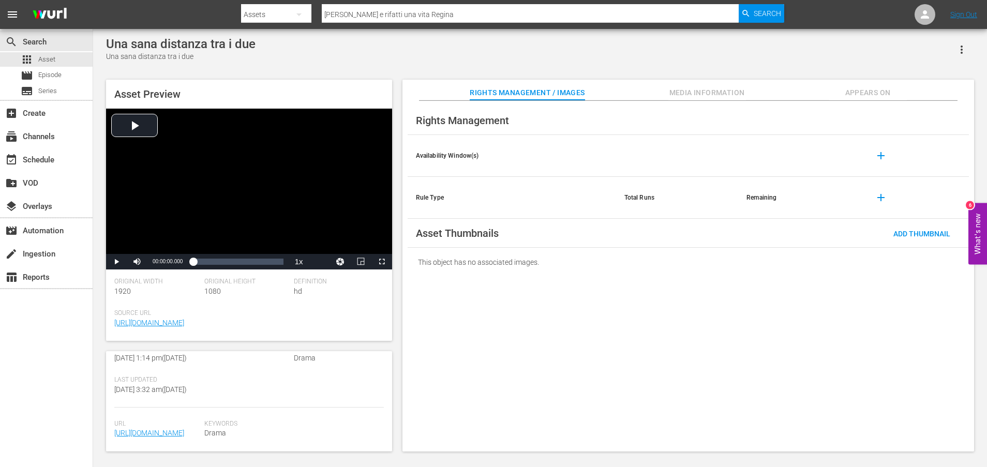
scroll to position [279, 0]
click at [168, 429] on link "[URL][DOMAIN_NAME]" at bounding box center [149, 433] width 70 height 8
click at [68, 56] on div "apps Asset" at bounding box center [46, 59] width 93 height 14
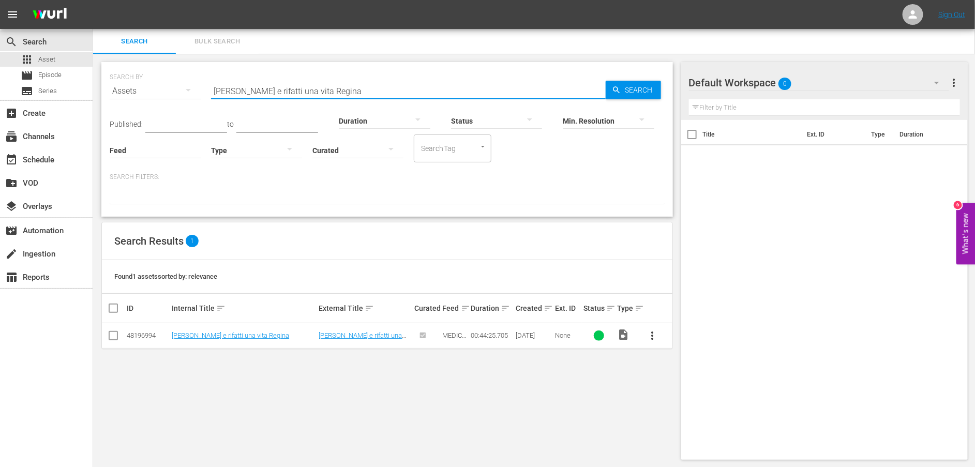
drag, startPoint x: 365, startPoint y: 92, endPoint x: 202, endPoint y: 84, distance: 162.6
click at [202, 84] on div "SEARCH BY Search By Assets Search ID, Title, Description, Keywords, or Category…" at bounding box center [387, 84] width 555 height 37
paste input "[PERSON_NAME] riceve un severo avvertimento"
type input "[PERSON_NAME] riceve un severo avvertimento"
click at [212, 336] on link "[PERSON_NAME] riceve un severo avvertimento" at bounding box center [241, 336] width 139 height 8
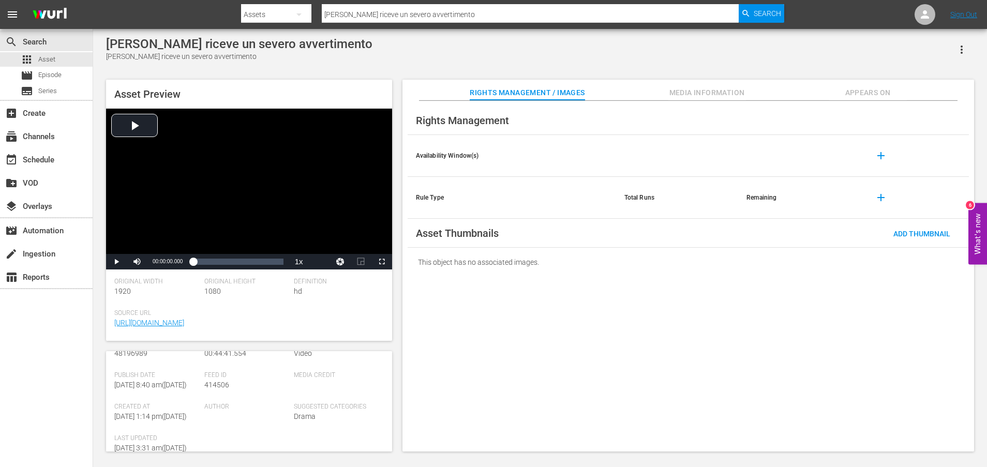
scroll to position [275, 0]
click at [171, 429] on link "[URL][DOMAIN_NAME]" at bounding box center [149, 433] width 70 height 8
click at [42, 62] on span "Asset" at bounding box center [46, 59] width 17 height 10
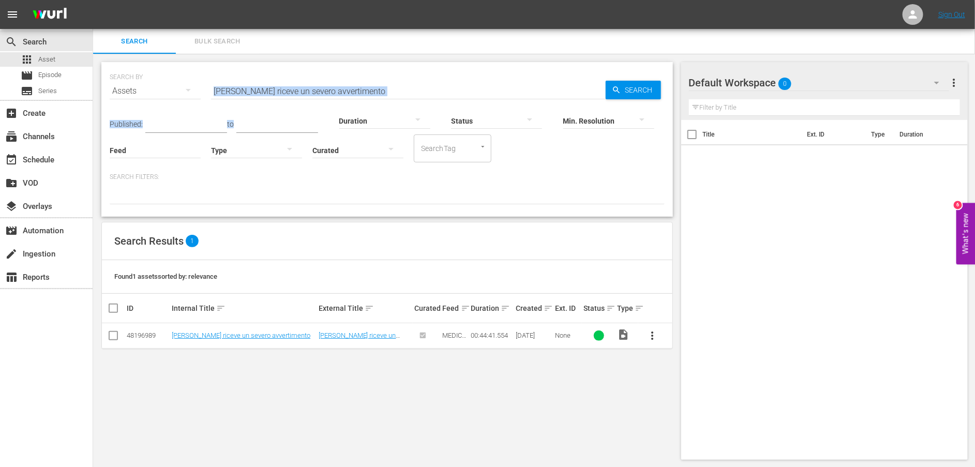
drag, startPoint x: 366, startPoint y: 95, endPoint x: 207, endPoint y: 88, distance: 159.4
click at [207, 88] on div "SEARCH BY Search By Assets Search ID, Title, Description, Keywords, or Category…" at bounding box center [387, 139] width 572 height 155
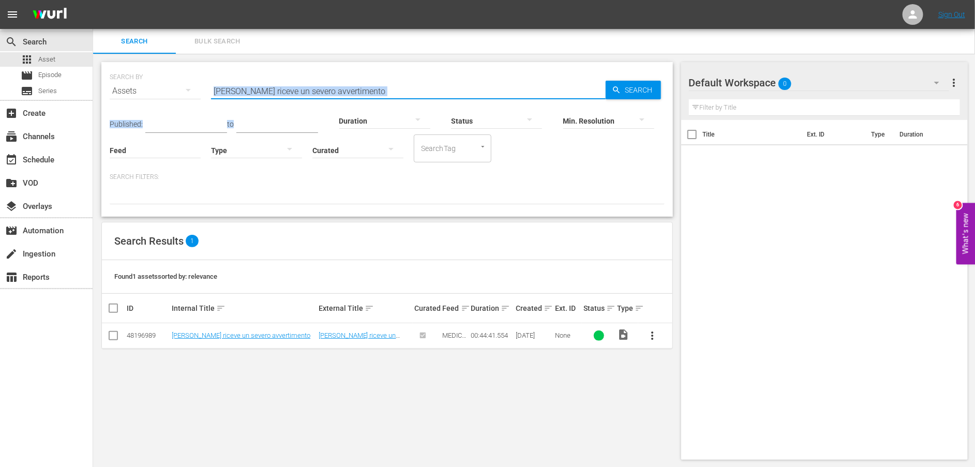
drag, startPoint x: 207, startPoint y: 88, endPoint x: 379, endPoint y: 91, distance: 171.7
click at [379, 91] on input "[PERSON_NAME] riceve un severo avvertimento" at bounding box center [408, 91] width 395 height 25
drag, startPoint x: 370, startPoint y: 91, endPoint x: 154, endPoint y: 83, distance: 216.3
click at [154, 83] on div "SEARCH BY Search By Assets Search ID, Title, Description, Keywords, or Category…" at bounding box center [387, 84] width 555 height 37
paste input "e [PERSON_NAME] si incontrano di nuov"
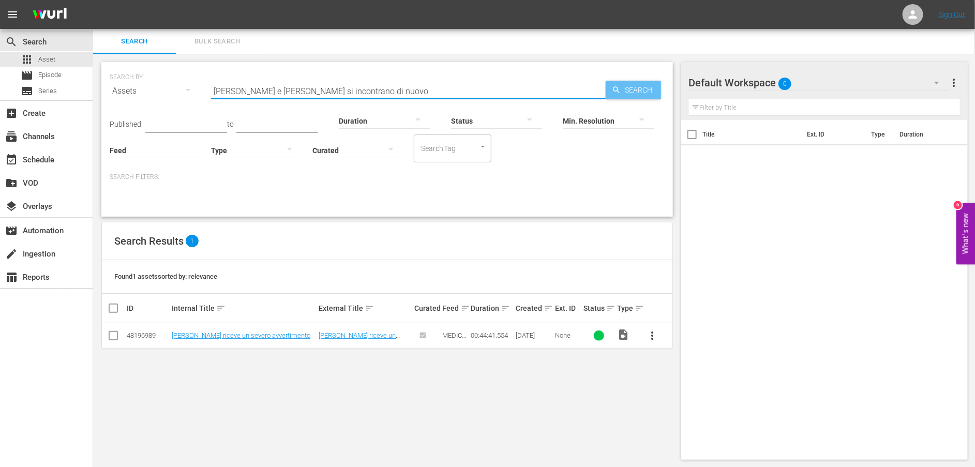
type input "[PERSON_NAME] e [PERSON_NAME] si incontrano di nuovo"
click at [634, 91] on span "Search" at bounding box center [641, 90] width 40 height 19
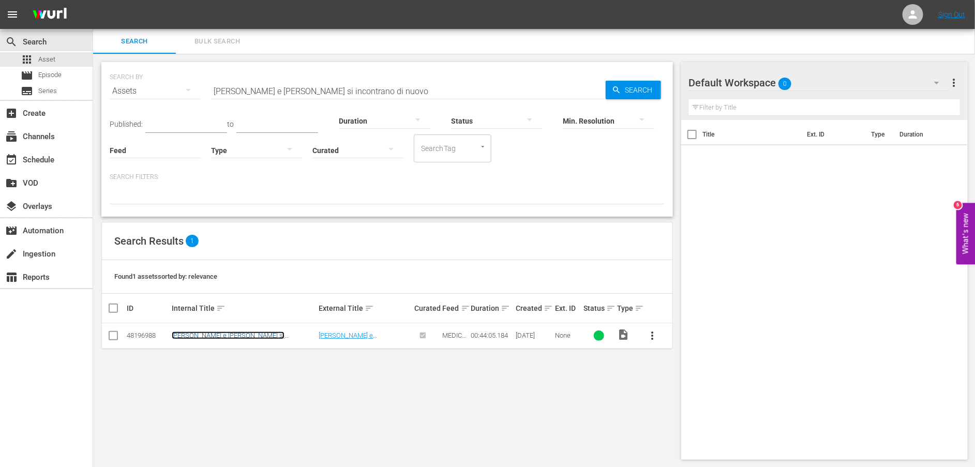
click at [219, 338] on link "[PERSON_NAME] e [PERSON_NAME] si incontrano di nuovo" at bounding box center [228, 340] width 113 height 16
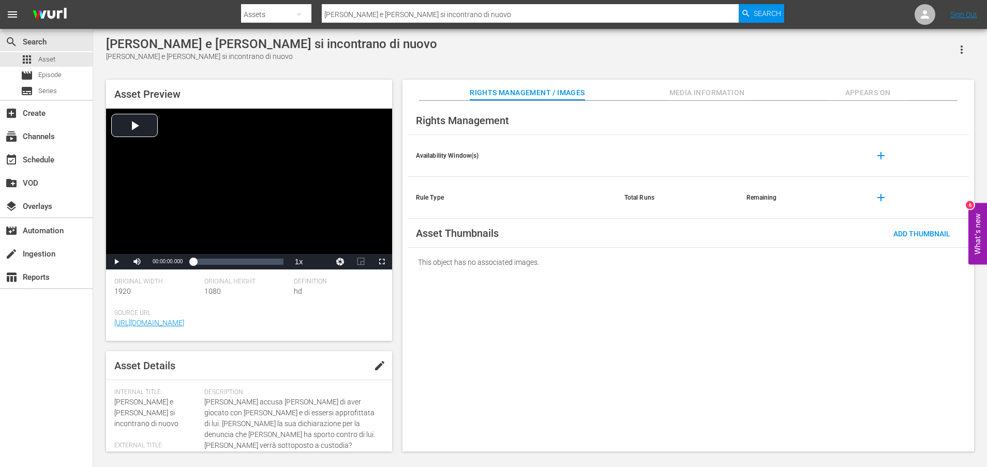
scroll to position [279, 0]
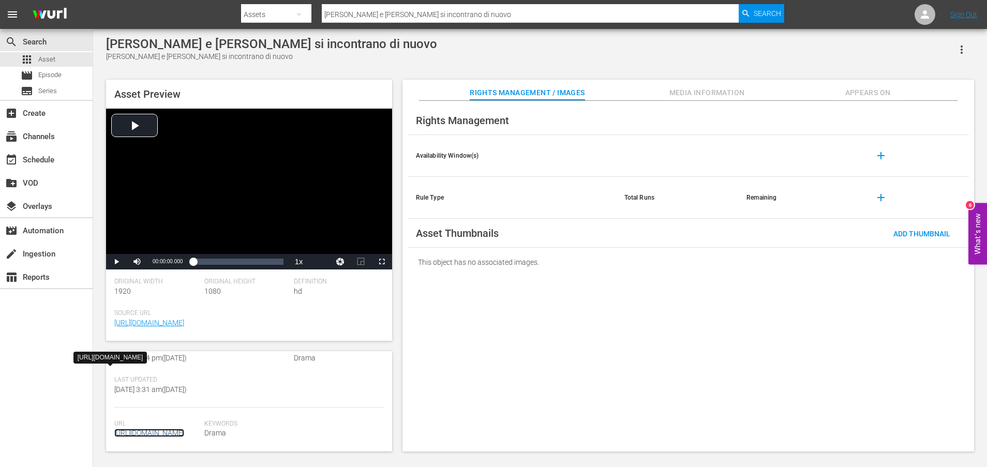
click at [163, 429] on link "[URL][DOMAIN_NAME]" at bounding box center [149, 433] width 70 height 8
click at [472, 369] on div "Rights Management Availability Window(s) add Rule Type Total Runs Remaining add…" at bounding box center [688, 276] width 572 height 351
click at [759, 314] on div "Rights Management Availability Window(s) add Rule Type Total Runs Remaining add…" at bounding box center [688, 276] width 572 height 351
